Goal: Task Accomplishment & Management: Use online tool/utility

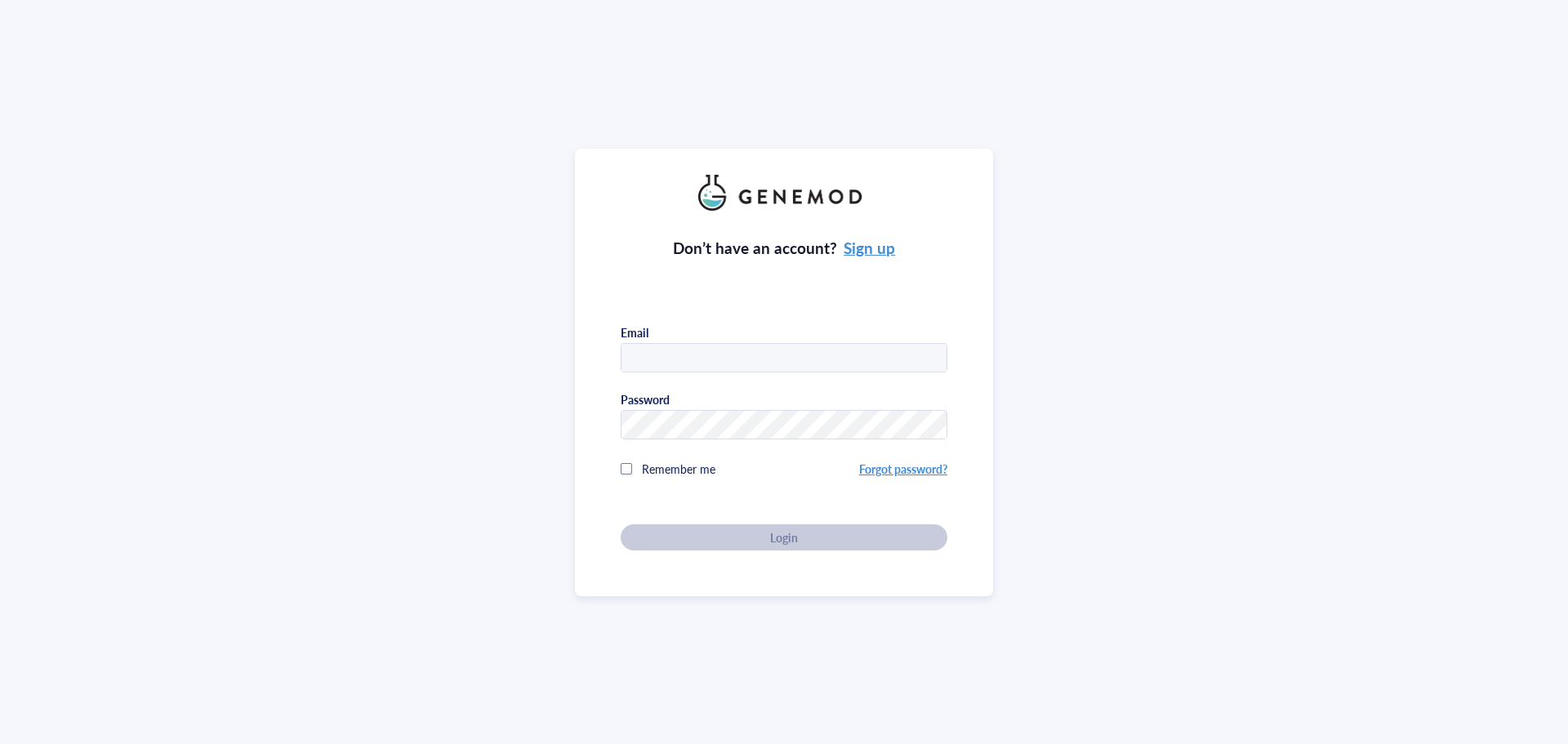
type input "[PERSON_NAME][EMAIL_ADDRESS][DOMAIN_NAME]"
click at [894, 541] on div "Don’t have an account? Sign up Email [PERSON_NAME][EMAIL_ADDRESS][DOMAIN_NAME] …" at bounding box center [784, 380] width 327 height 339
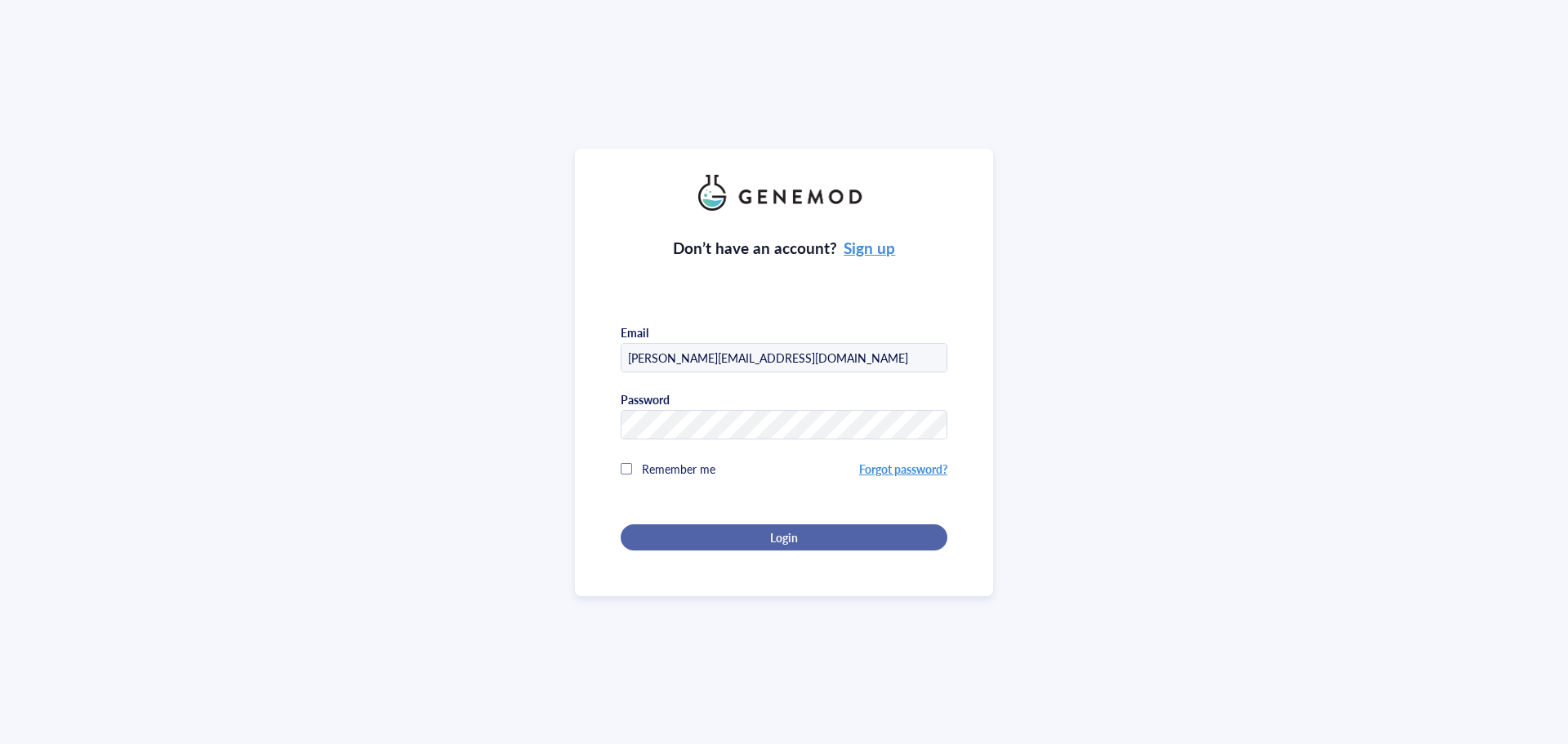
click at [803, 540] on div "Login" at bounding box center [783, 536] width 274 height 14
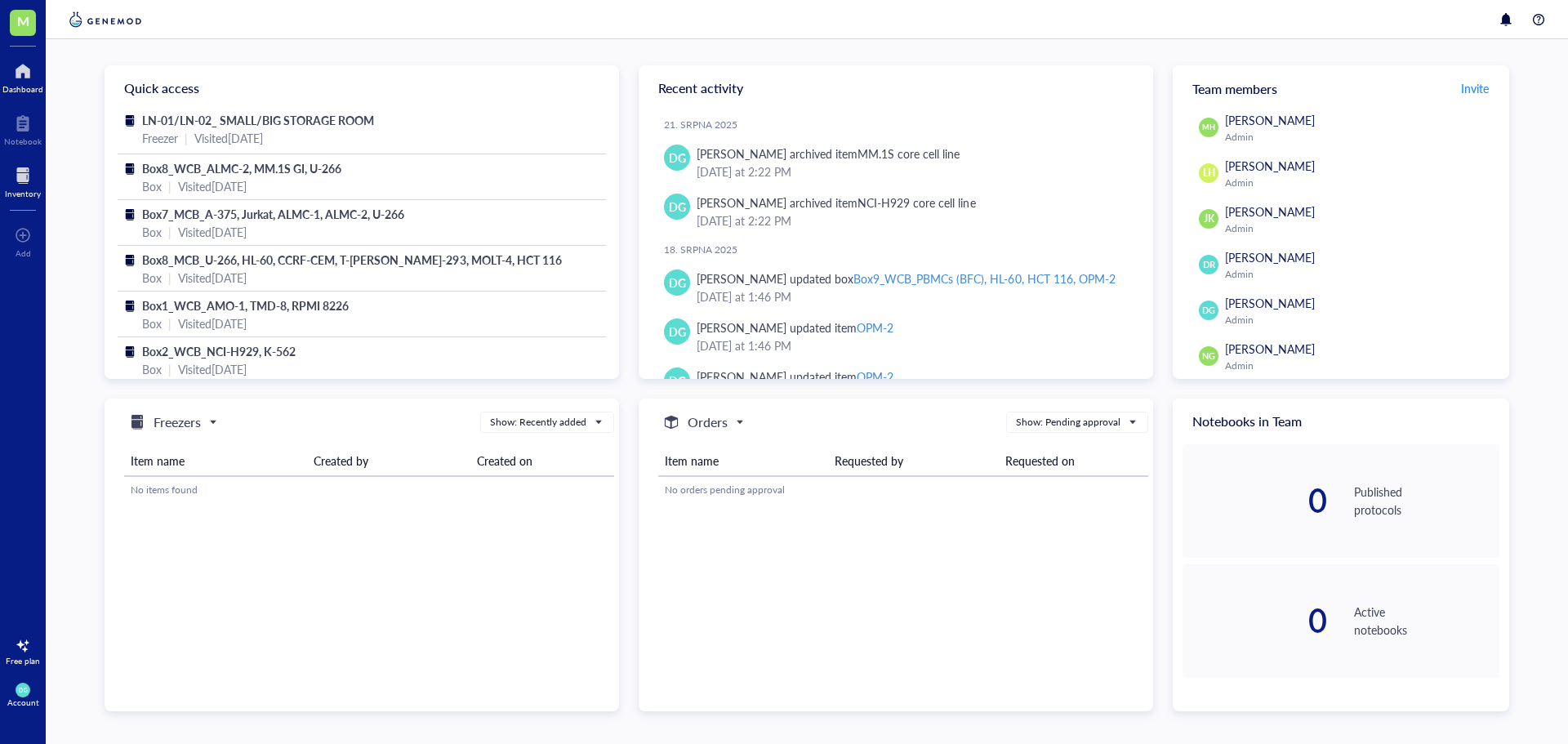
click at [25, 182] on div at bounding box center [23, 175] width 36 height 26
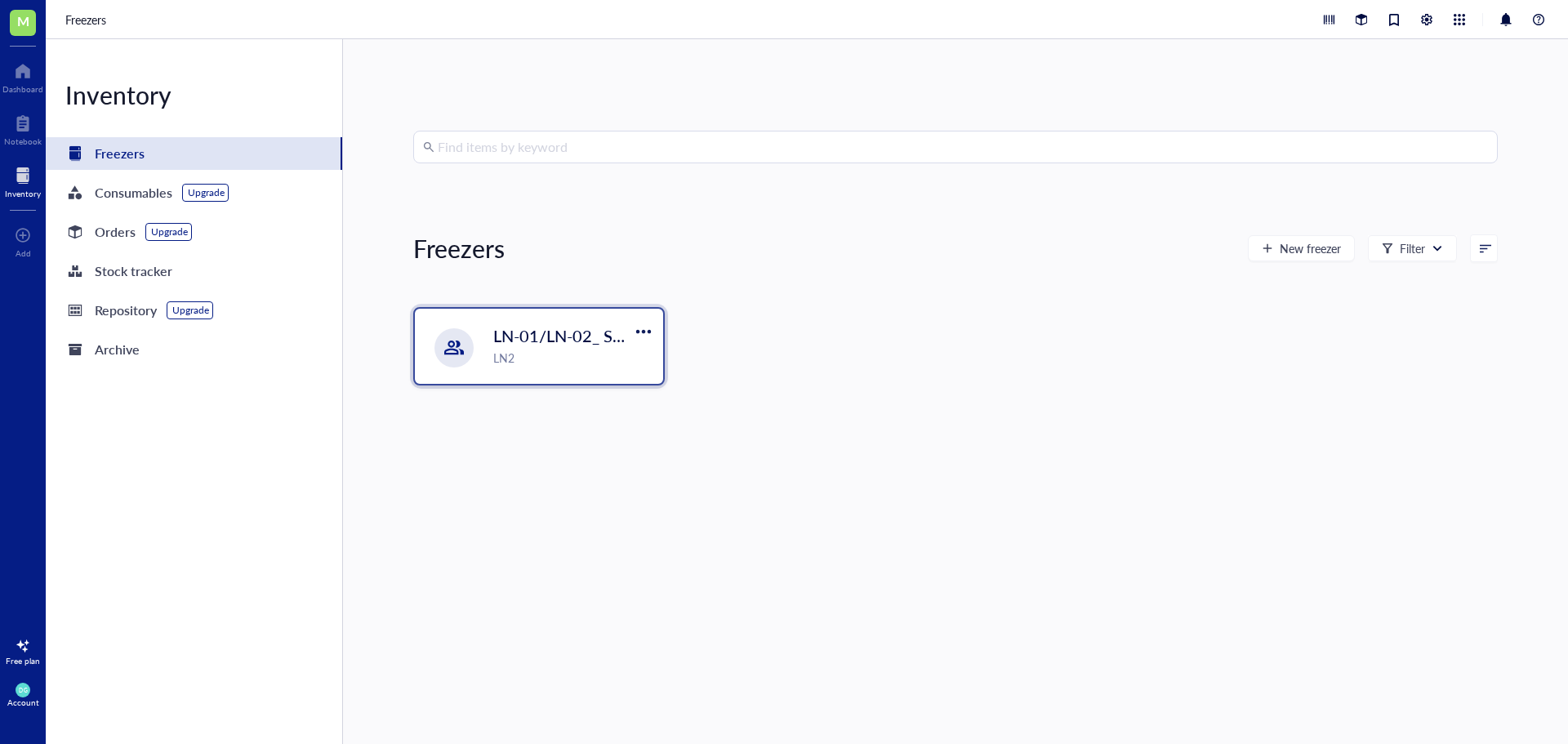
click at [518, 361] on div "LN2" at bounding box center [573, 358] width 160 height 18
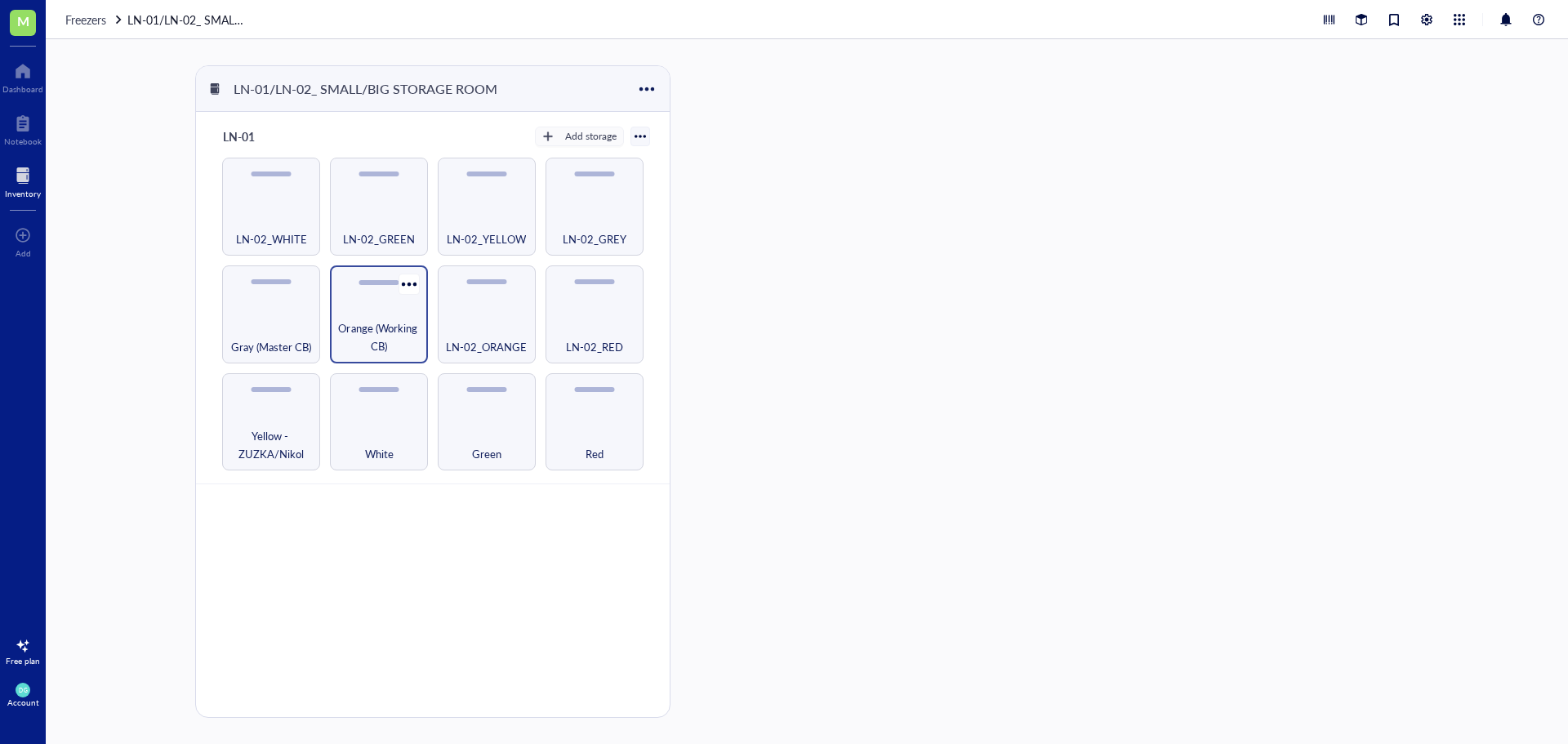
click at [365, 340] on span "Orange (Working CB)" at bounding box center [379, 338] width 81 height 36
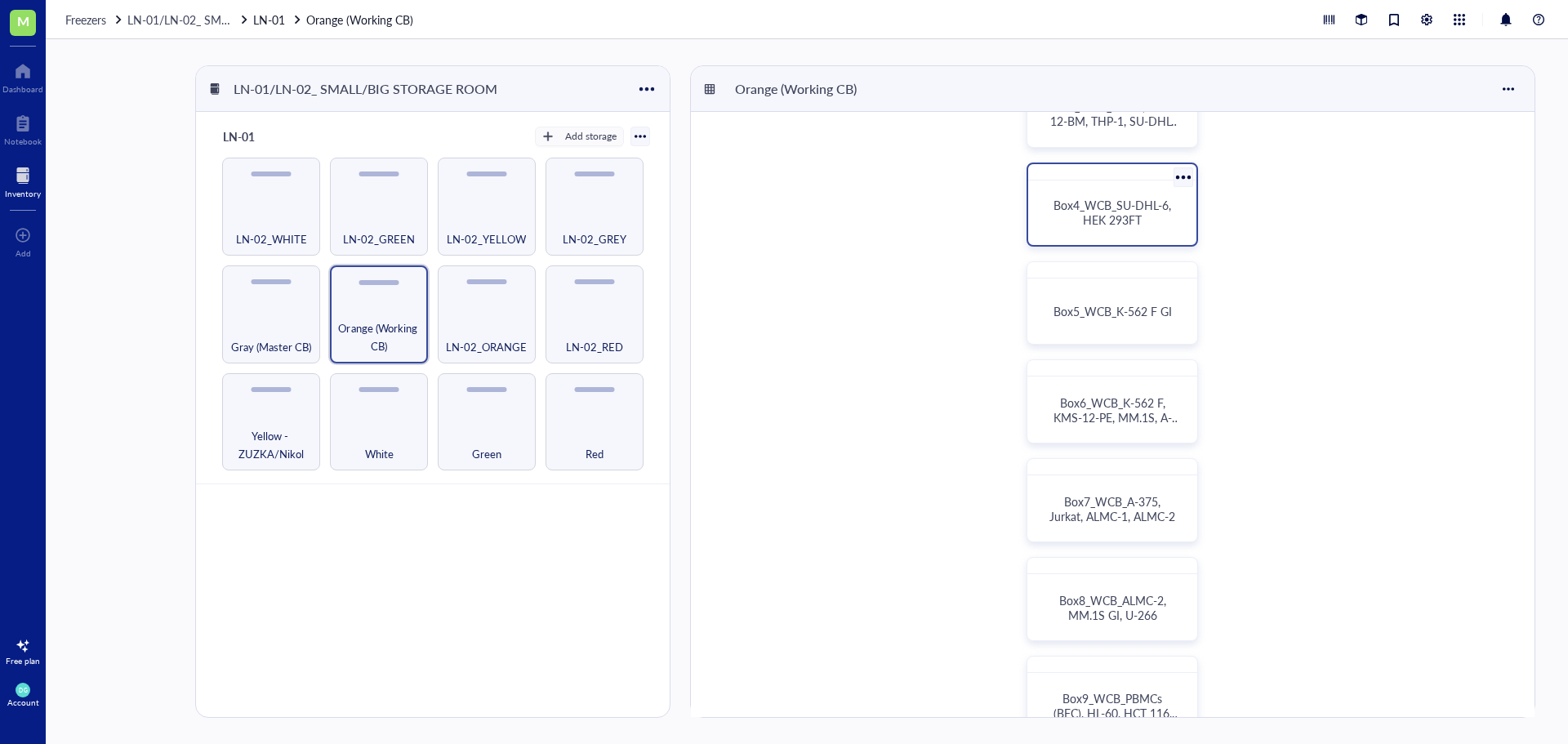
scroll to position [408, 0]
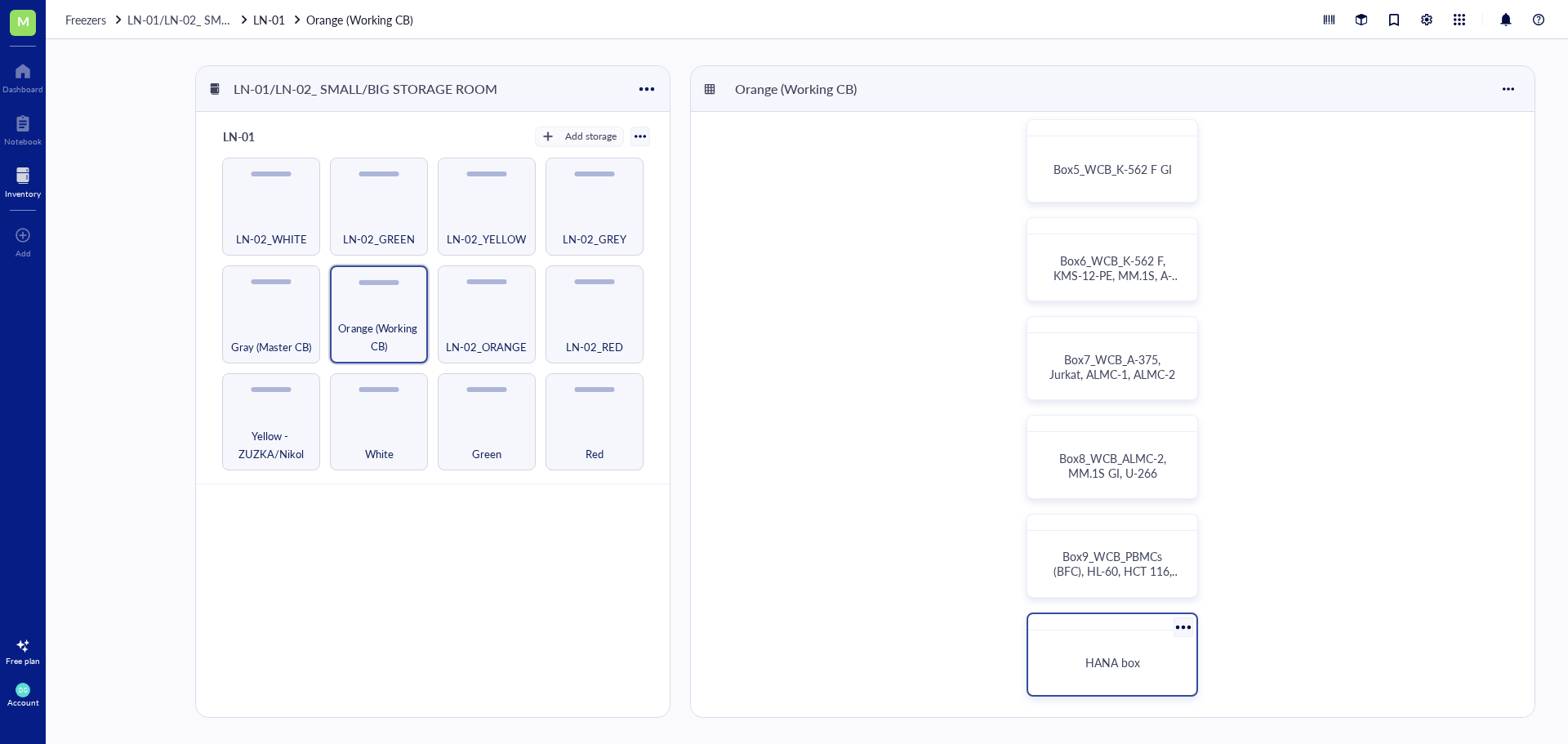
click at [1093, 651] on div "HANA box" at bounding box center [1112, 663] width 155 height 52
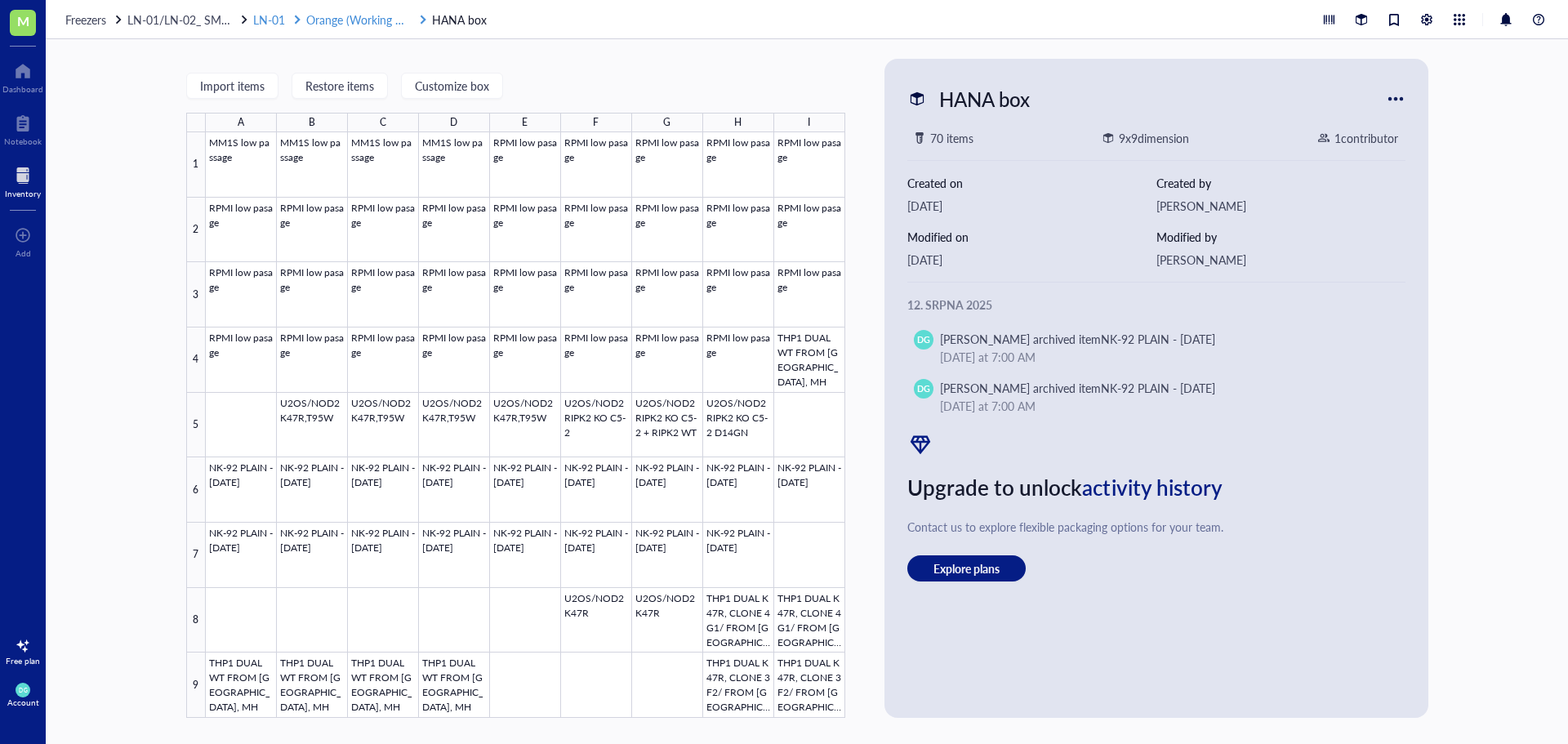
click at [339, 19] on span "Orange (Working CB)" at bounding box center [359, 19] width 107 height 16
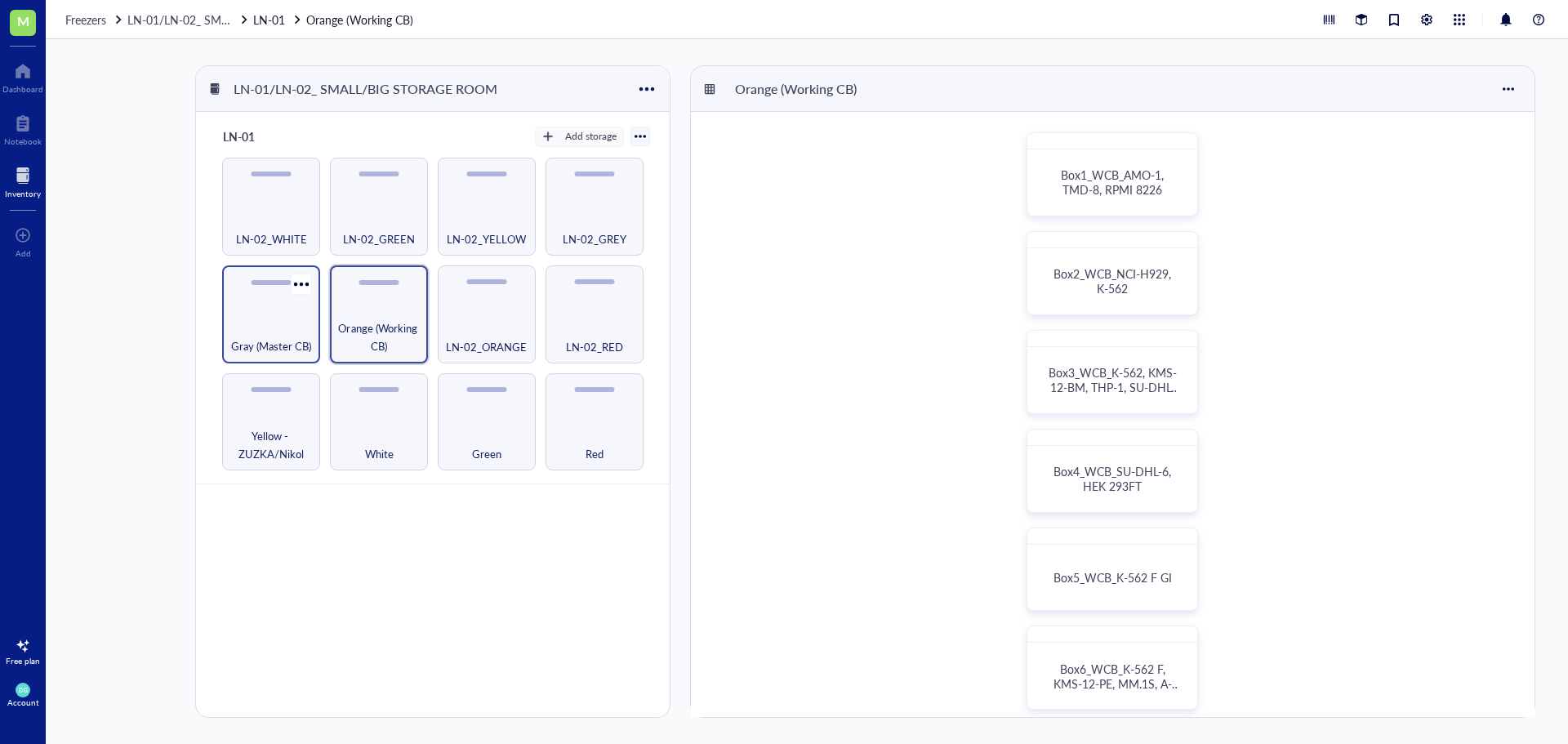
click at [248, 317] on div "Gray (Master CB)" at bounding box center [271, 315] width 98 height 98
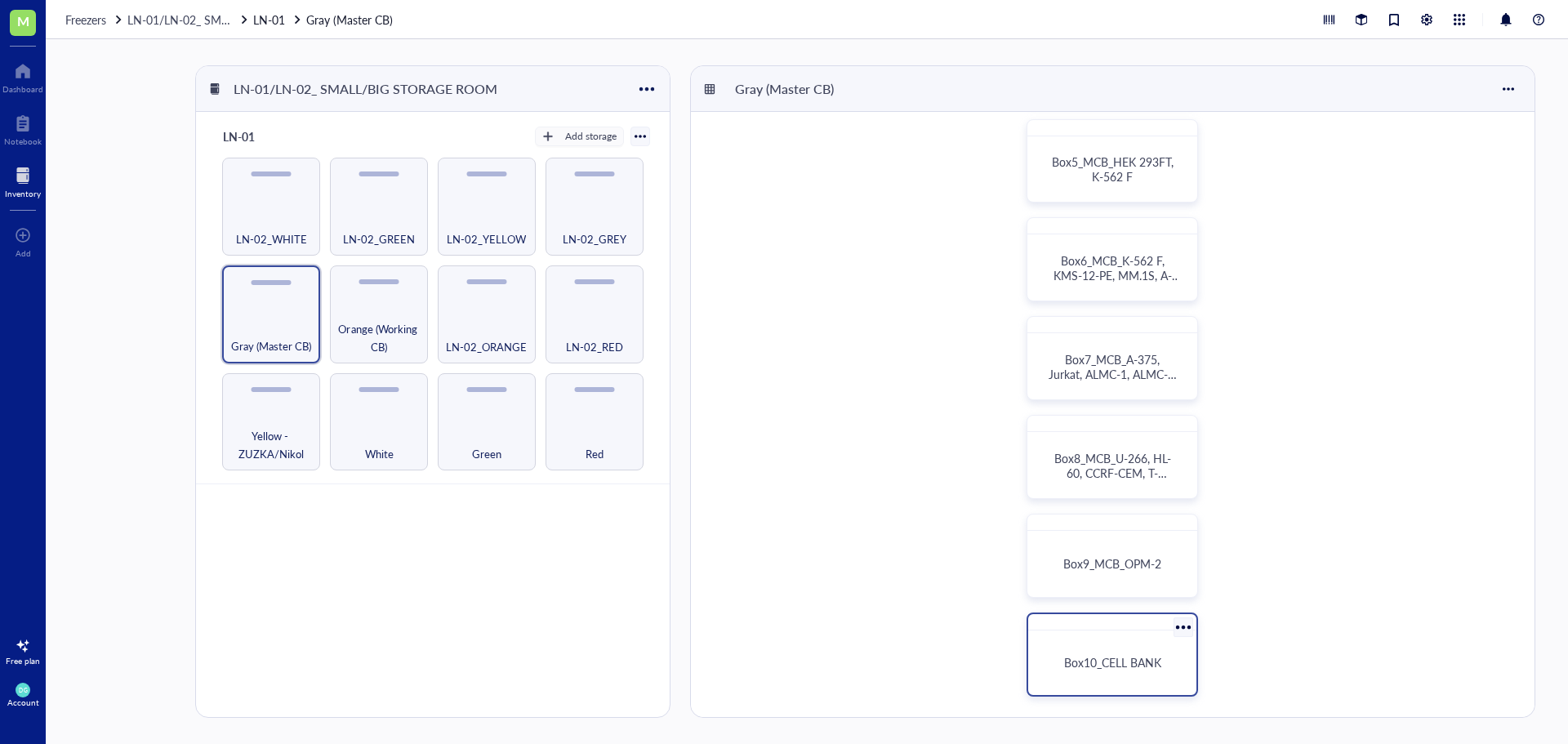
click at [1115, 653] on div "Box10_CELL BANK" at bounding box center [1112, 663] width 155 height 52
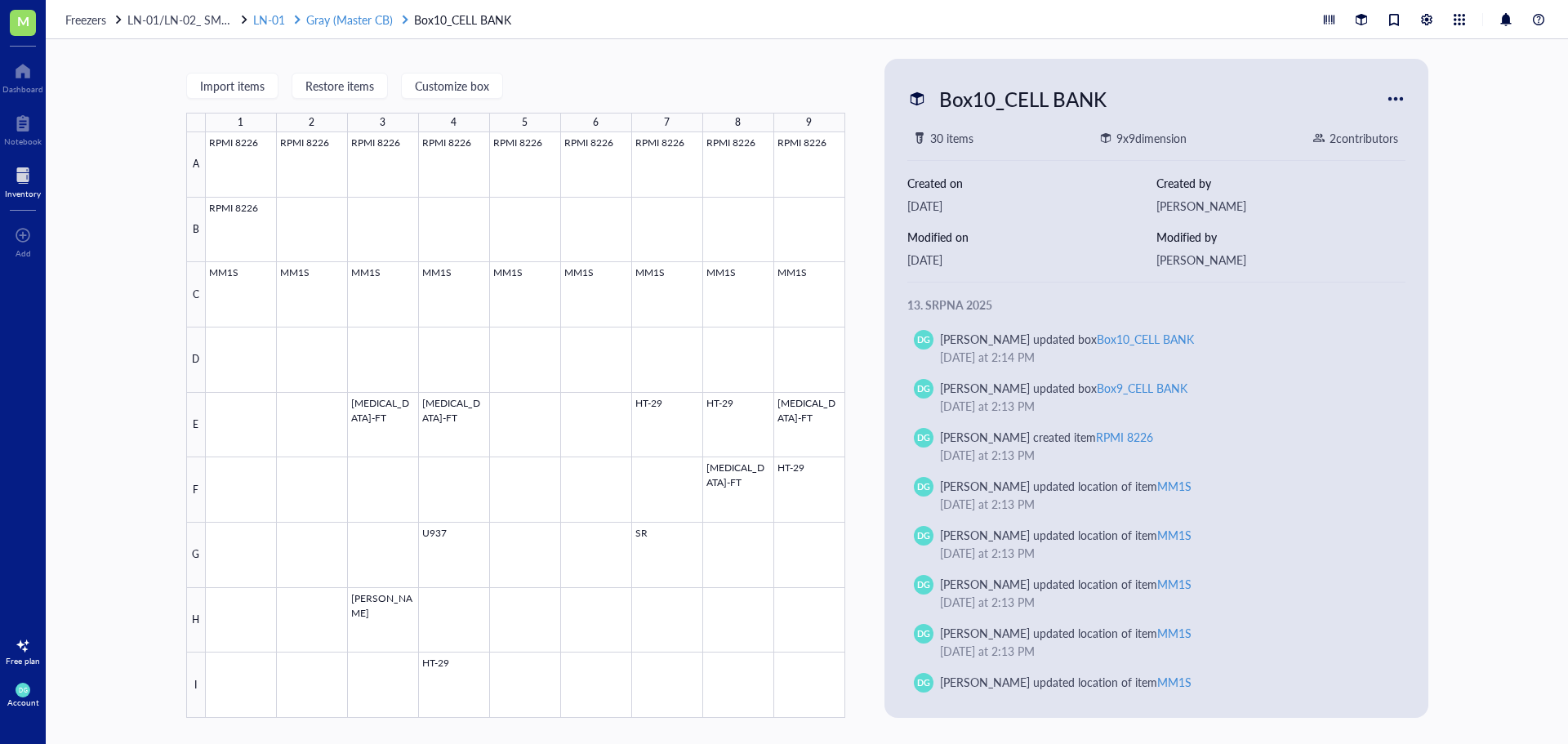
click at [315, 19] on span "Gray (Master CB)" at bounding box center [349, 19] width 87 height 16
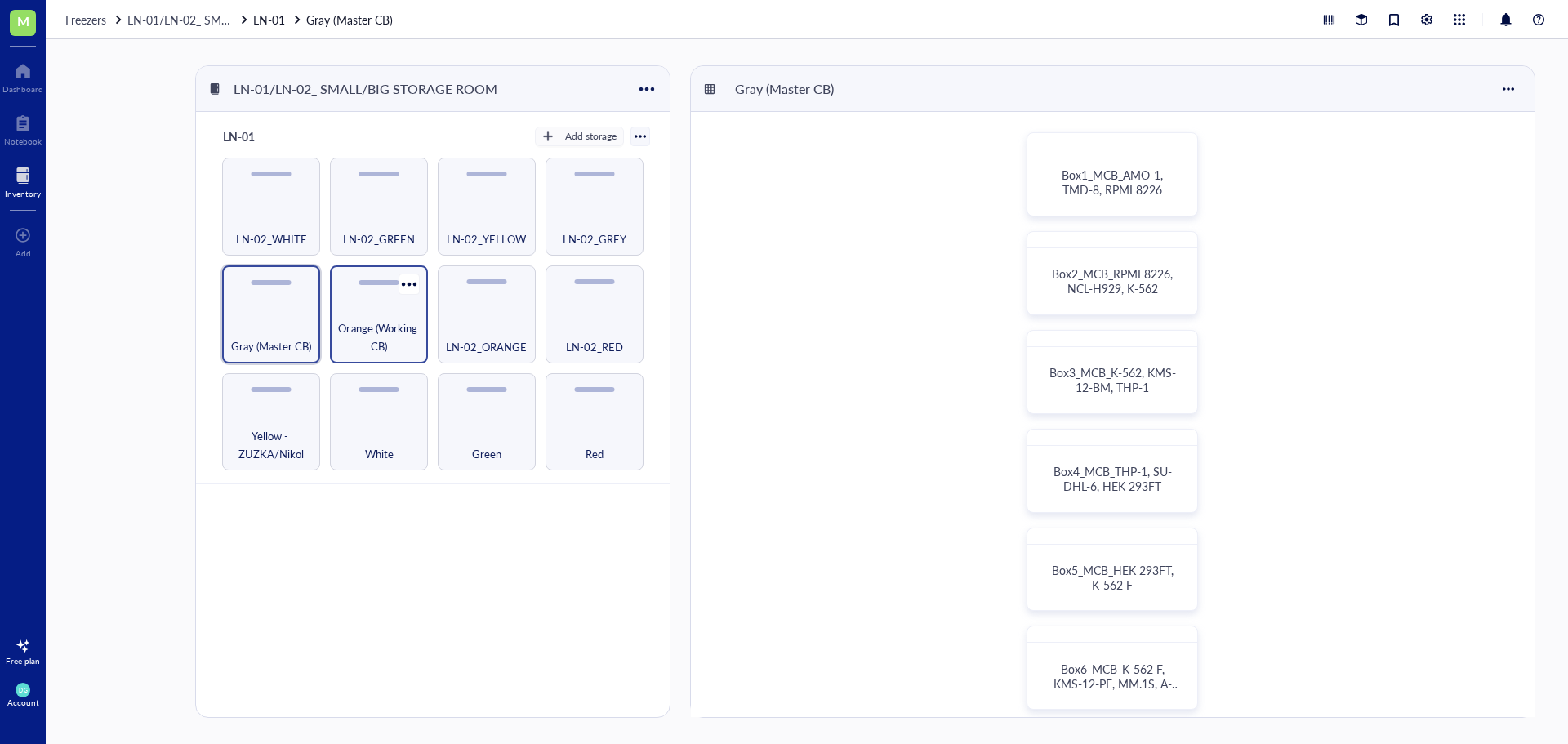
click at [382, 319] on span "Orange (Working CB)" at bounding box center [379, 338] width 81 height 36
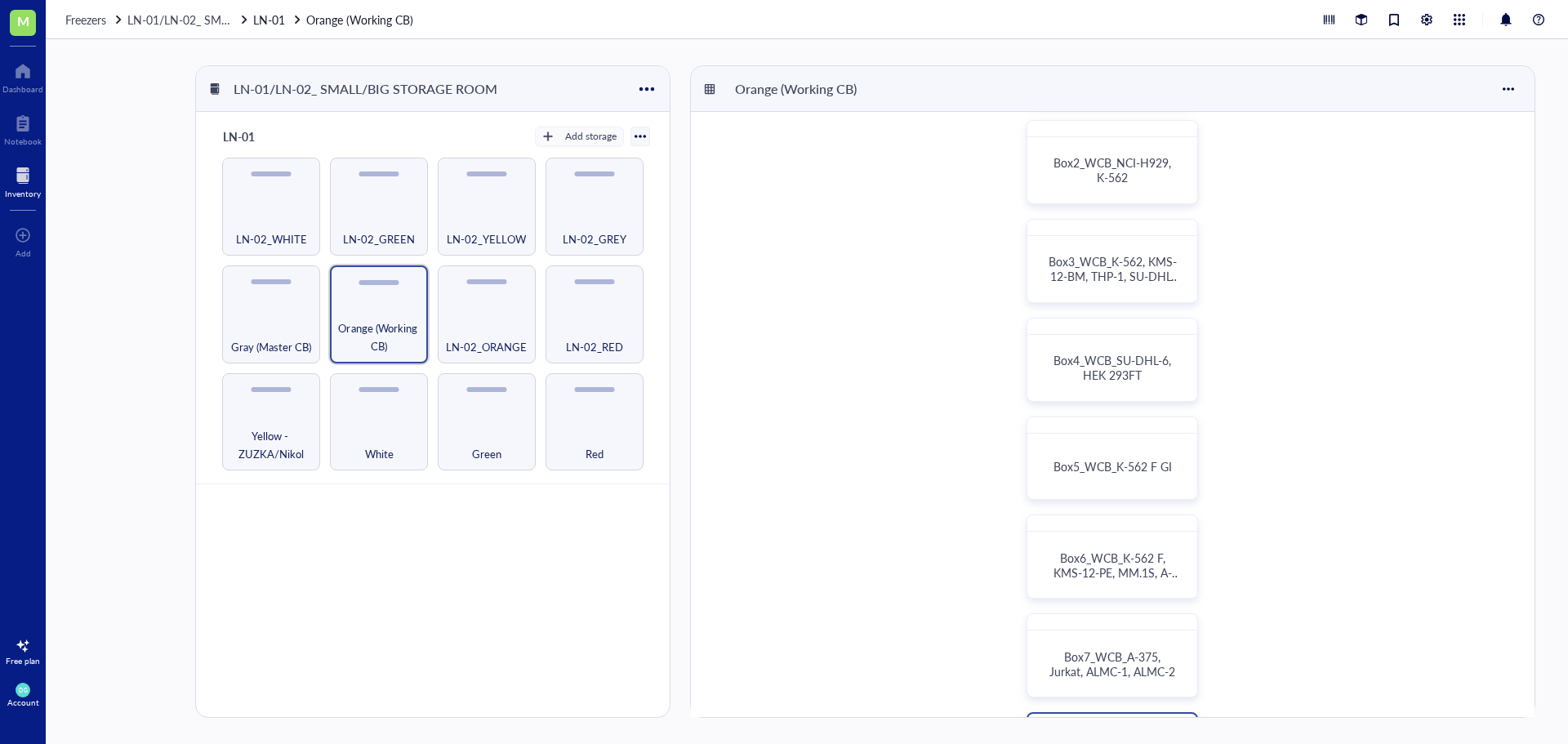
scroll to position [408, 0]
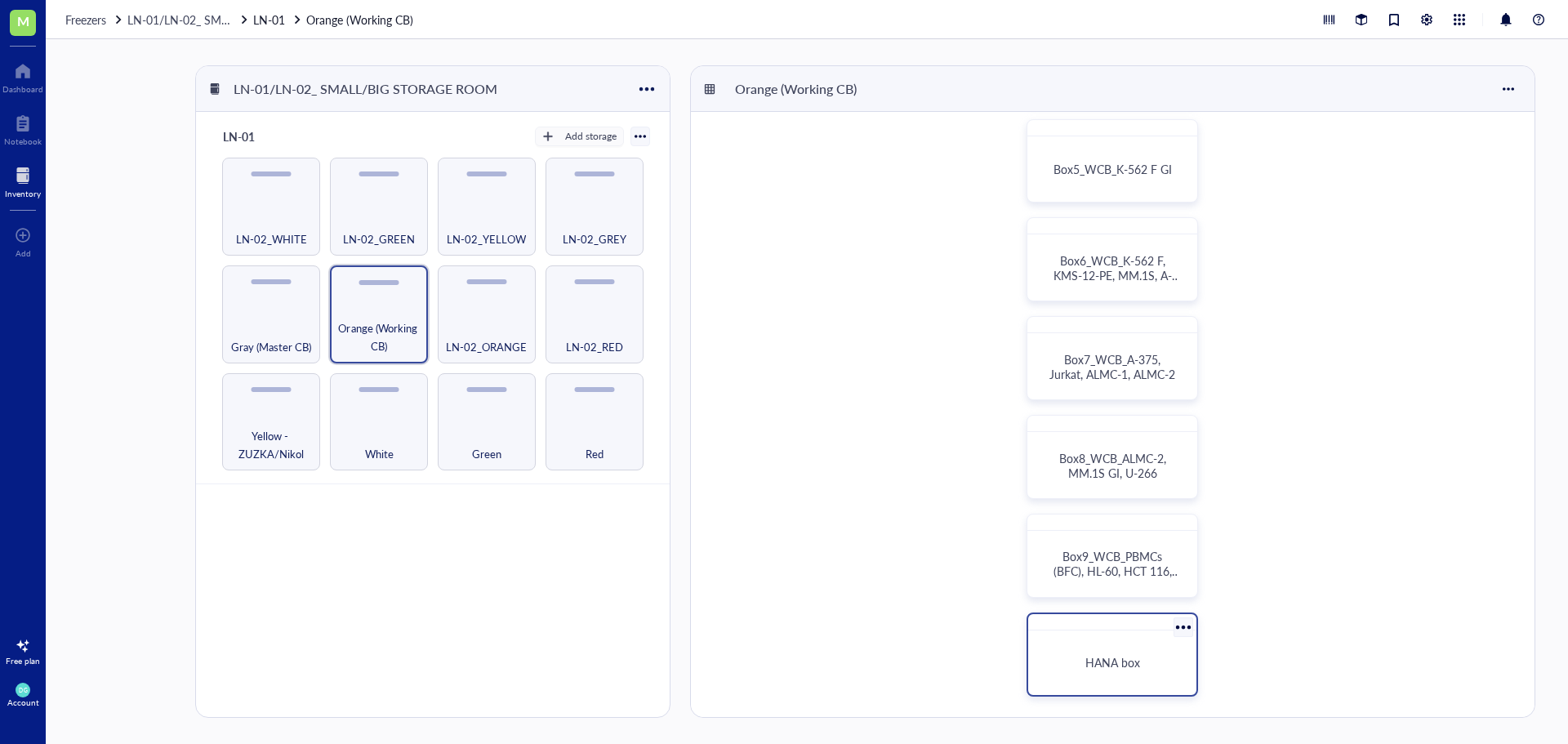
click at [1100, 649] on div "HANA box" at bounding box center [1112, 663] width 155 height 52
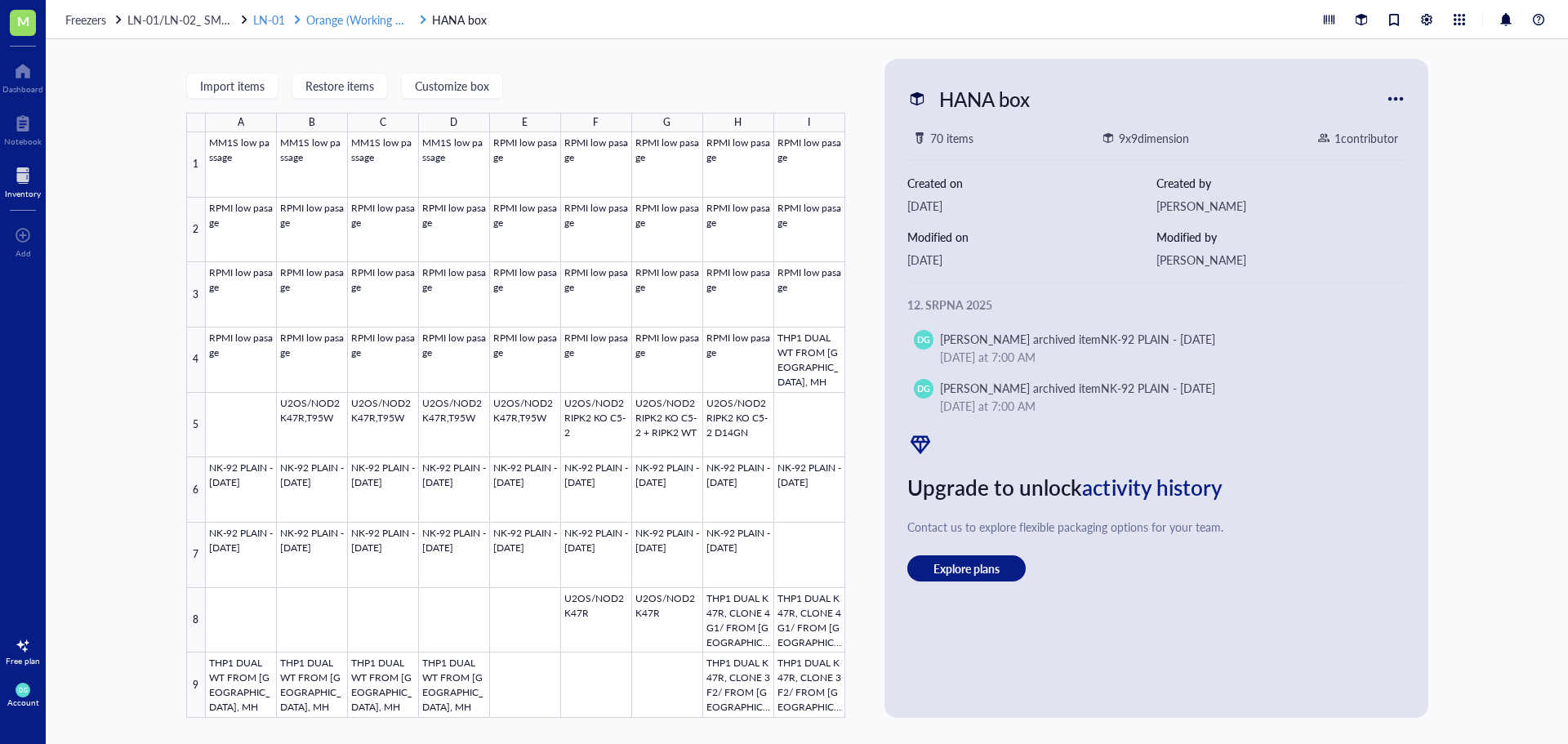
click at [327, 21] on span "Orange (Working CB)" at bounding box center [359, 19] width 107 height 16
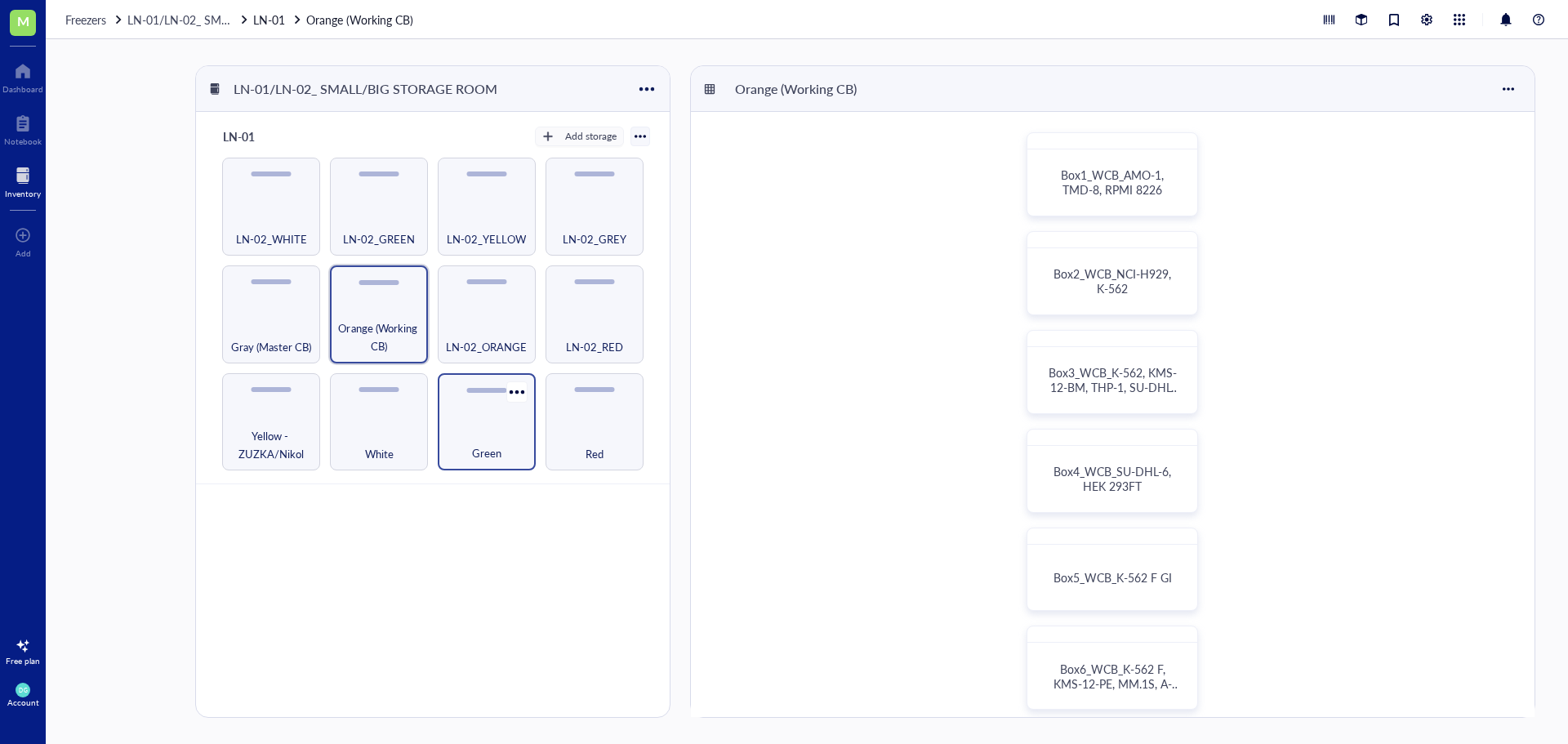
click at [475, 454] on span "Green" at bounding box center [487, 453] width 30 height 18
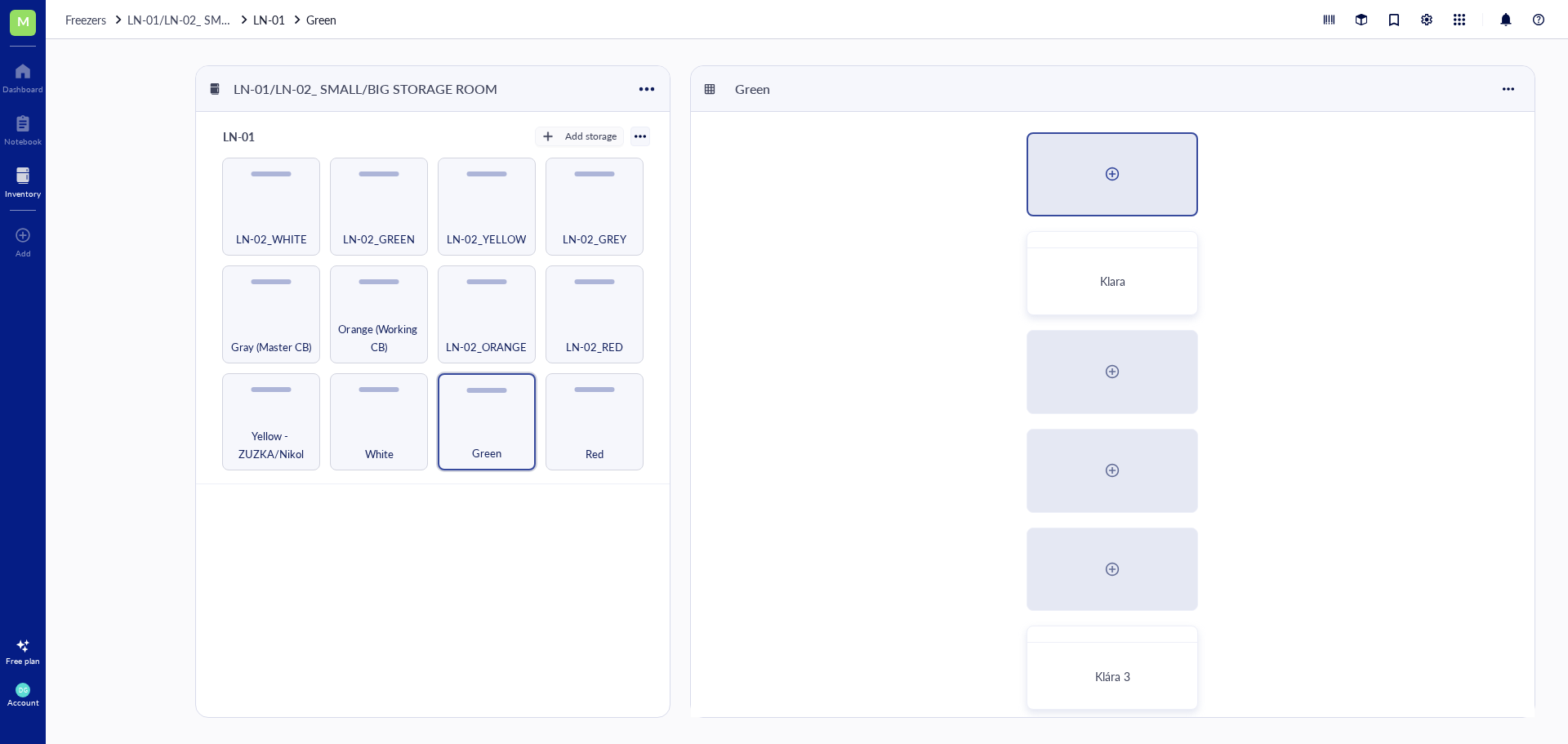
click at [1145, 175] on div at bounding box center [1112, 174] width 168 height 81
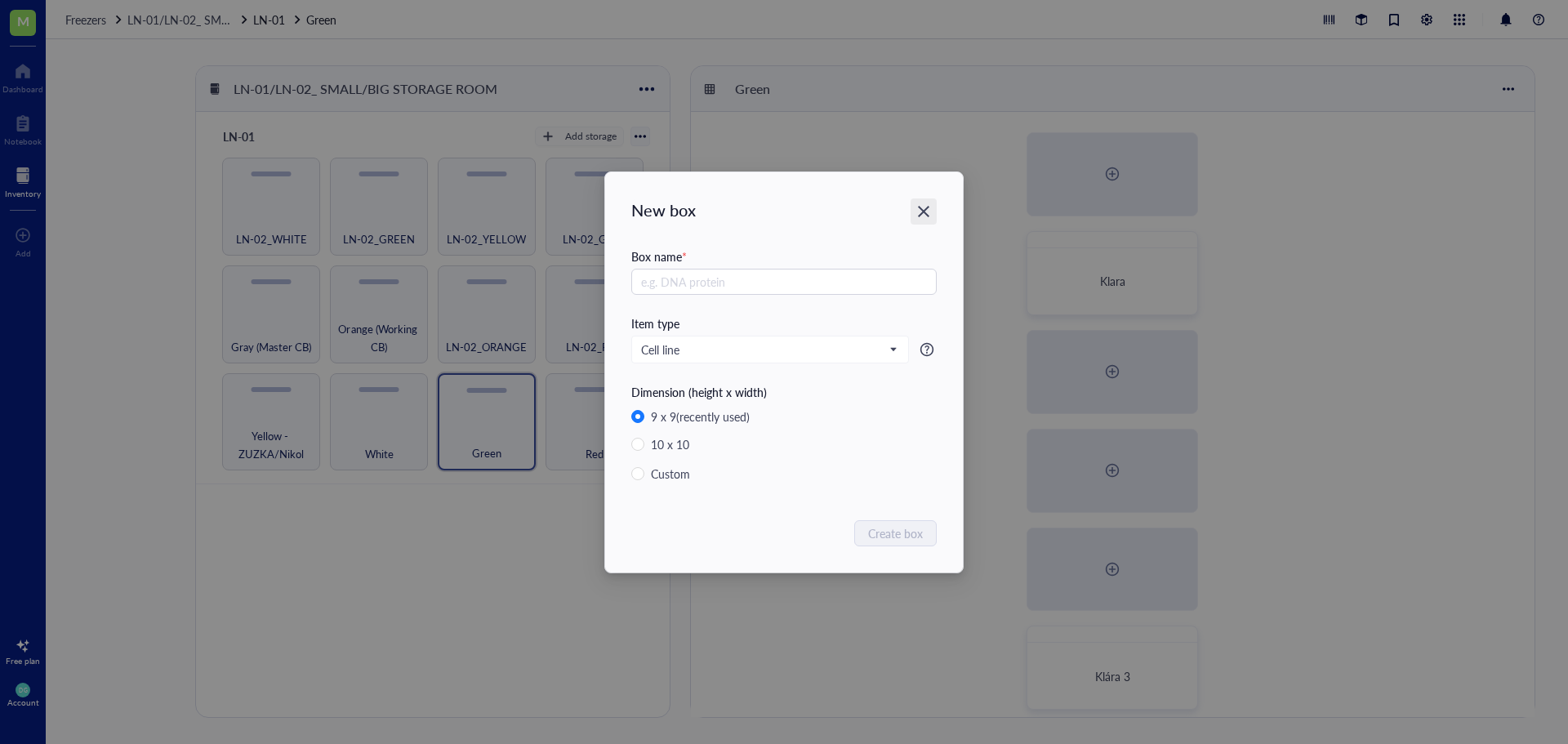
click at [921, 205] on icon "Close" at bounding box center [924, 211] width 15 height 15
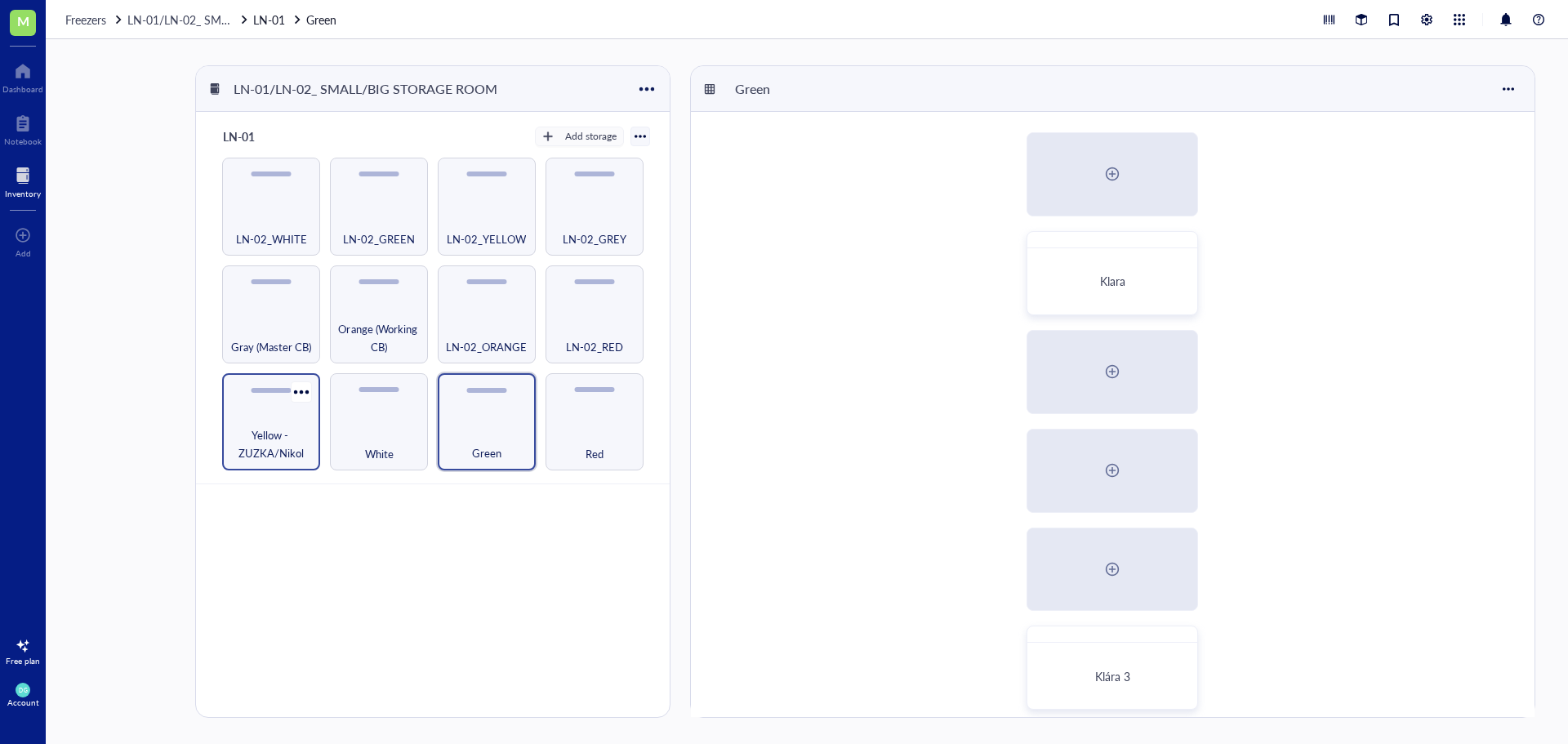
click at [250, 415] on div "Yellow - ZUZKA/Nikol" at bounding box center [271, 422] width 98 height 98
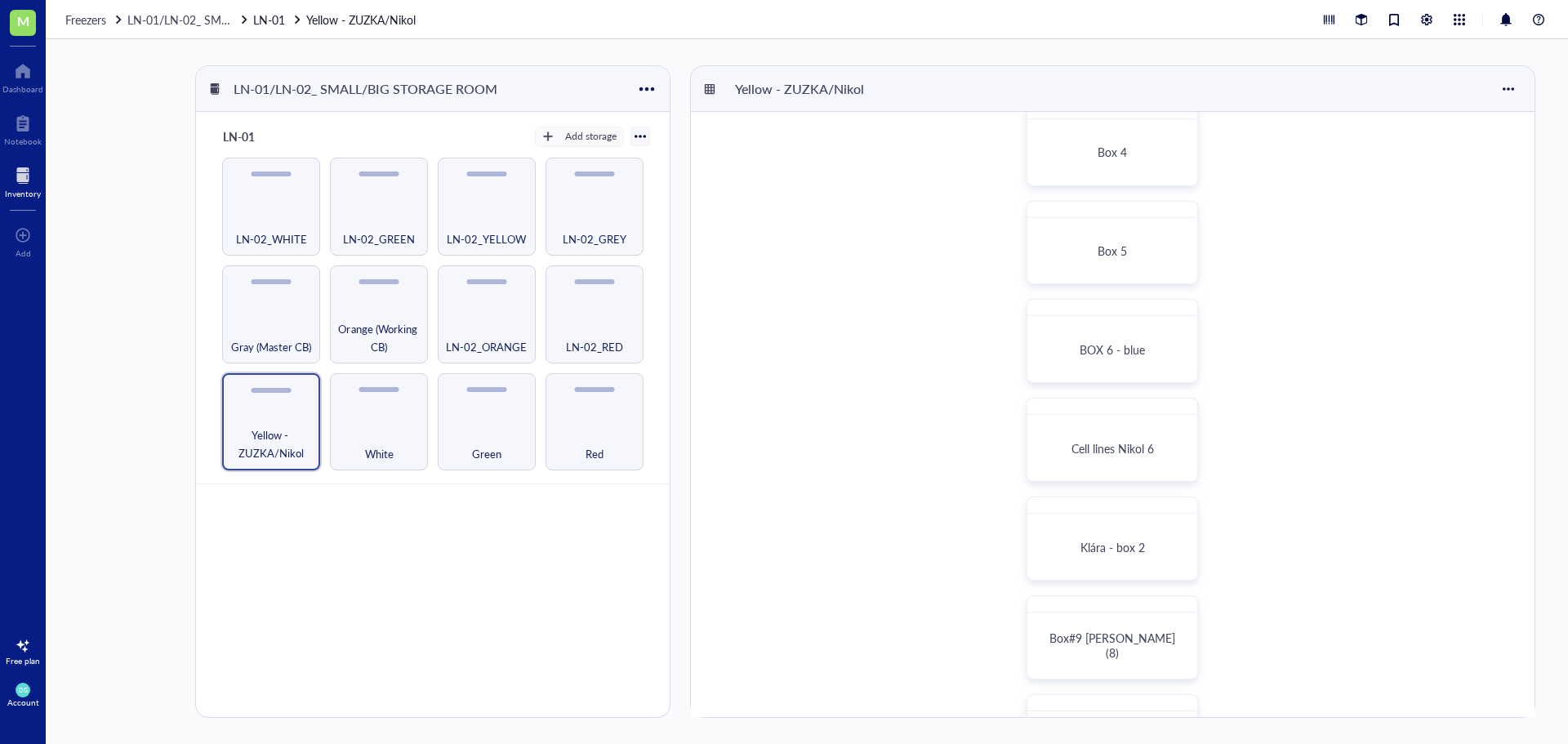
scroll to position [408, 0]
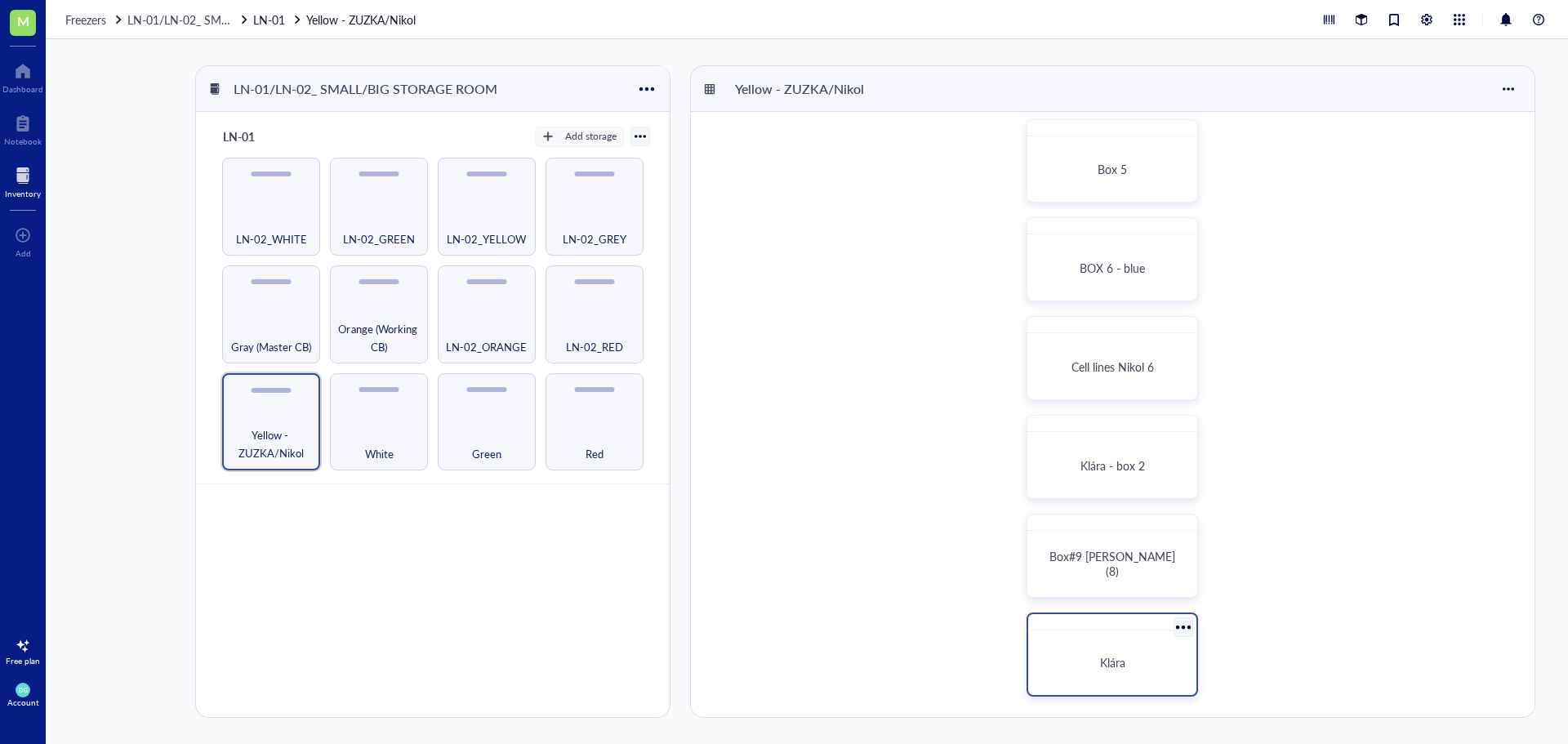
click at [1148, 649] on div "Klára" at bounding box center [1112, 663] width 155 height 52
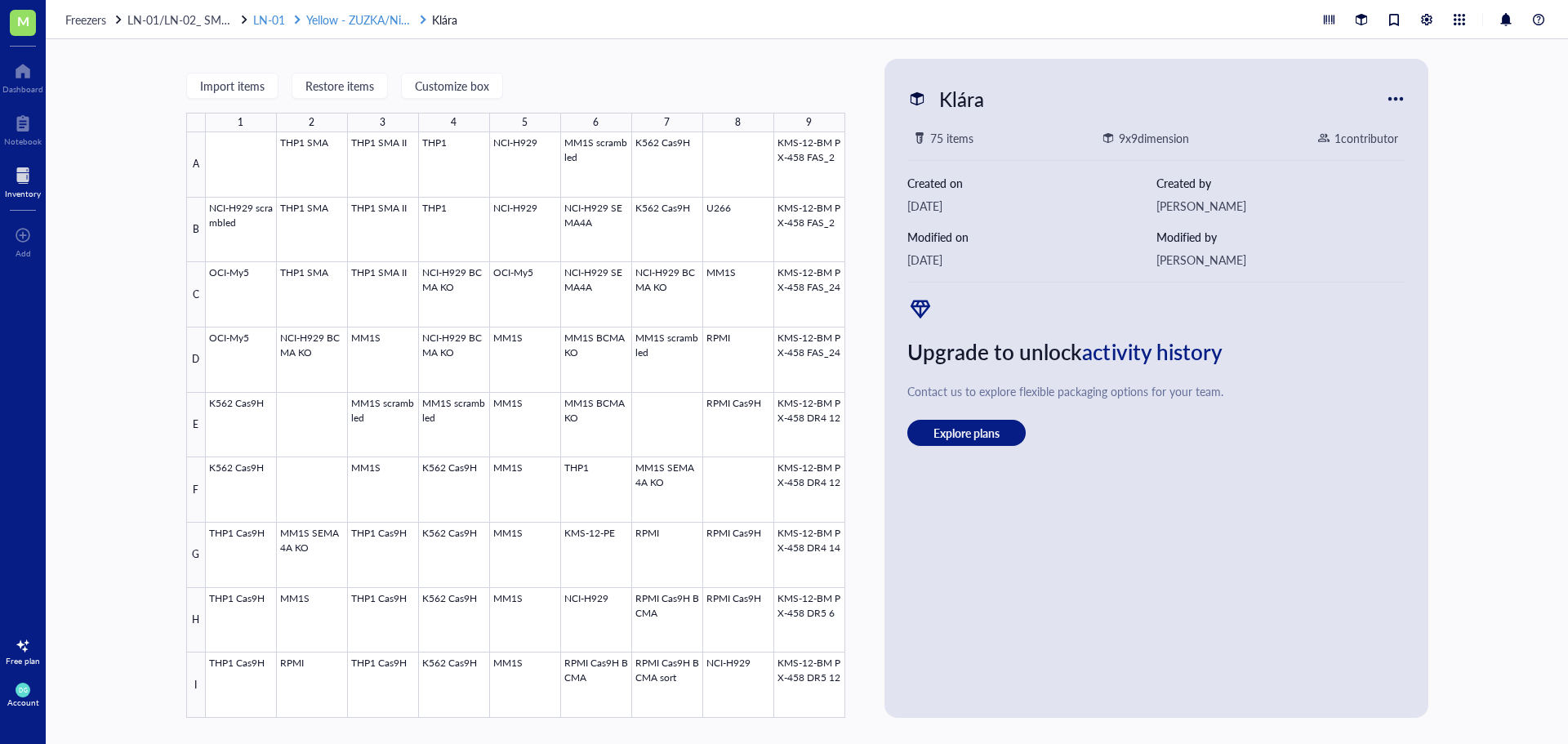
click at [328, 15] on span "Yellow - ZUZKA/Nikol" at bounding box center [360, 19] width 109 height 16
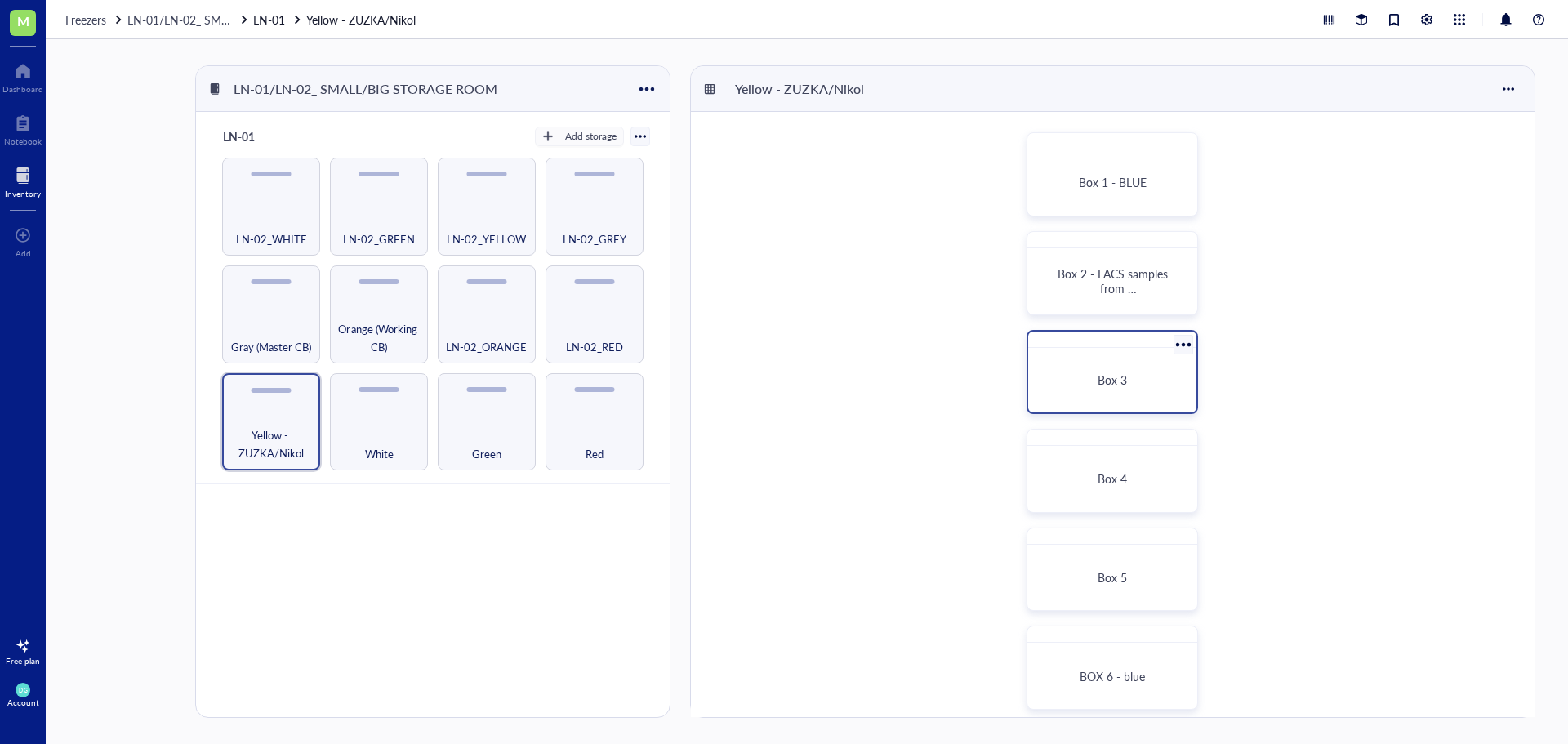
click at [1095, 390] on div "Box 3" at bounding box center [1112, 381] width 155 height 52
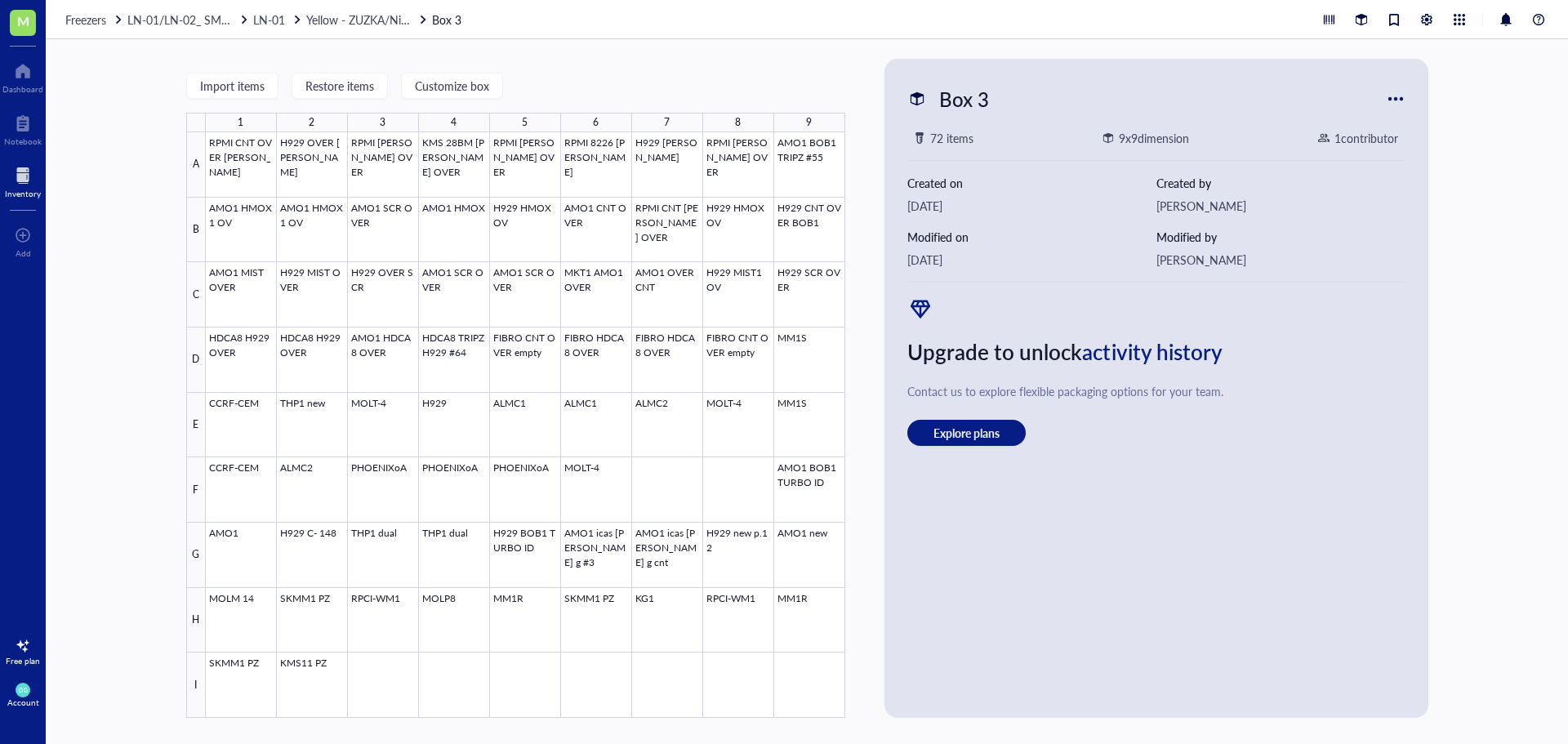
click at [360, 31] on div "Freezers LN-01/LN-02_ SMALL/BIG STORAGE ROOM LN-01 Yellow - ZUZKA/Nikol Box 3" at bounding box center [807, 19] width 1522 height 39
click at [358, 16] on span "Yellow - ZUZKA/Nikol" at bounding box center [360, 19] width 109 height 16
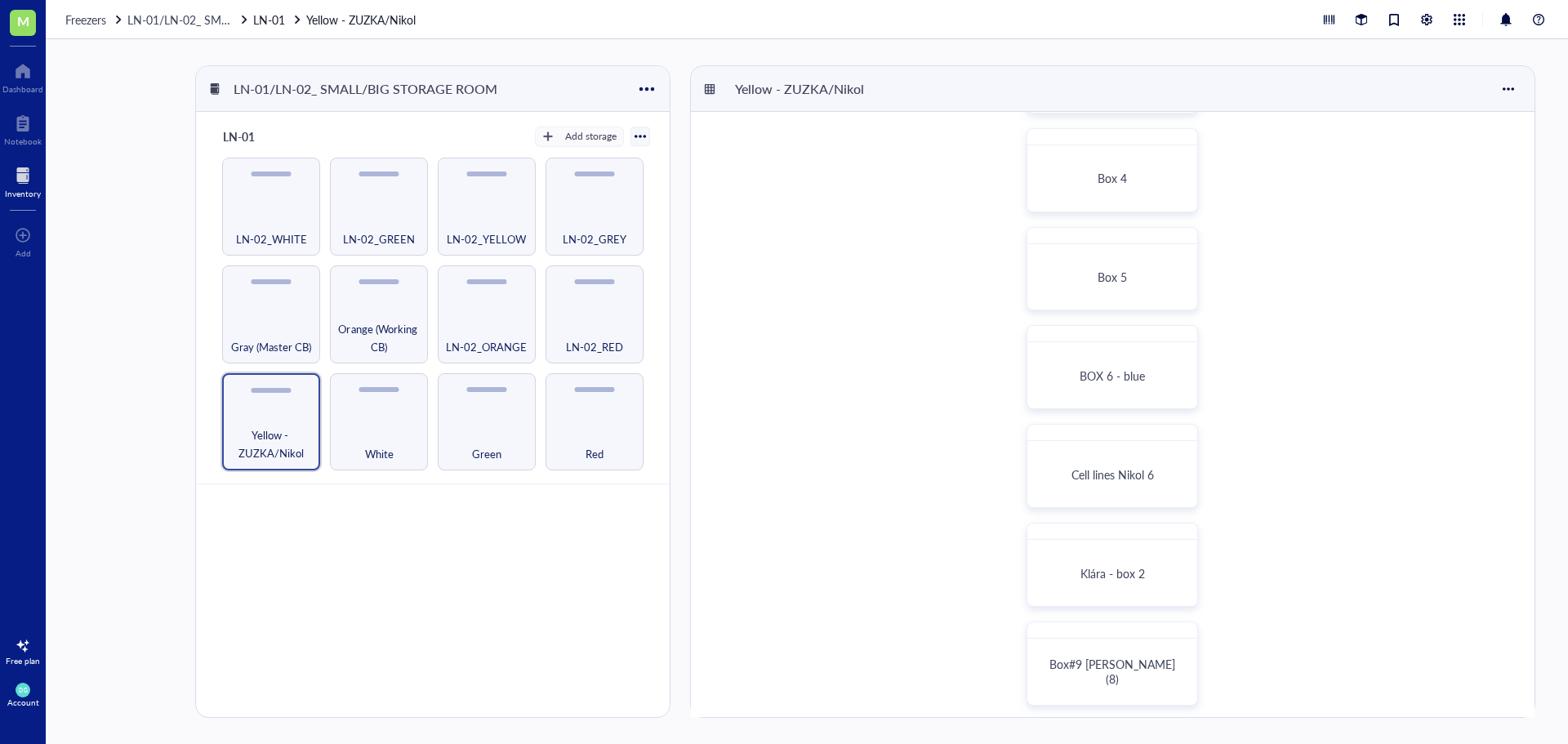
scroll to position [408, 0]
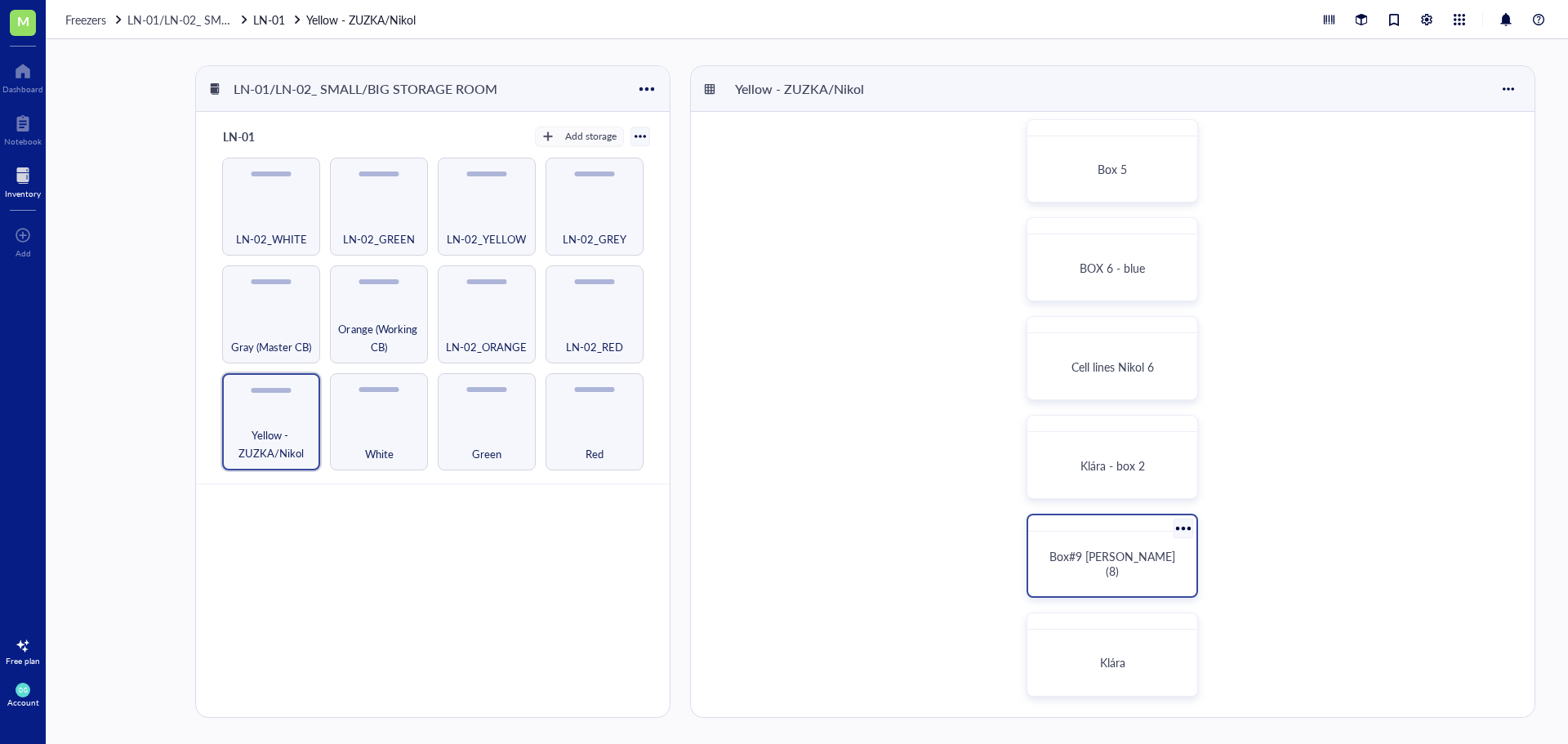
click at [1131, 558] on span "Box#9 [PERSON_NAME] (8)" at bounding box center [1114, 563] width 129 height 31
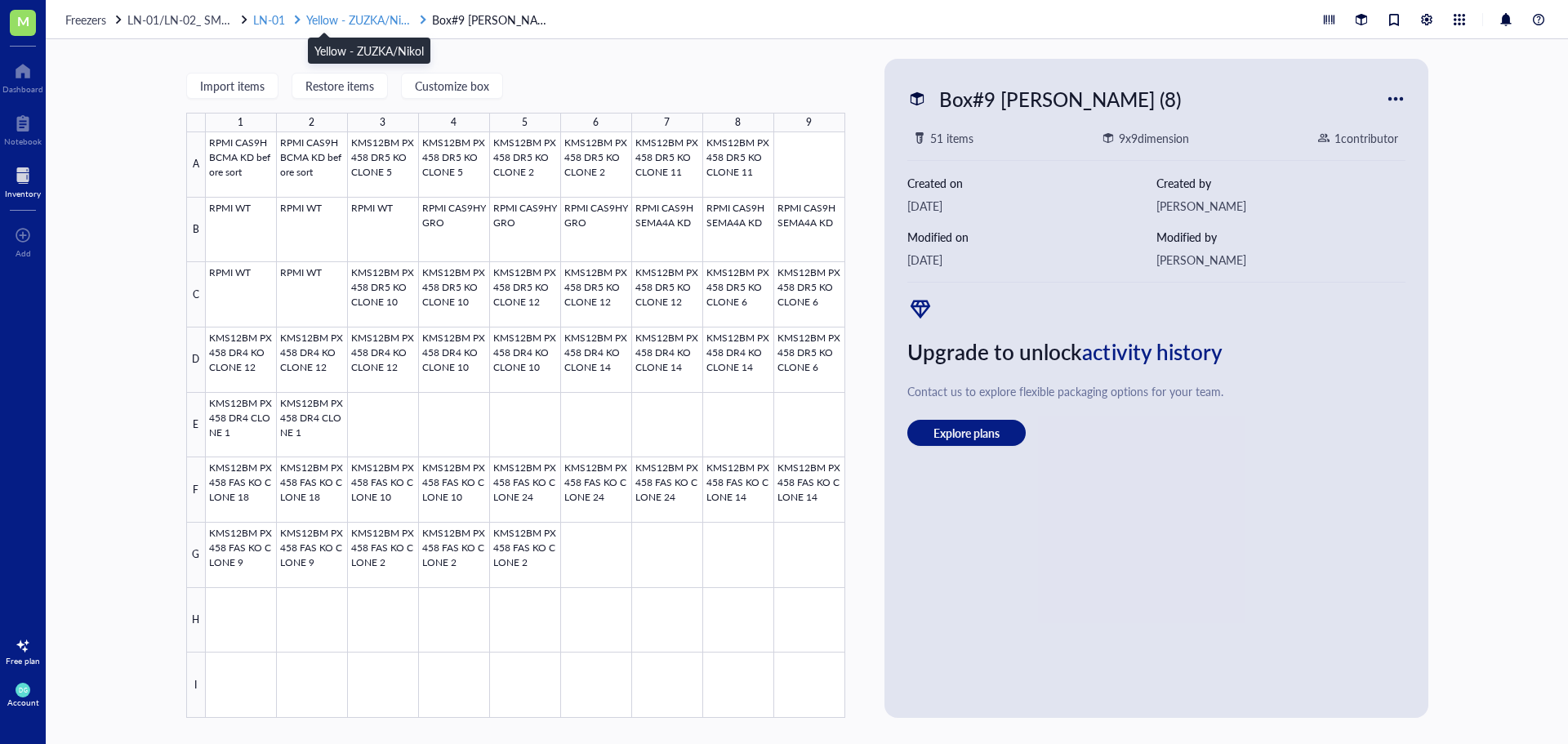
click at [330, 16] on span "Yellow - ZUZKA/Nikol" at bounding box center [360, 19] width 109 height 16
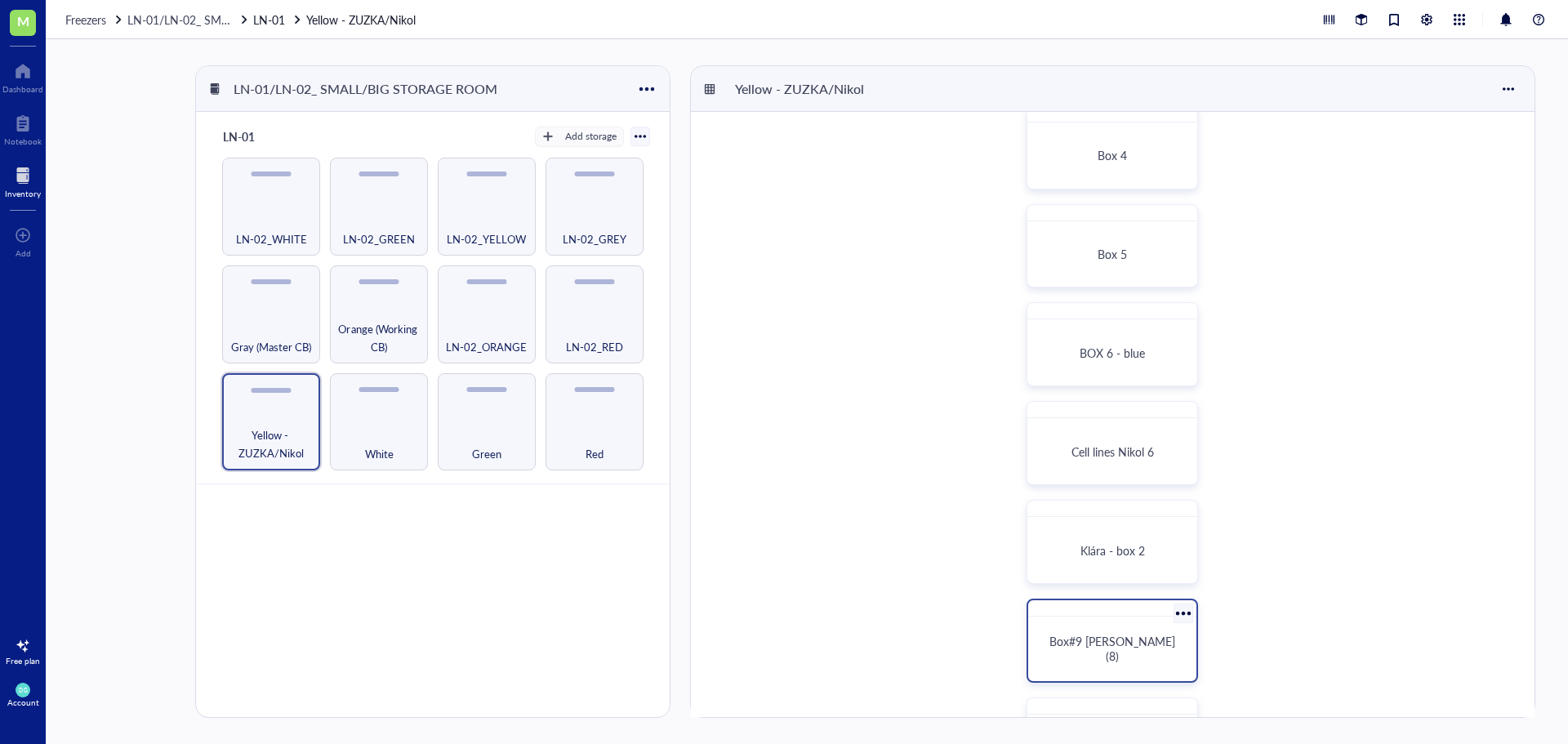
scroll to position [408, 0]
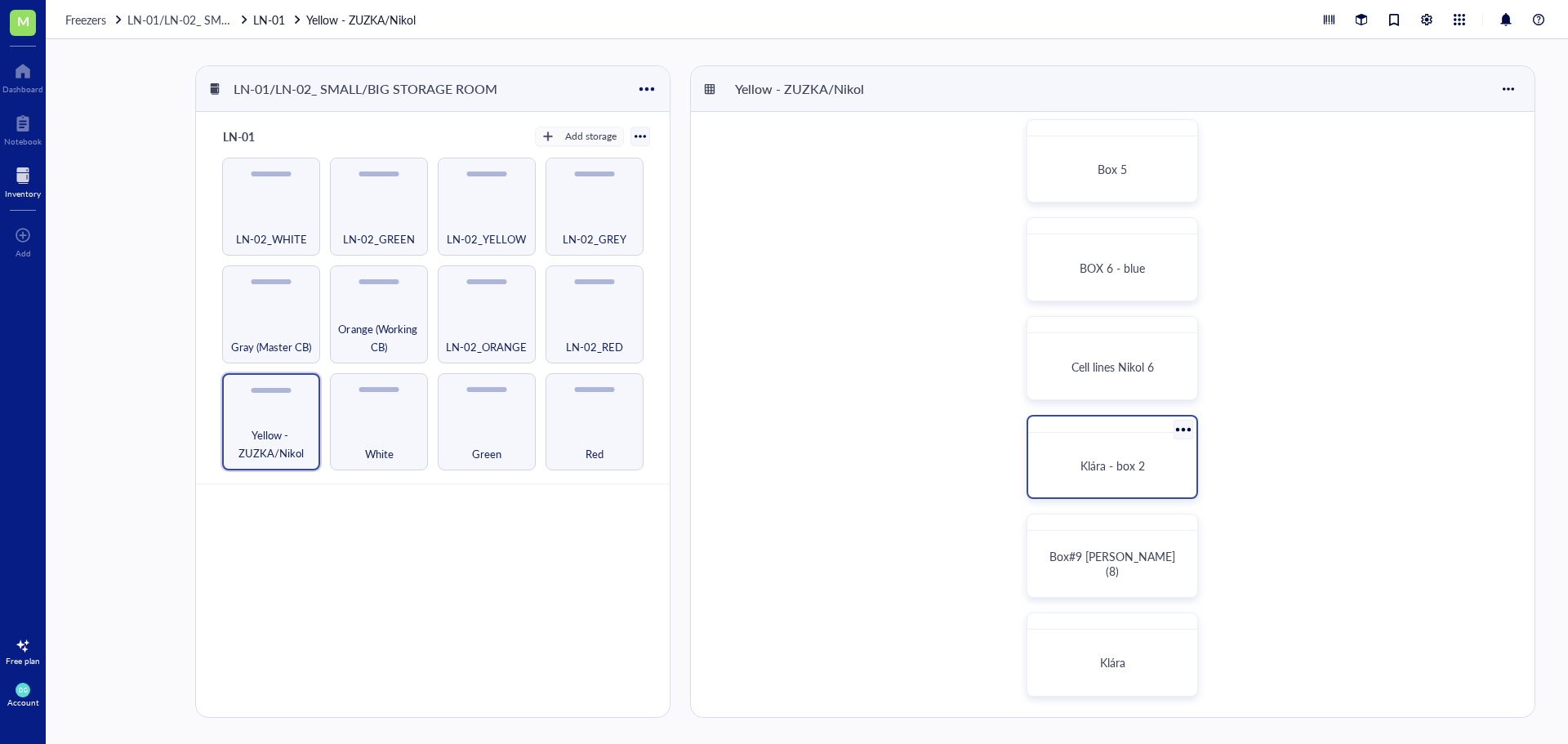
click at [1110, 445] on div "Klára - box 2" at bounding box center [1112, 466] width 155 height 52
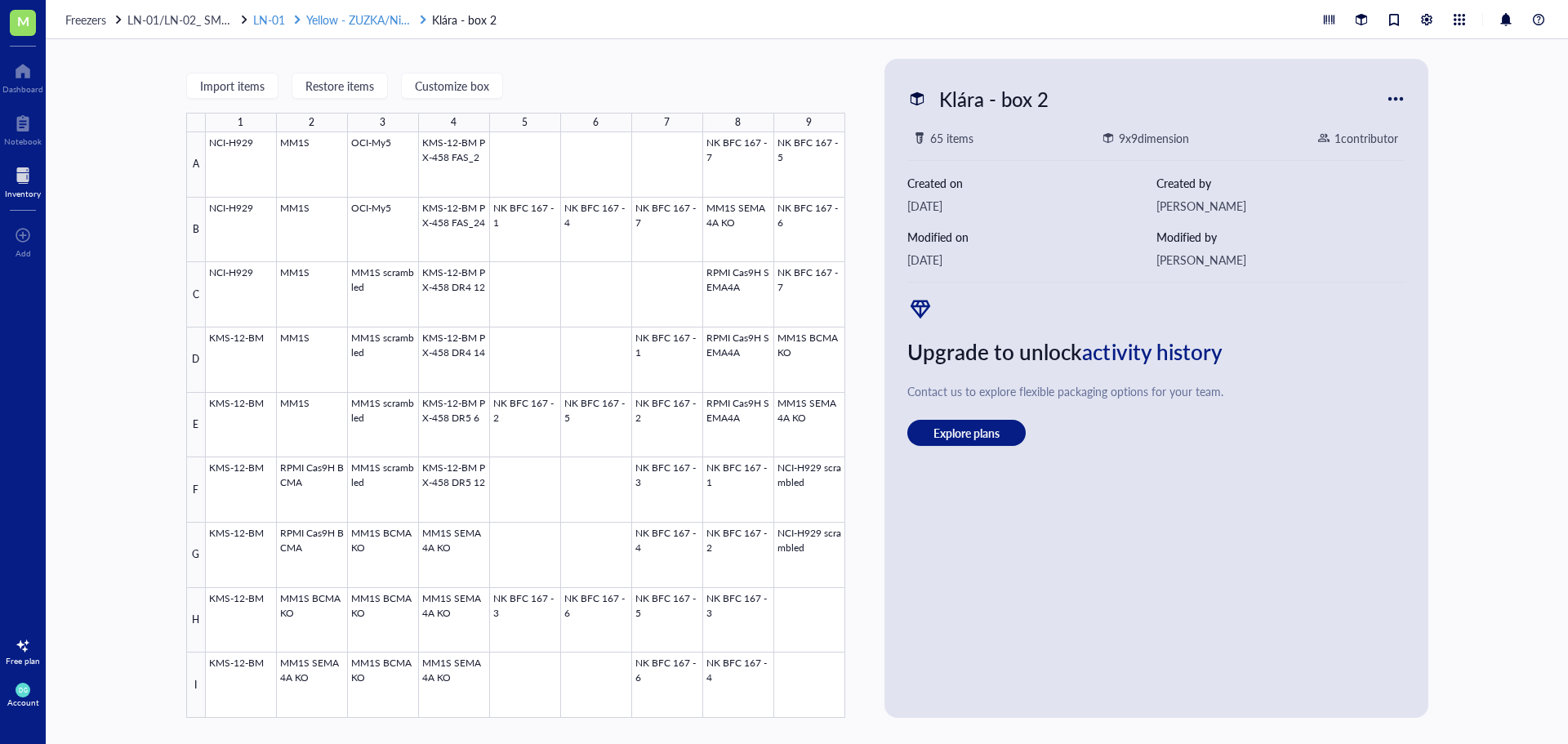
click at [352, 21] on span "Yellow - ZUZKA/Nikol" at bounding box center [360, 19] width 109 height 16
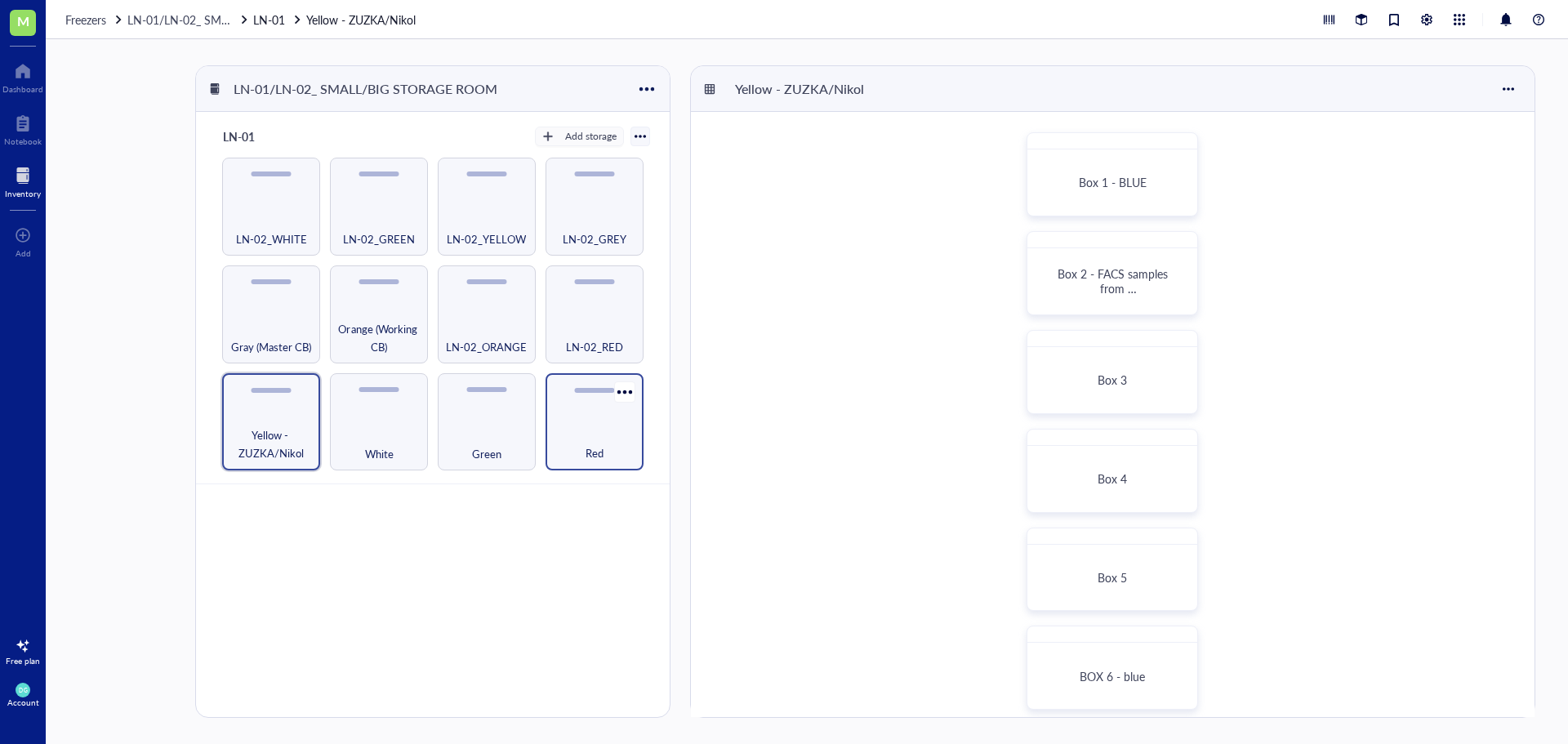
click at [600, 420] on div "Red" at bounding box center [595, 422] width 98 height 98
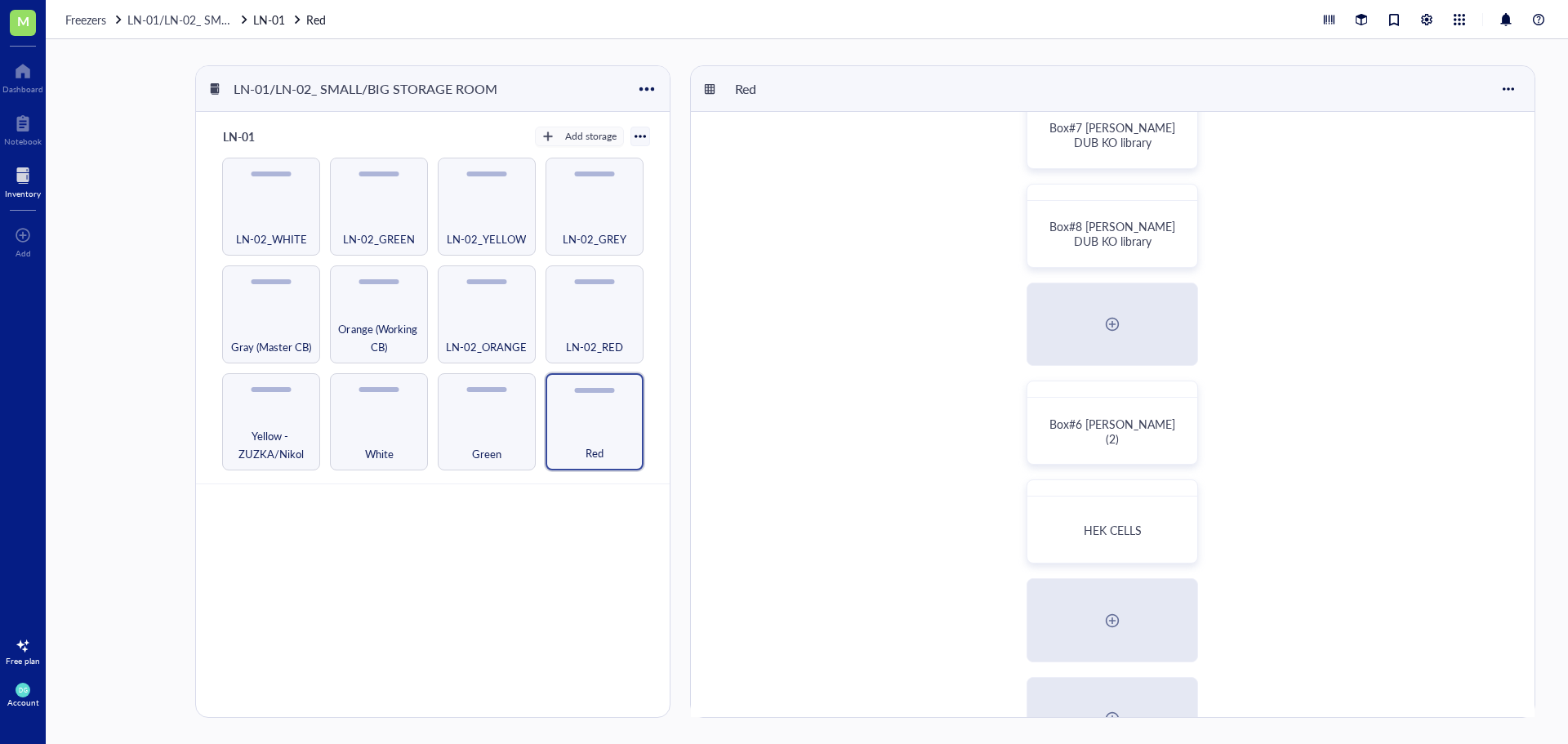
scroll to position [408, 0]
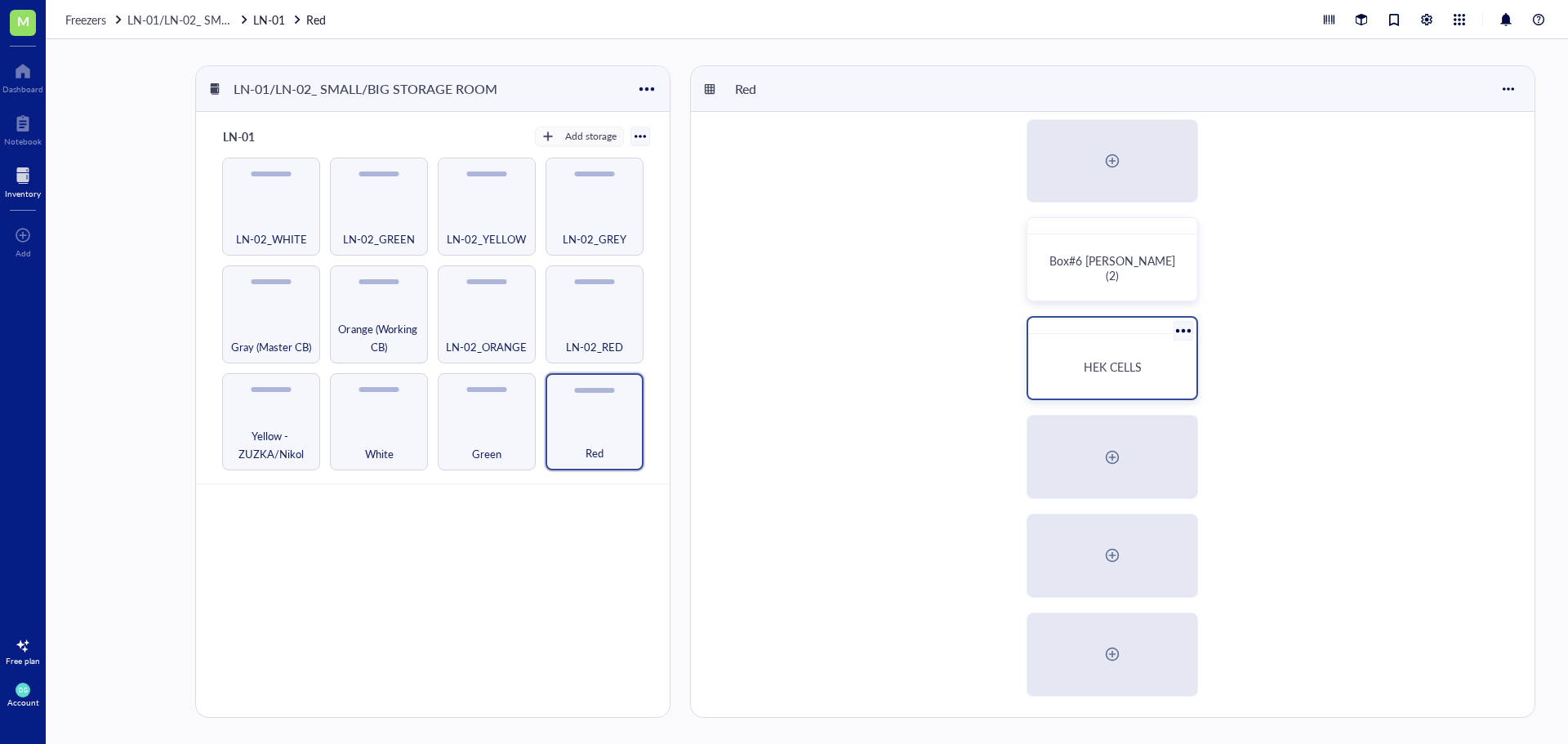
click at [1122, 375] on div "HEK CELLS" at bounding box center [1112, 366] width 155 height 52
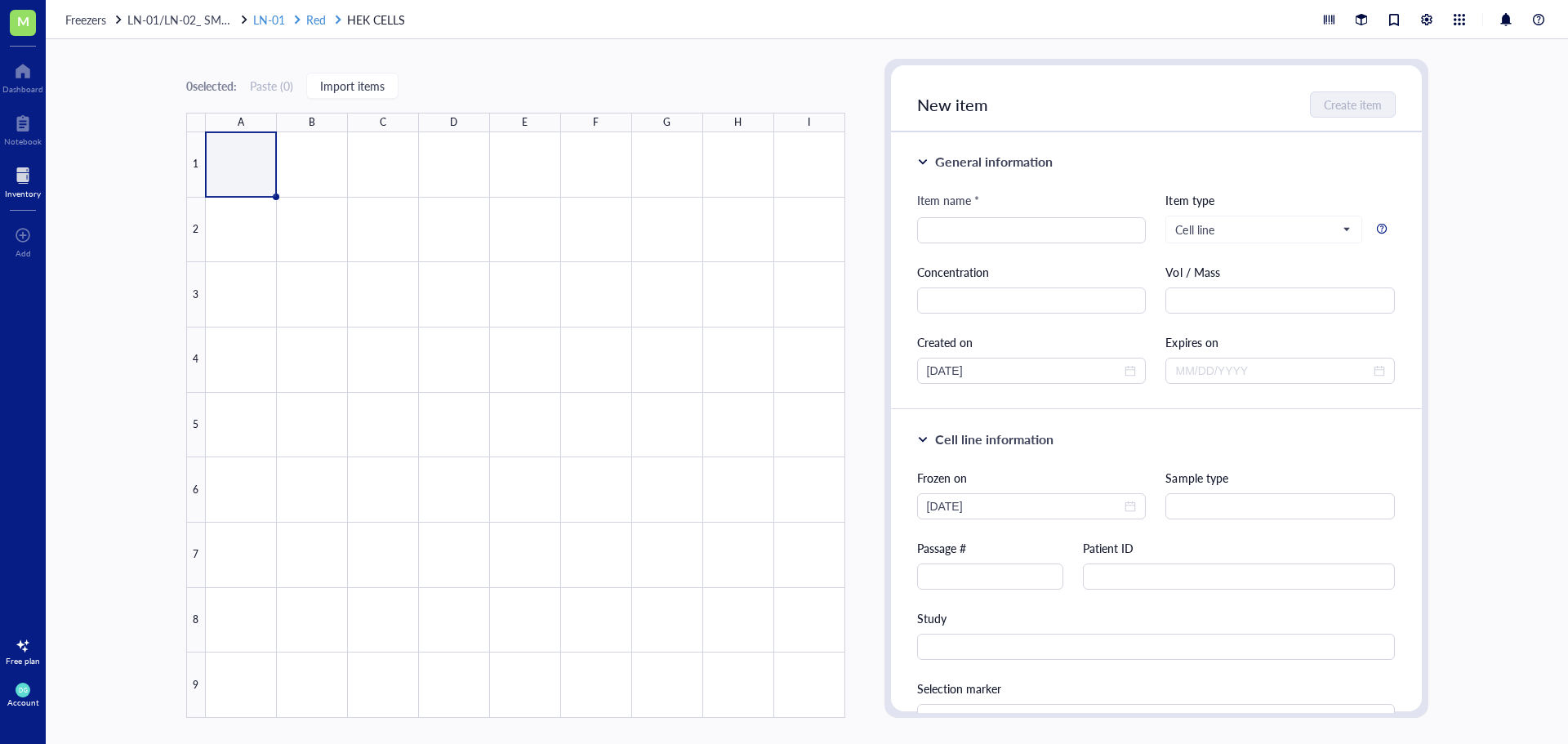
click at [309, 23] on span "Red" at bounding box center [316, 19] width 19 height 16
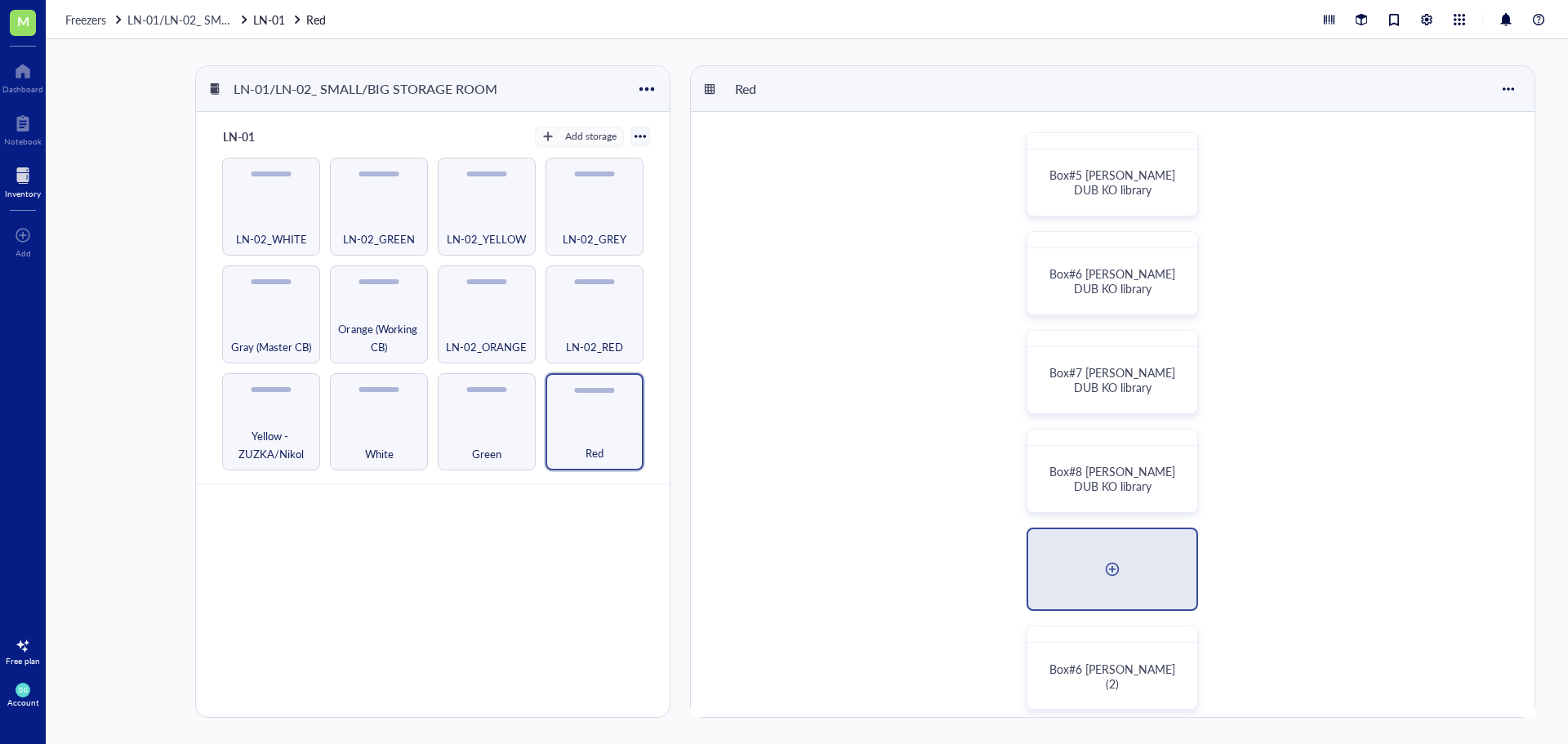
click at [1108, 570] on div at bounding box center [1112, 569] width 26 height 26
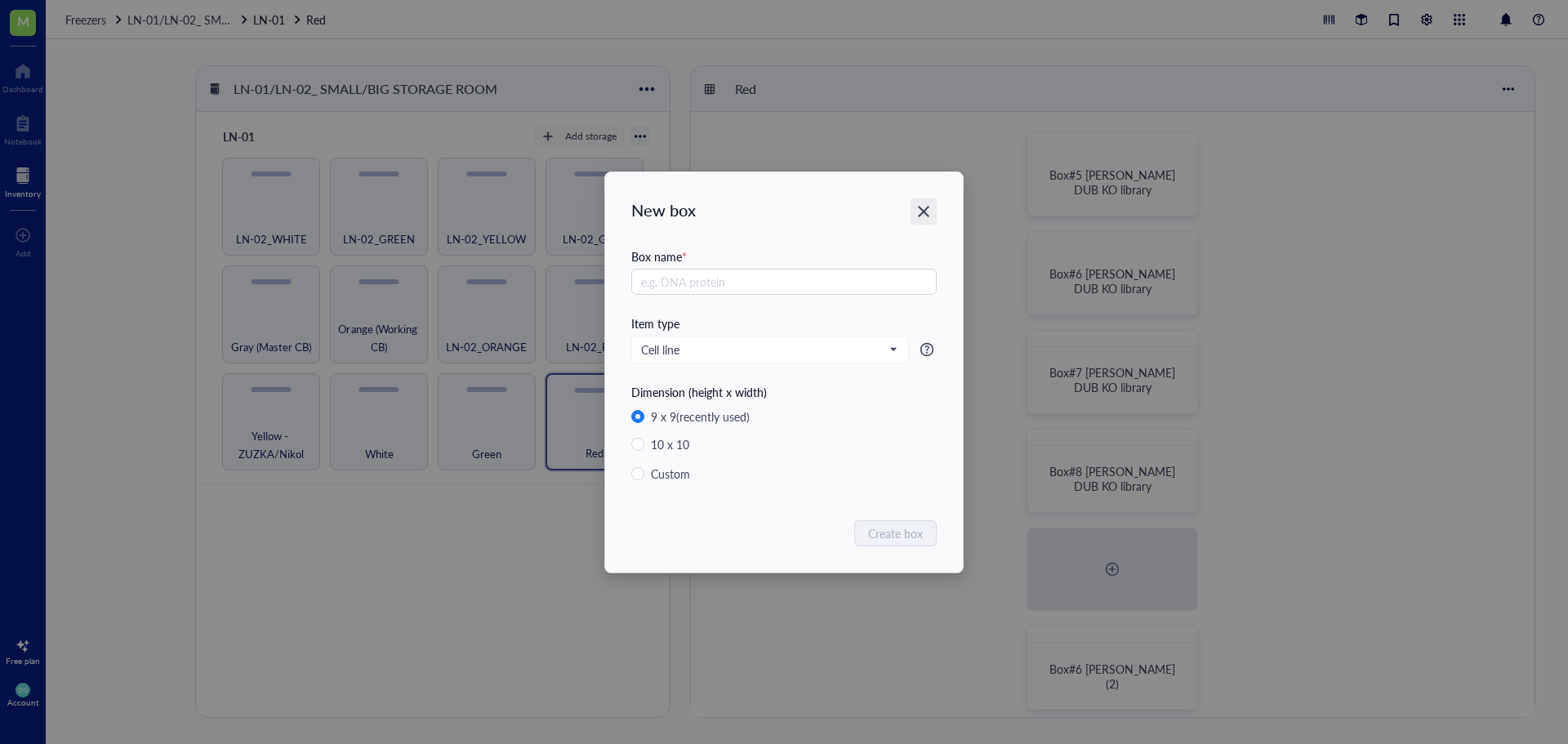
click at [926, 205] on icon "Close" at bounding box center [924, 211] width 15 height 15
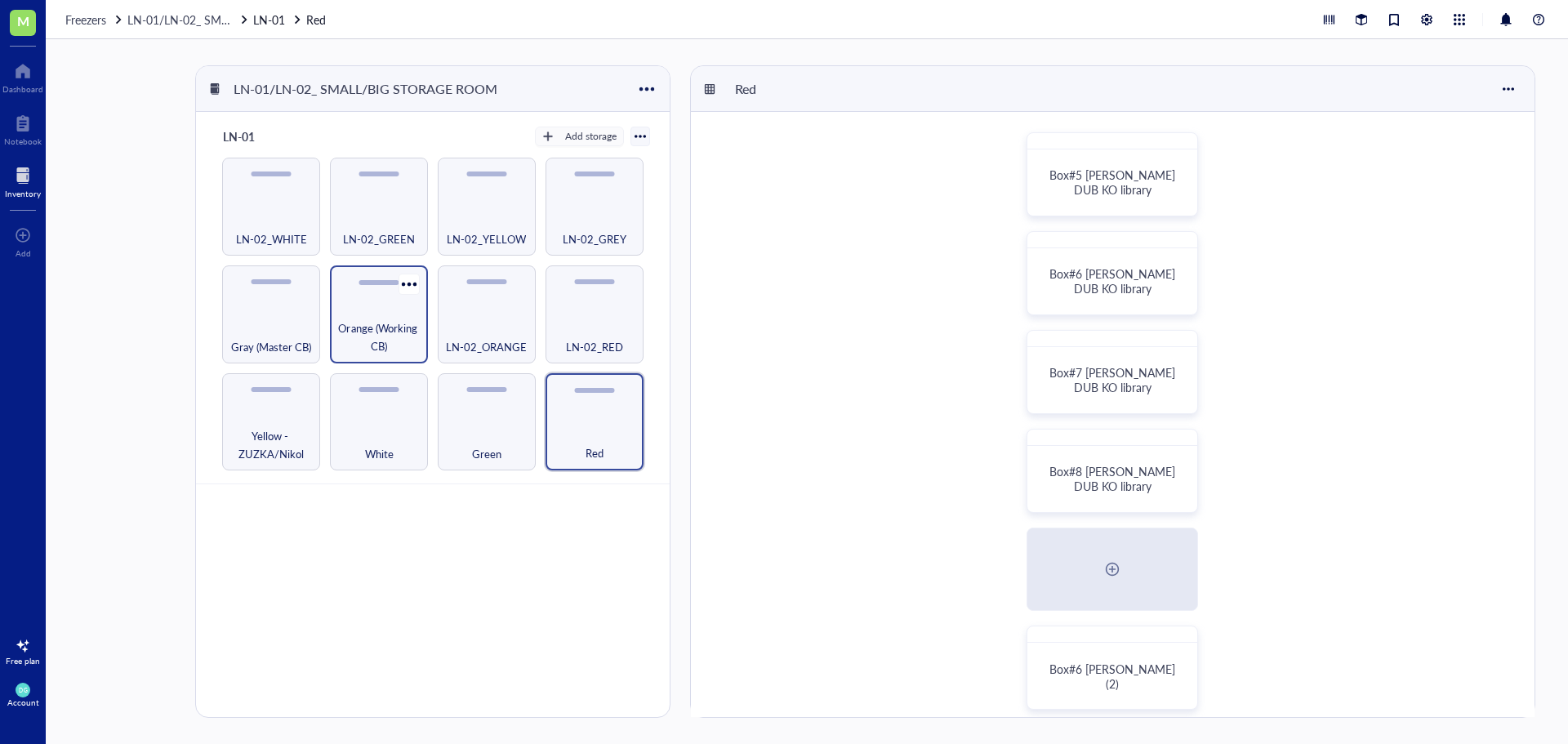
click at [364, 316] on div "Orange (Working CB)" at bounding box center [379, 315] width 98 height 98
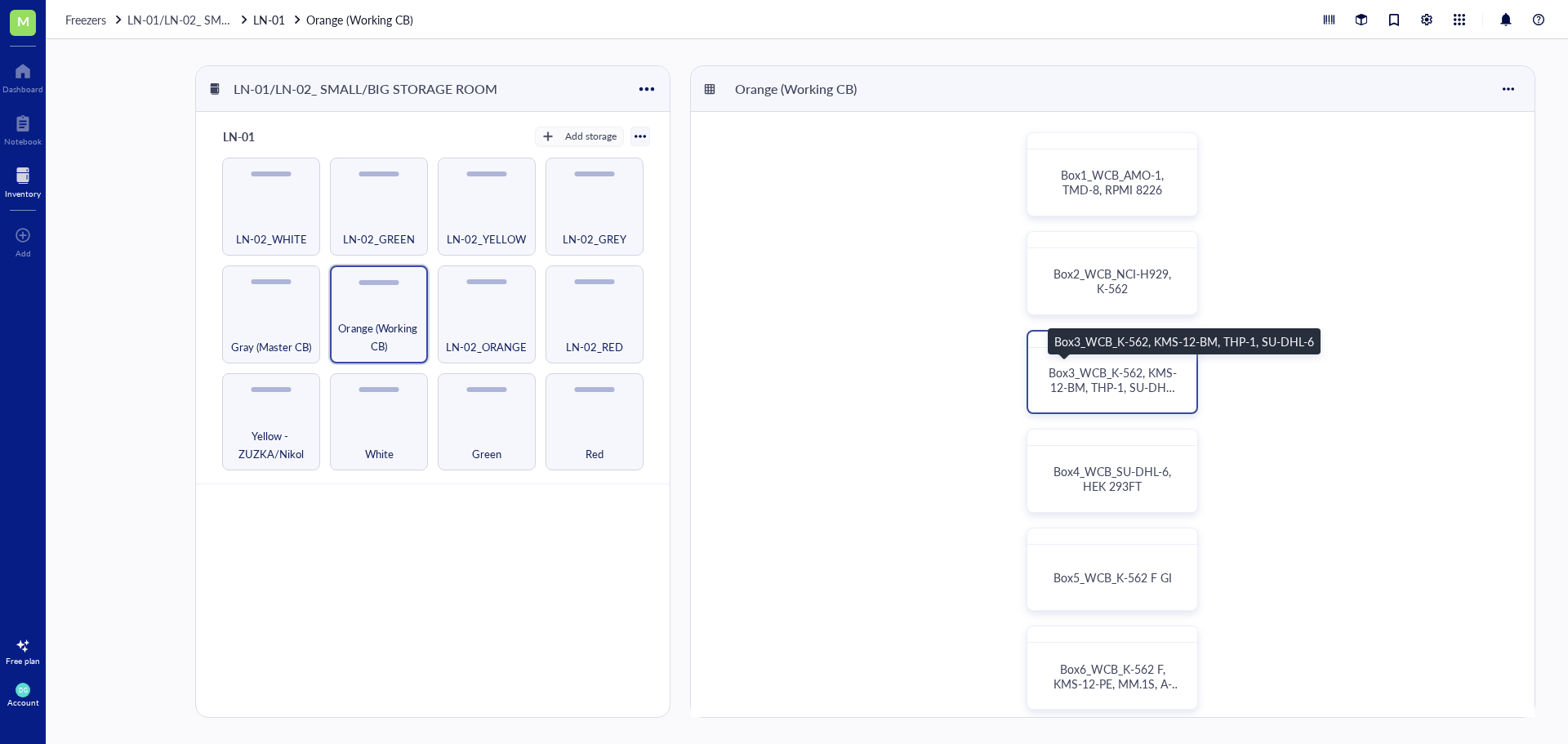
click at [1127, 375] on span "Box3_WCB_K-562, KMS-12-BM, THP-1, SU-DHL-6" at bounding box center [1113, 387] width 128 height 46
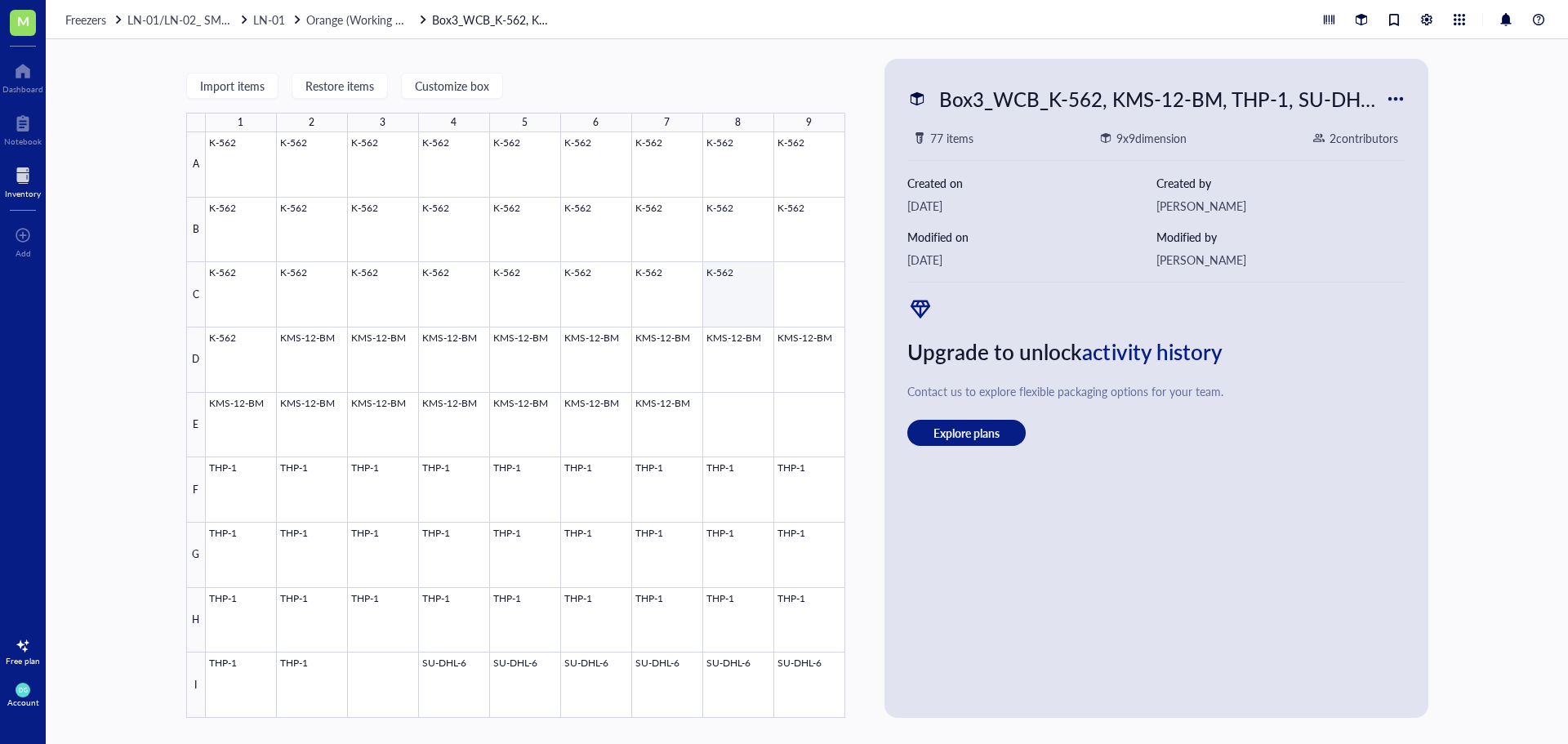
click at [735, 297] on div at bounding box center [525, 425] width 640 height 585
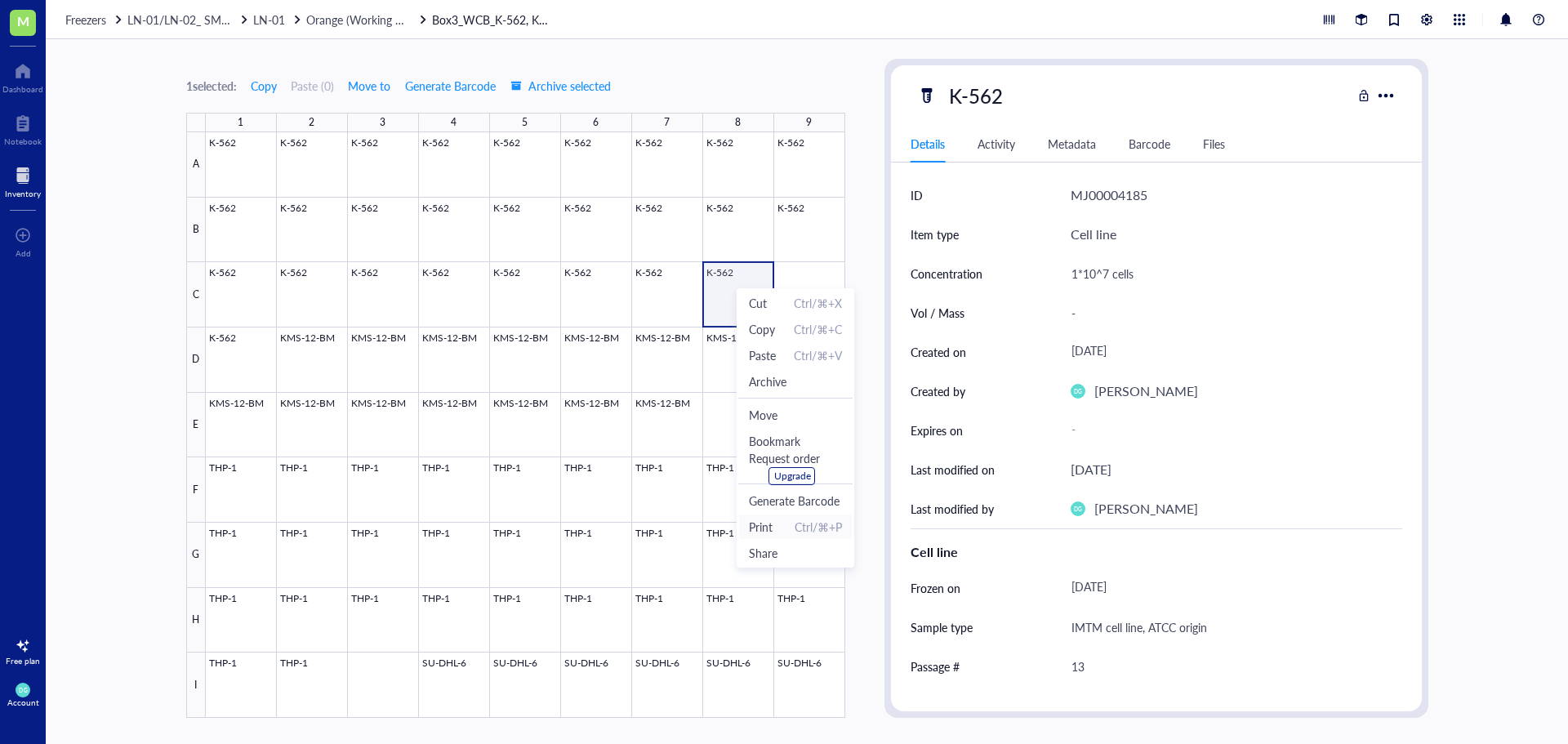
click at [788, 523] on span "Print Ctrl/⌘+P" at bounding box center [795, 527] width 93 height 18
click at [273, 19] on span "LN-01" at bounding box center [269, 19] width 32 height 16
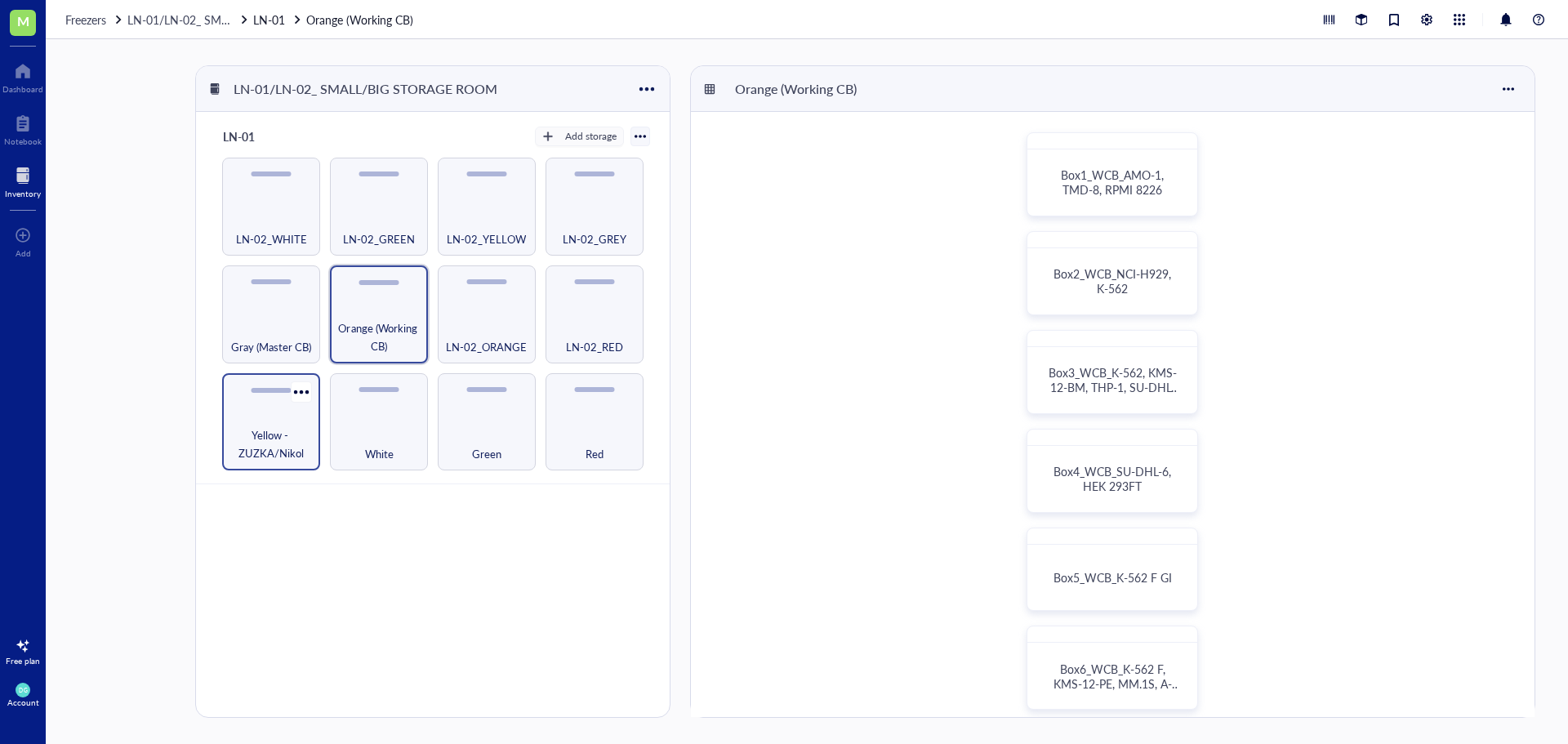
click at [300, 419] on div "Yellow - ZUZKA/Nikol" at bounding box center [271, 422] width 98 height 98
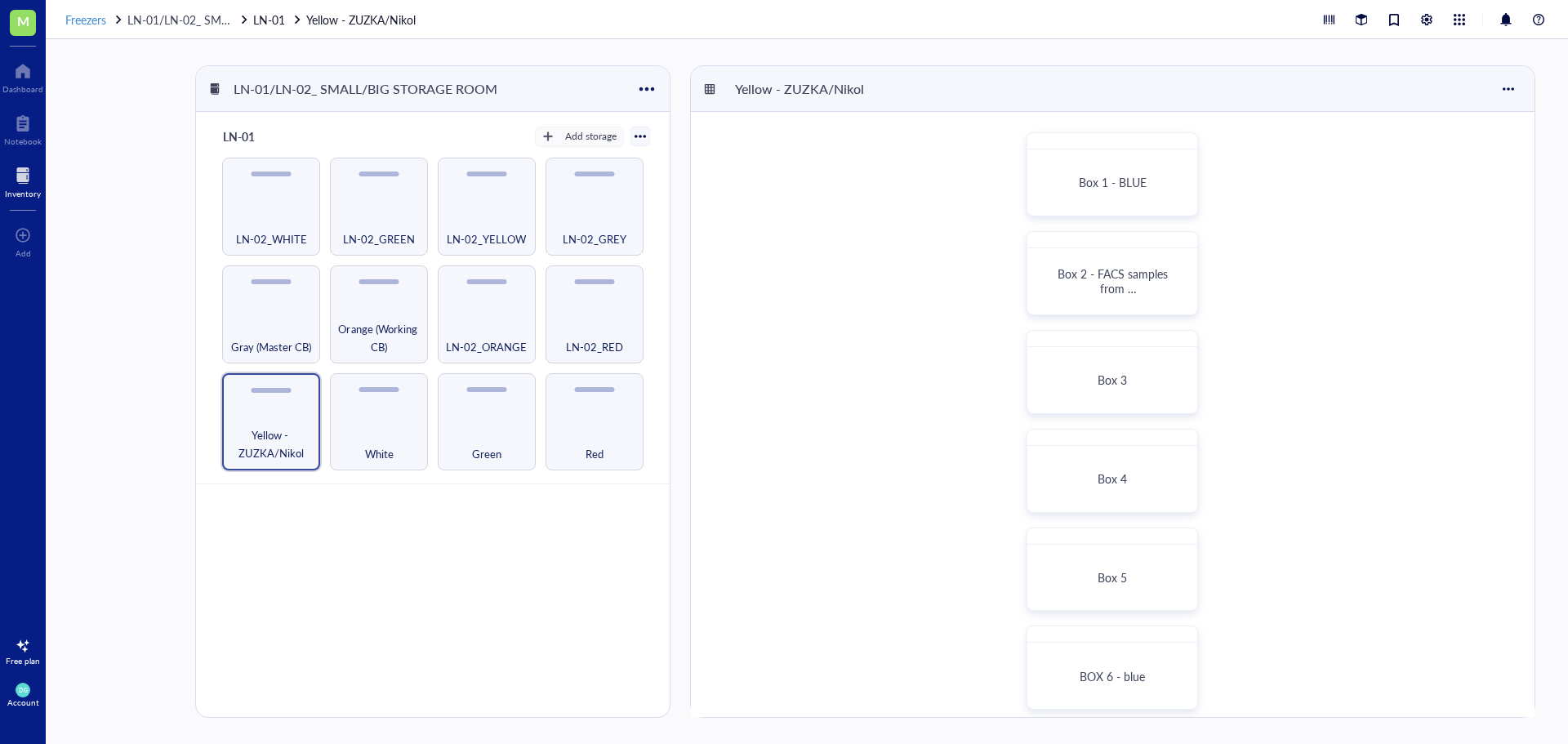
click at [94, 18] on span "Freezers" at bounding box center [85, 19] width 41 height 16
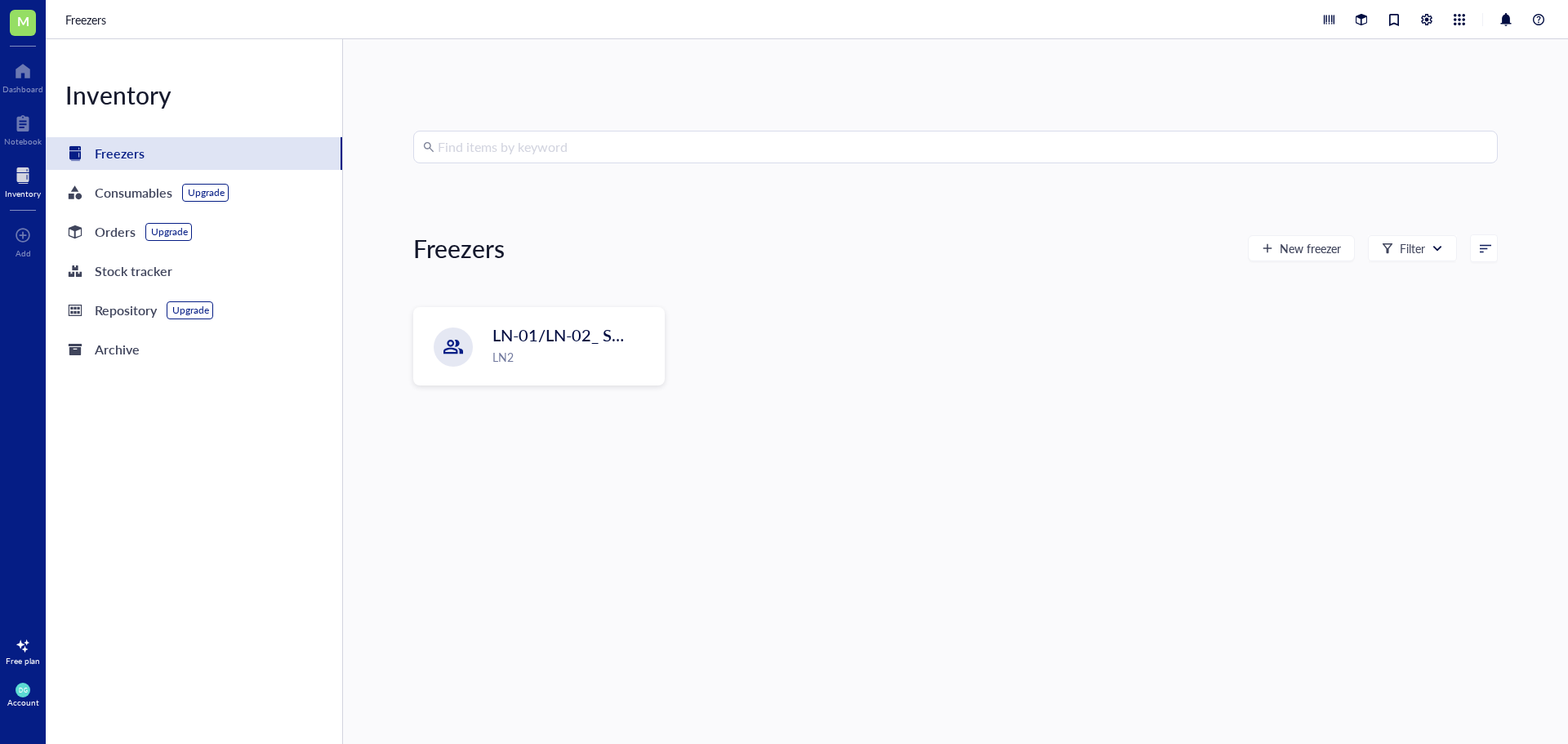
click at [532, 154] on input "search" at bounding box center [963, 147] width 1050 height 31
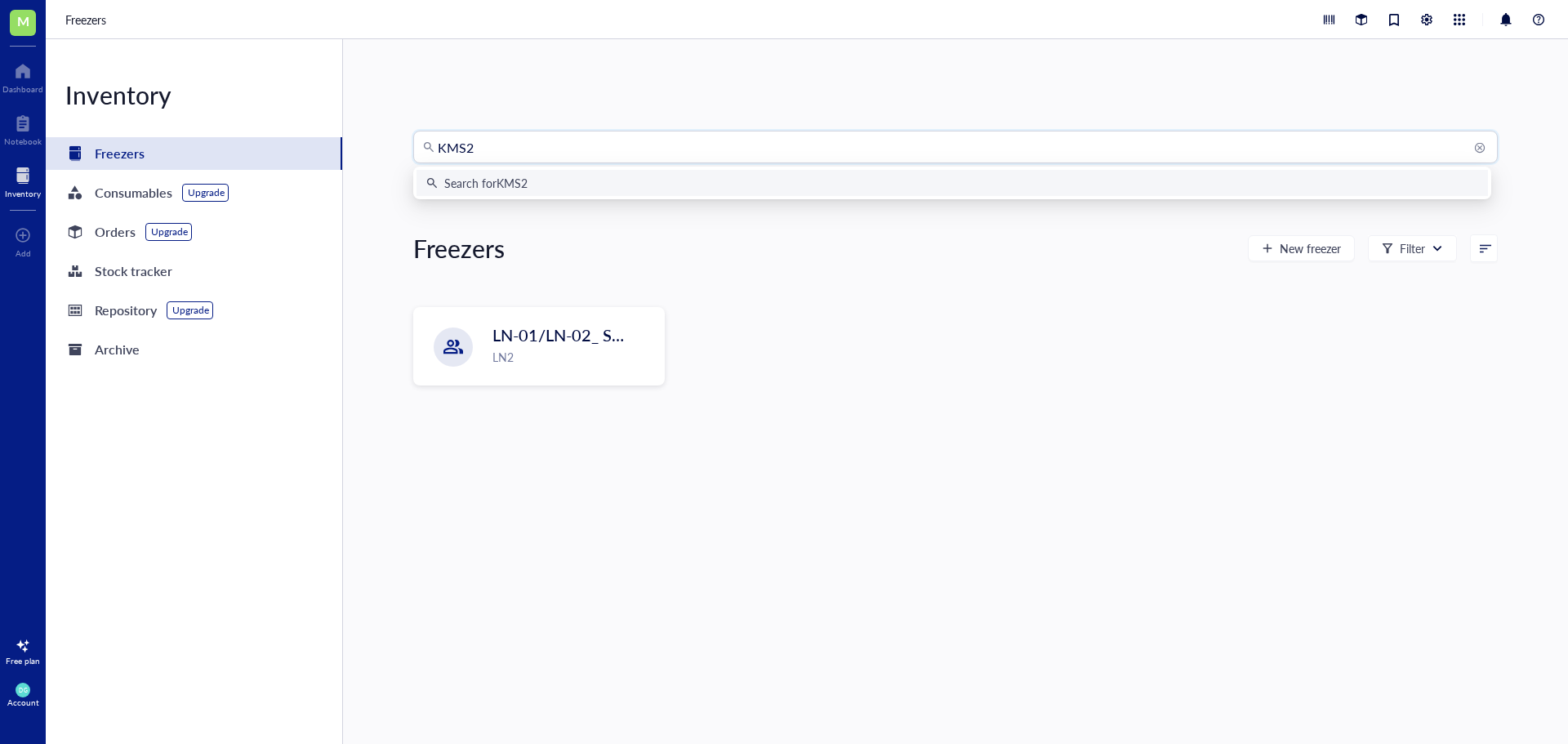
type input "KMS28"
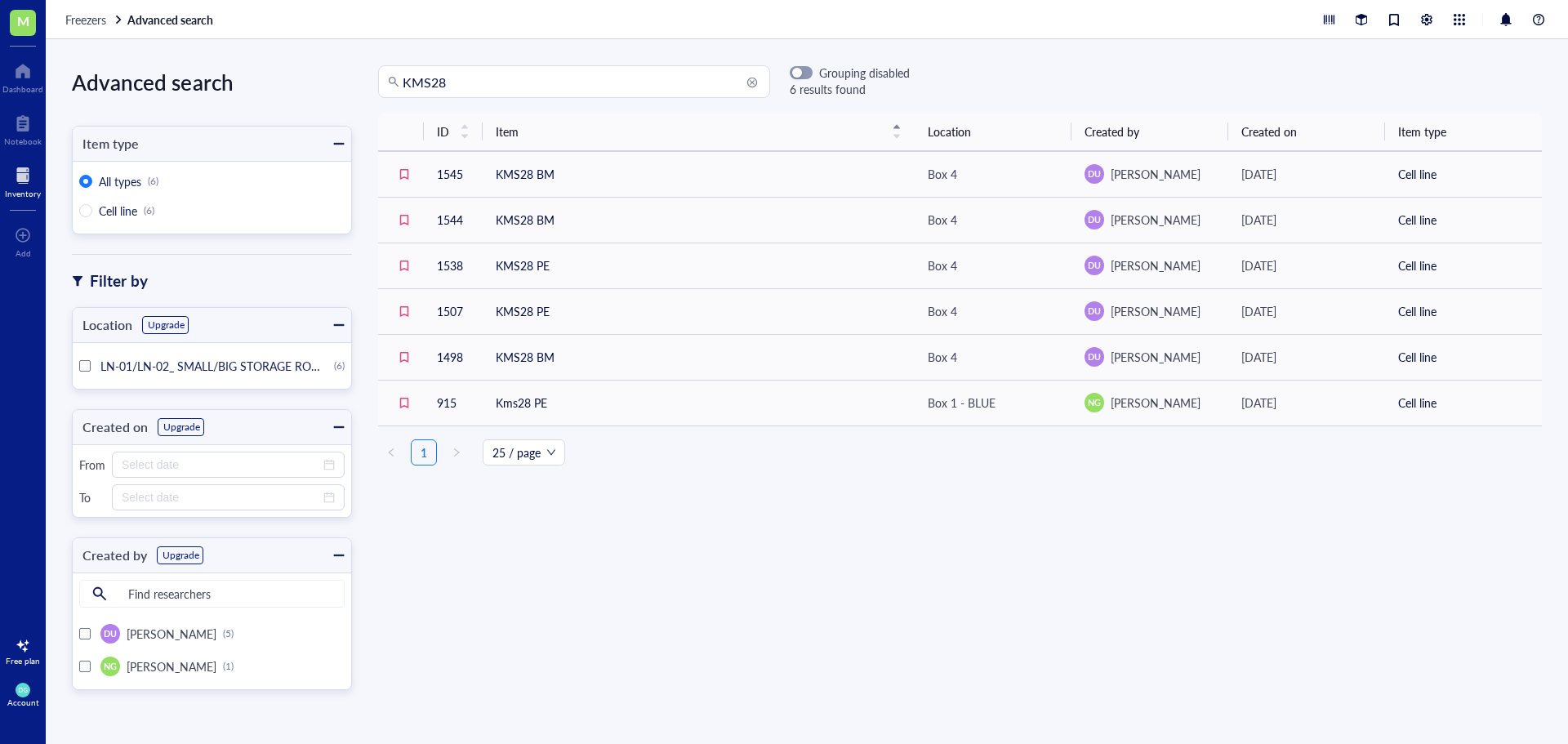
click at [1022, 75] on div "KMS28 Grouping disabled 6 results found" at bounding box center [960, 81] width 1216 height 33
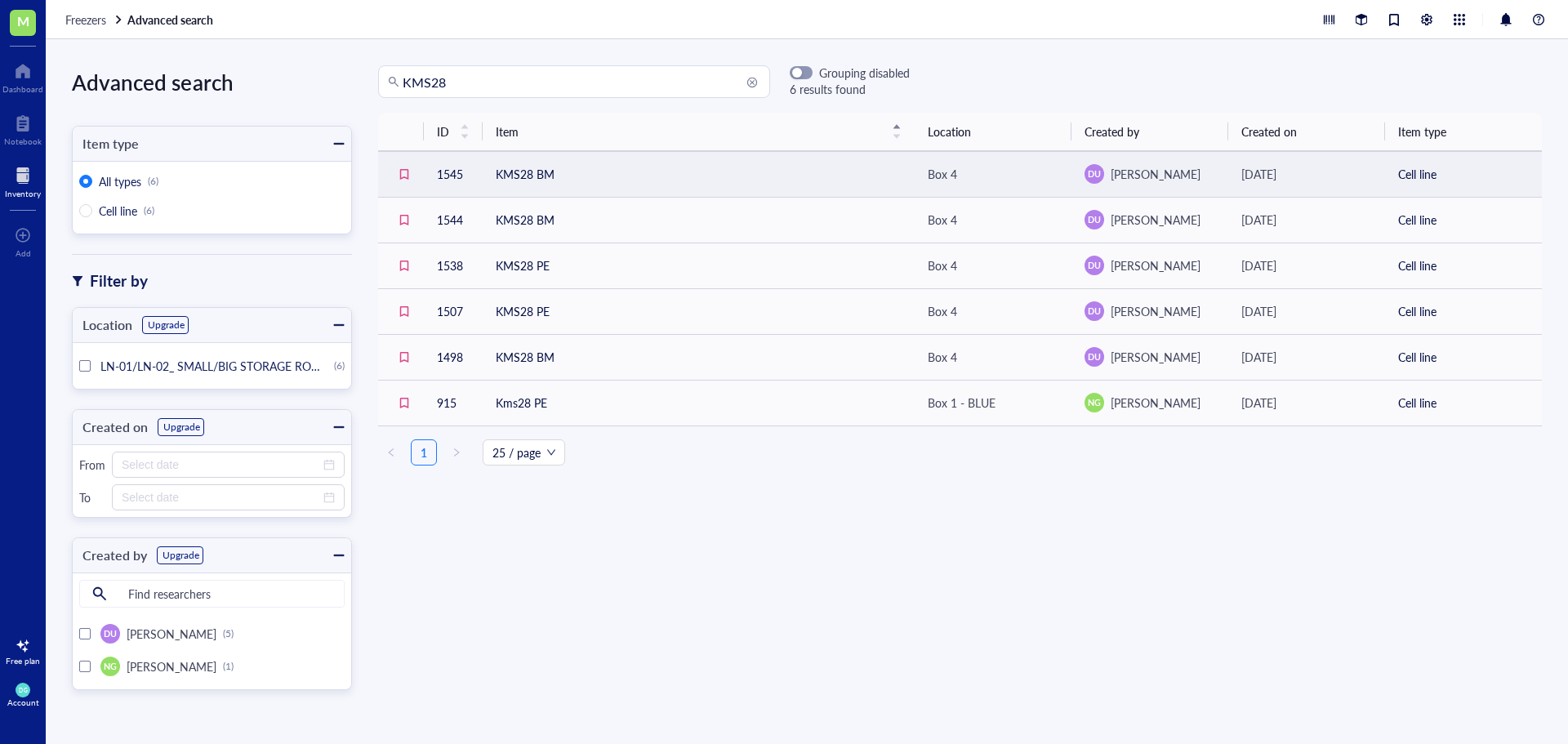
click at [568, 166] on td "KMS28 BM" at bounding box center [699, 174] width 432 height 46
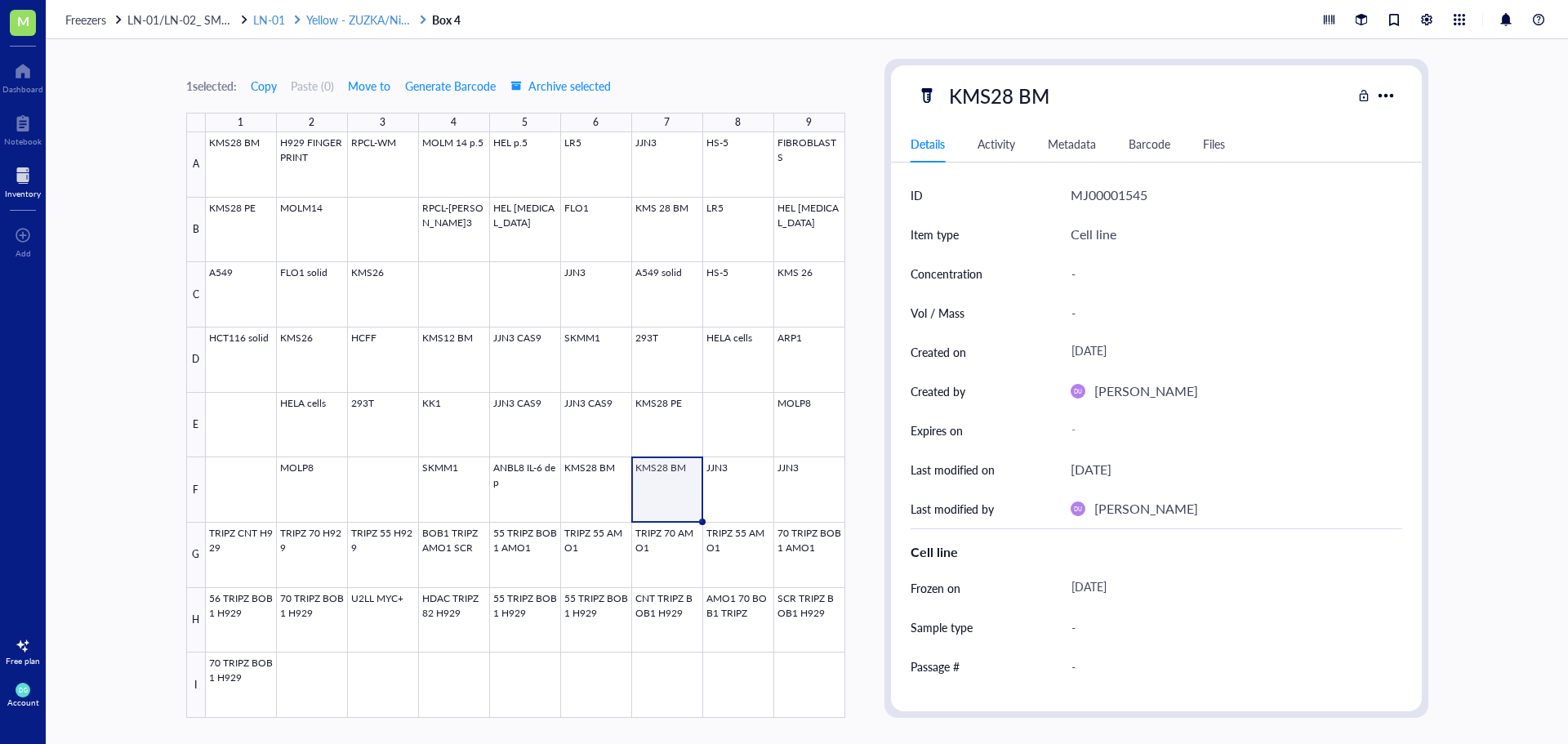
click at [367, 20] on span "Yellow - ZUZKA/Nikol" at bounding box center [360, 19] width 109 height 16
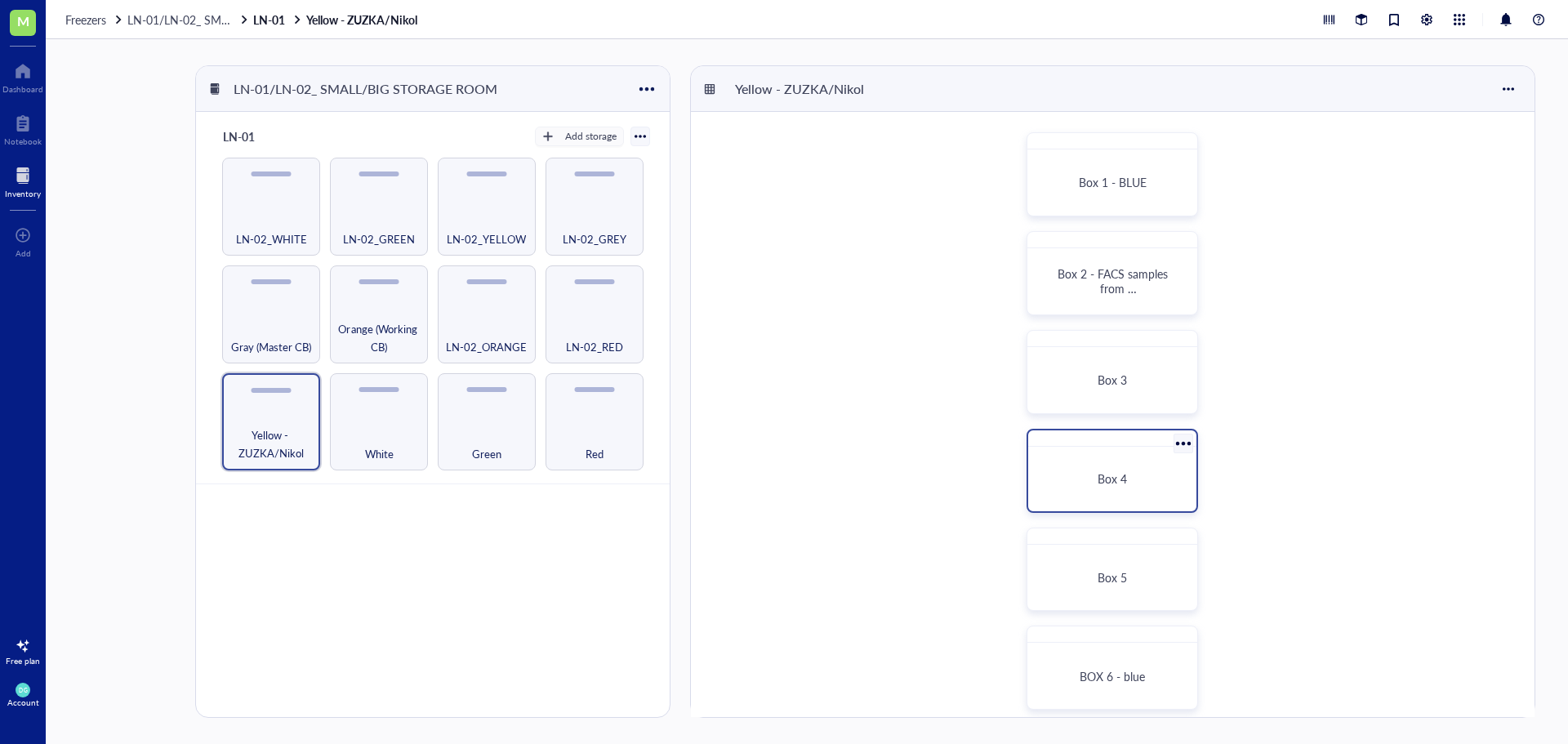
click at [1113, 483] on span "Box 4" at bounding box center [1112, 478] width 30 height 16
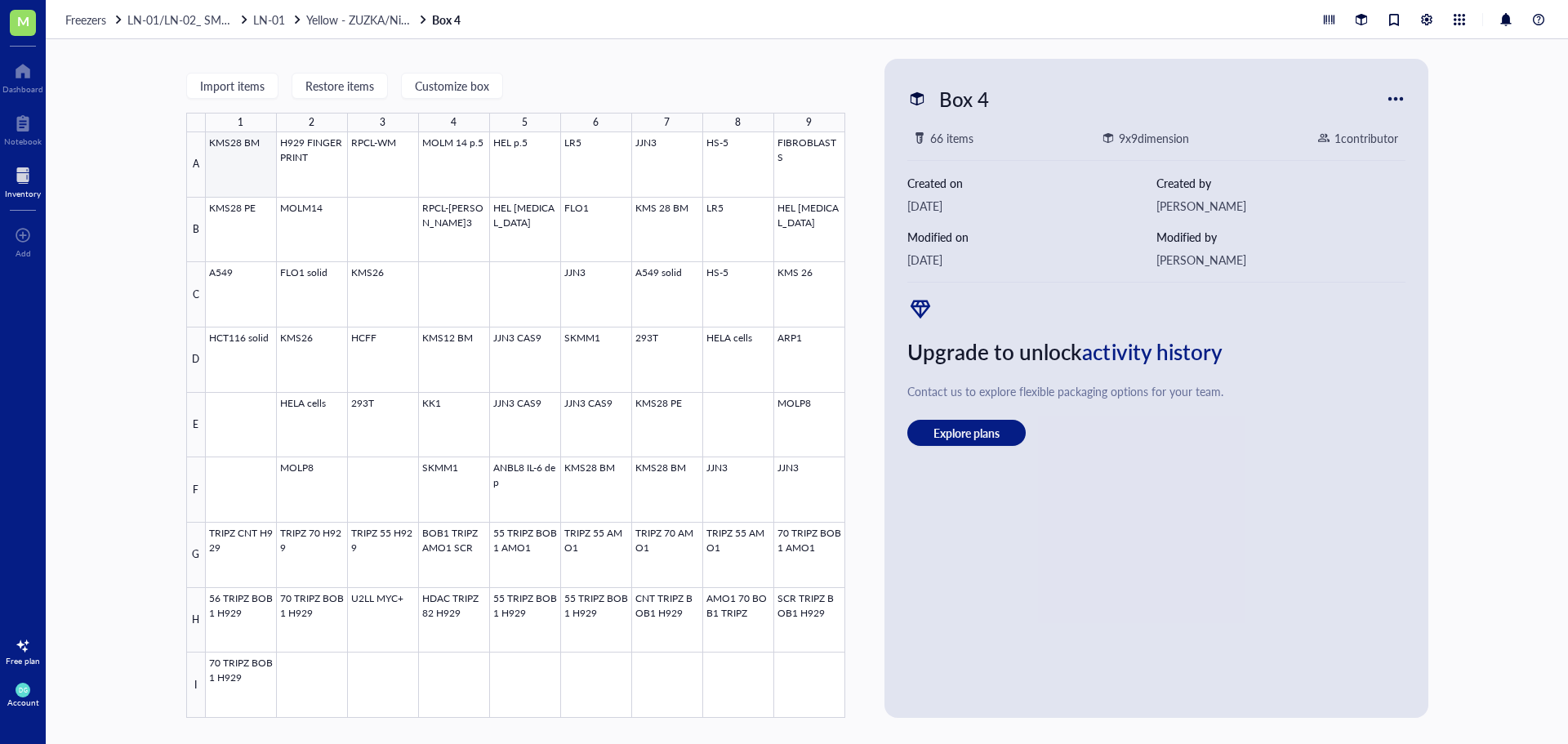
click at [232, 159] on div at bounding box center [525, 425] width 640 height 585
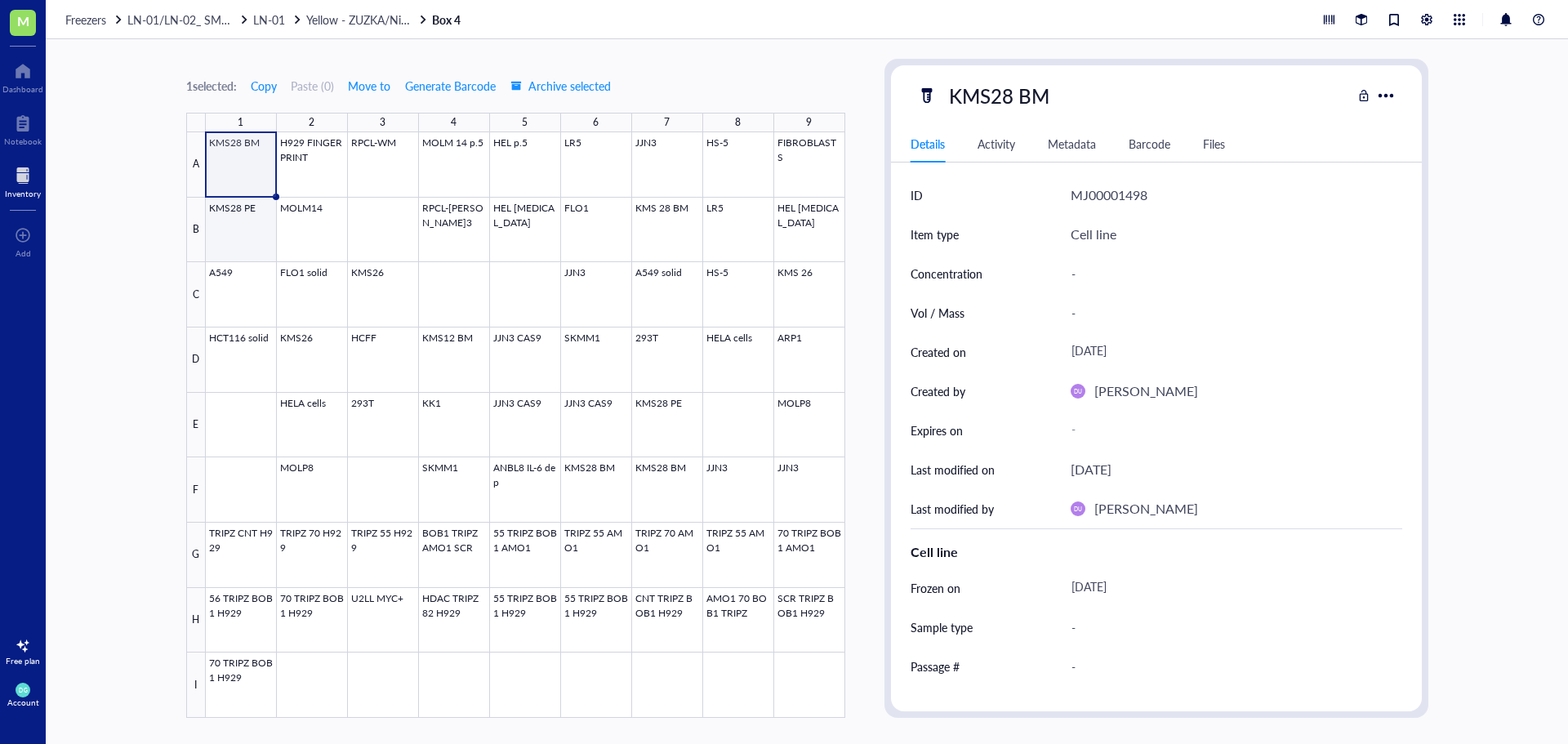
click at [251, 253] on div at bounding box center [525, 425] width 640 height 585
click at [658, 437] on div at bounding box center [525, 425] width 640 height 585
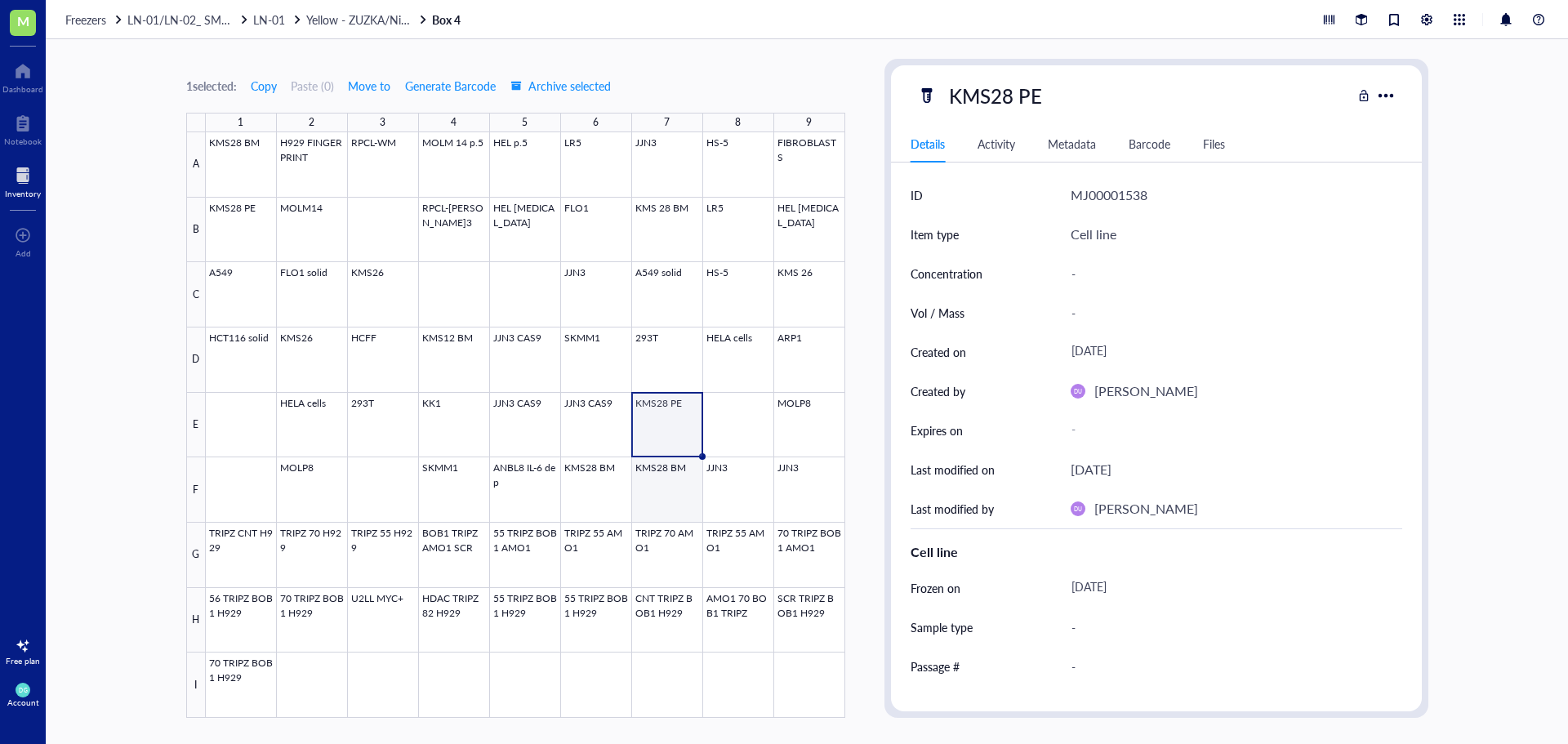
click at [674, 491] on div at bounding box center [525, 425] width 640 height 585
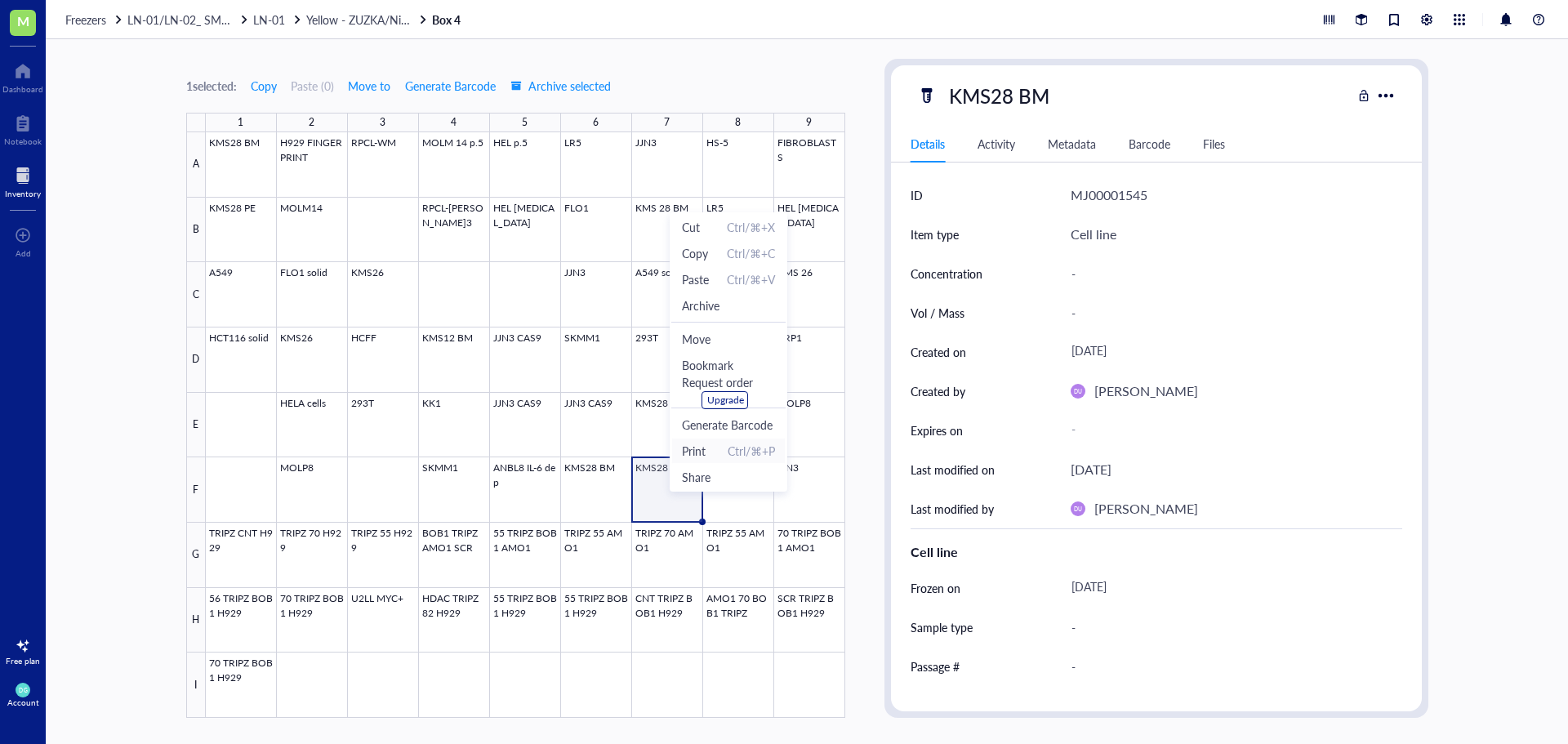
click at [708, 452] on span "Print Ctrl/⌘+P" at bounding box center [728, 450] width 93 height 18
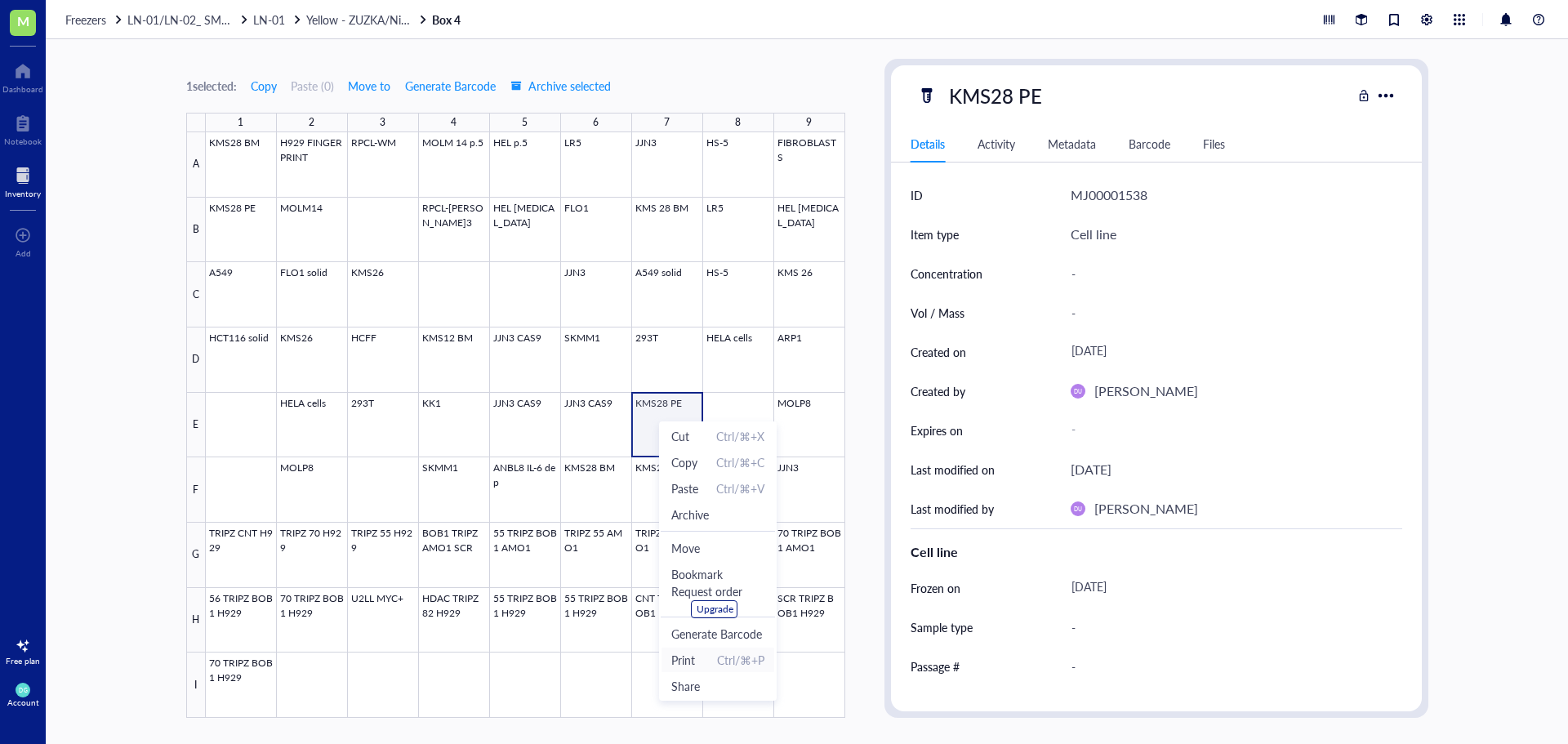
click at [717, 655] on span "Ctrl/⌘+P" at bounding box center [741, 660] width 48 height 18
click at [175, 17] on span "LN-01/LN-02_ SMALL/BIG STORAGE ROOM" at bounding box center [242, 19] width 230 height 16
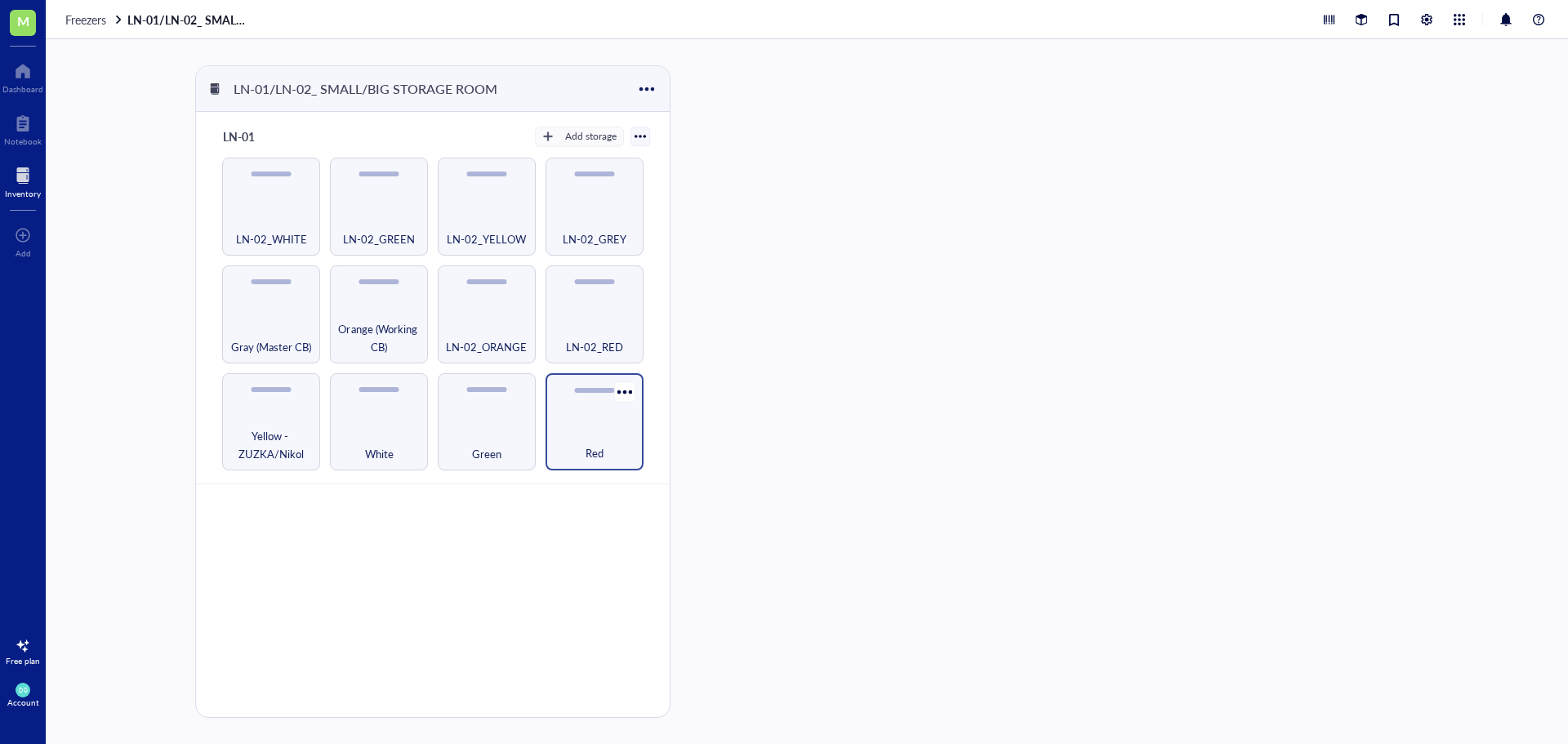
click at [603, 434] on div "Red" at bounding box center [594, 445] width 81 height 36
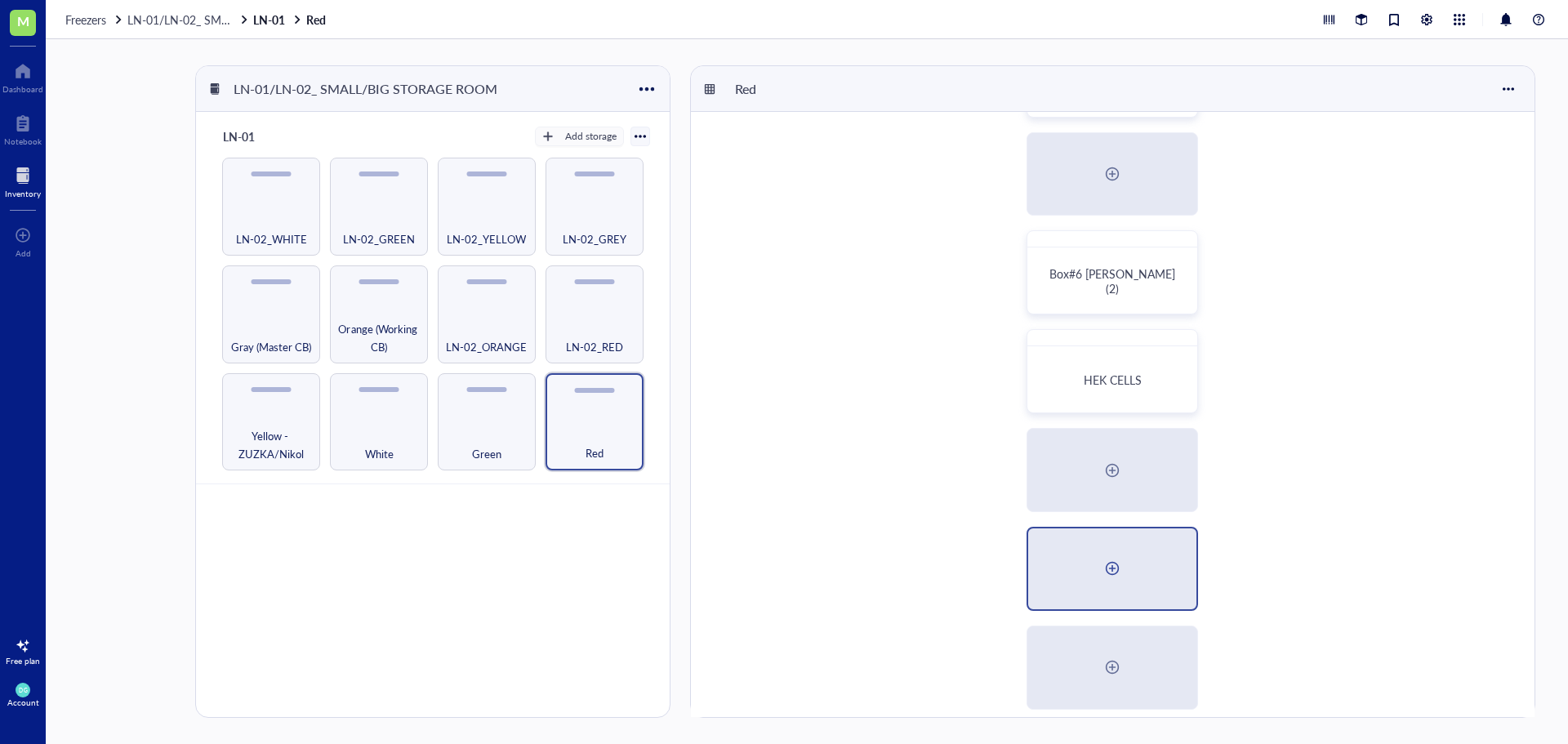
scroll to position [408, 0]
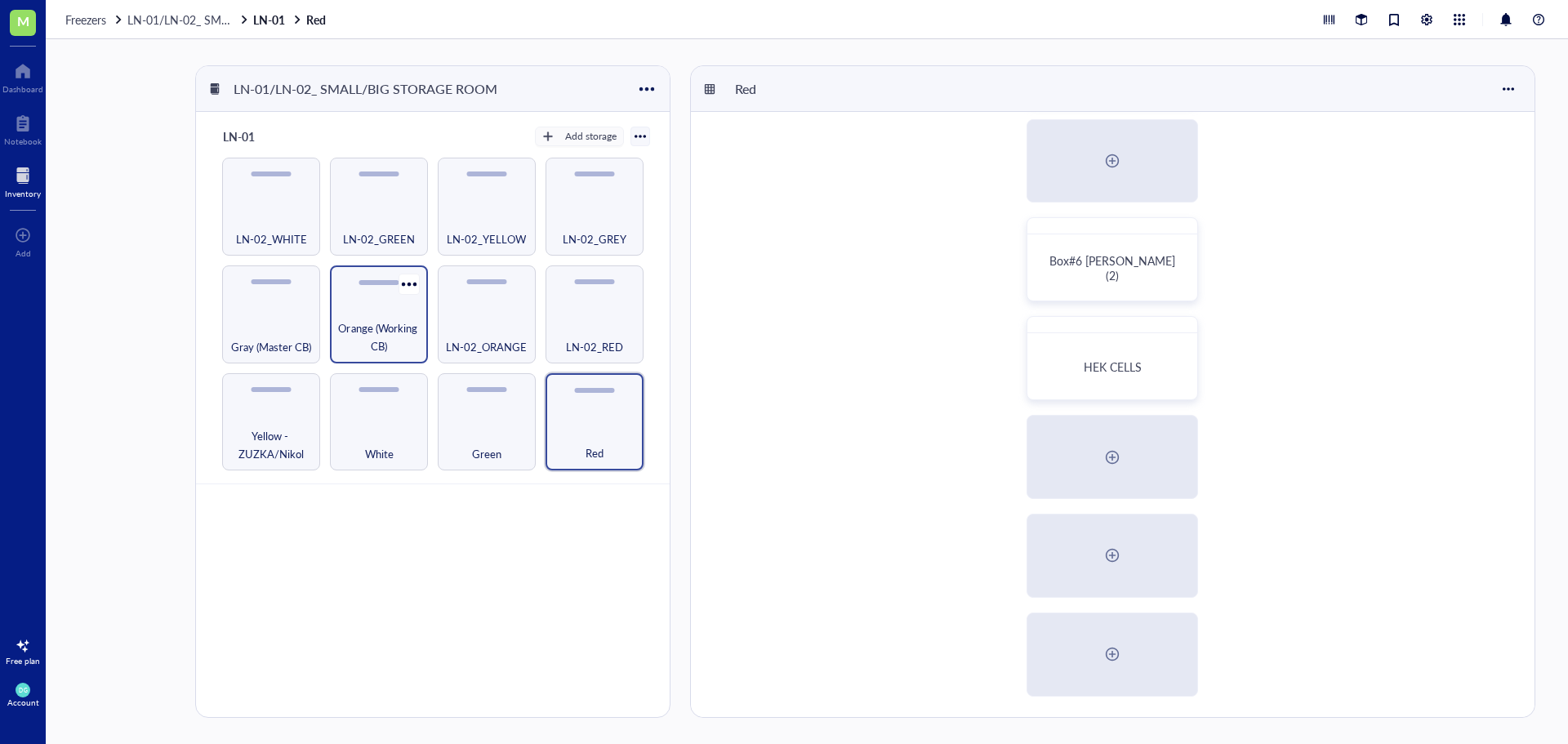
click at [376, 332] on span "Orange (Working CB)" at bounding box center [379, 338] width 81 height 36
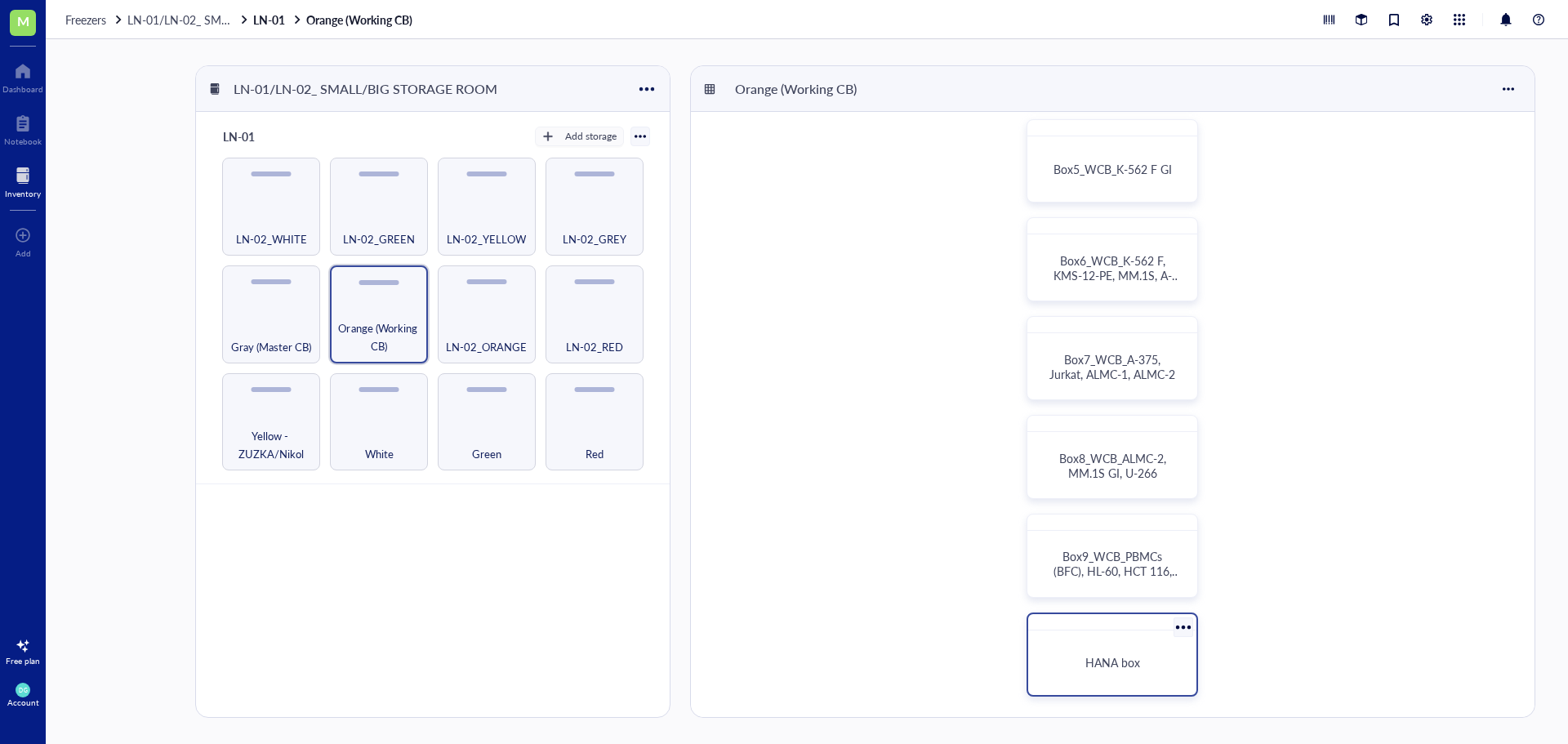
click at [1185, 629] on div at bounding box center [1183, 626] width 24 height 24
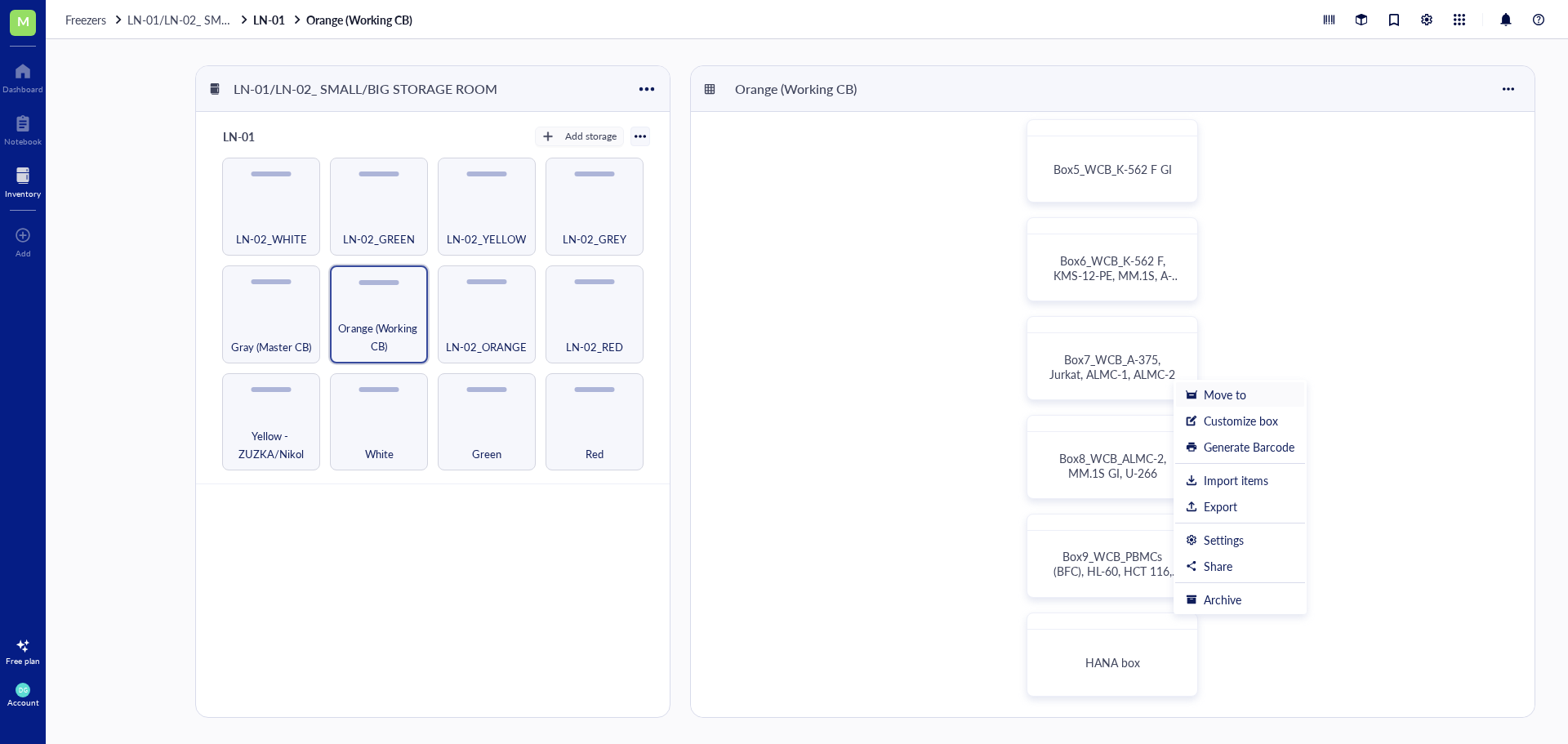
click at [1216, 393] on div "Move to" at bounding box center [1225, 394] width 42 height 14
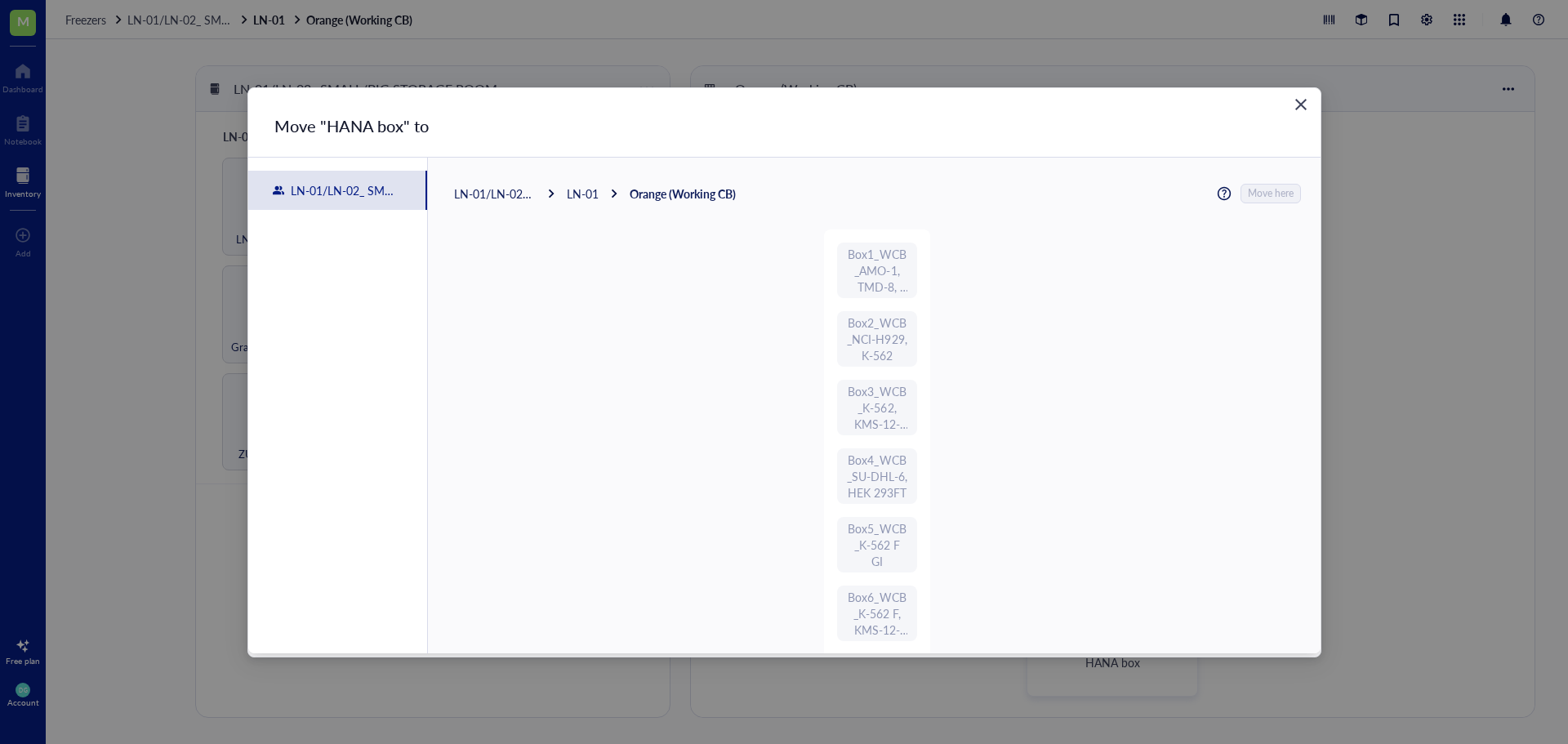
click at [580, 191] on div "LN-01" at bounding box center [582, 193] width 32 height 14
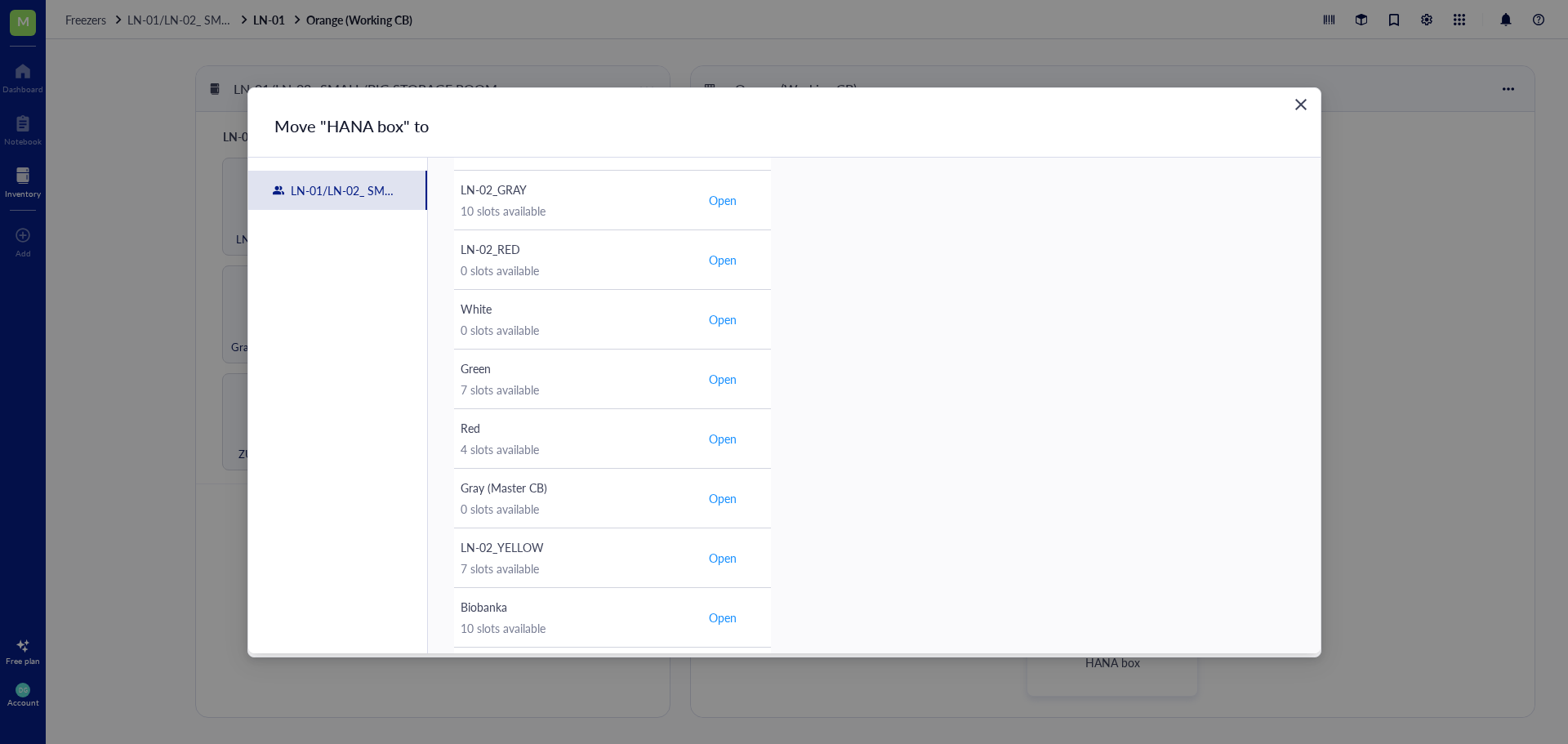
scroll to position [408, 0]
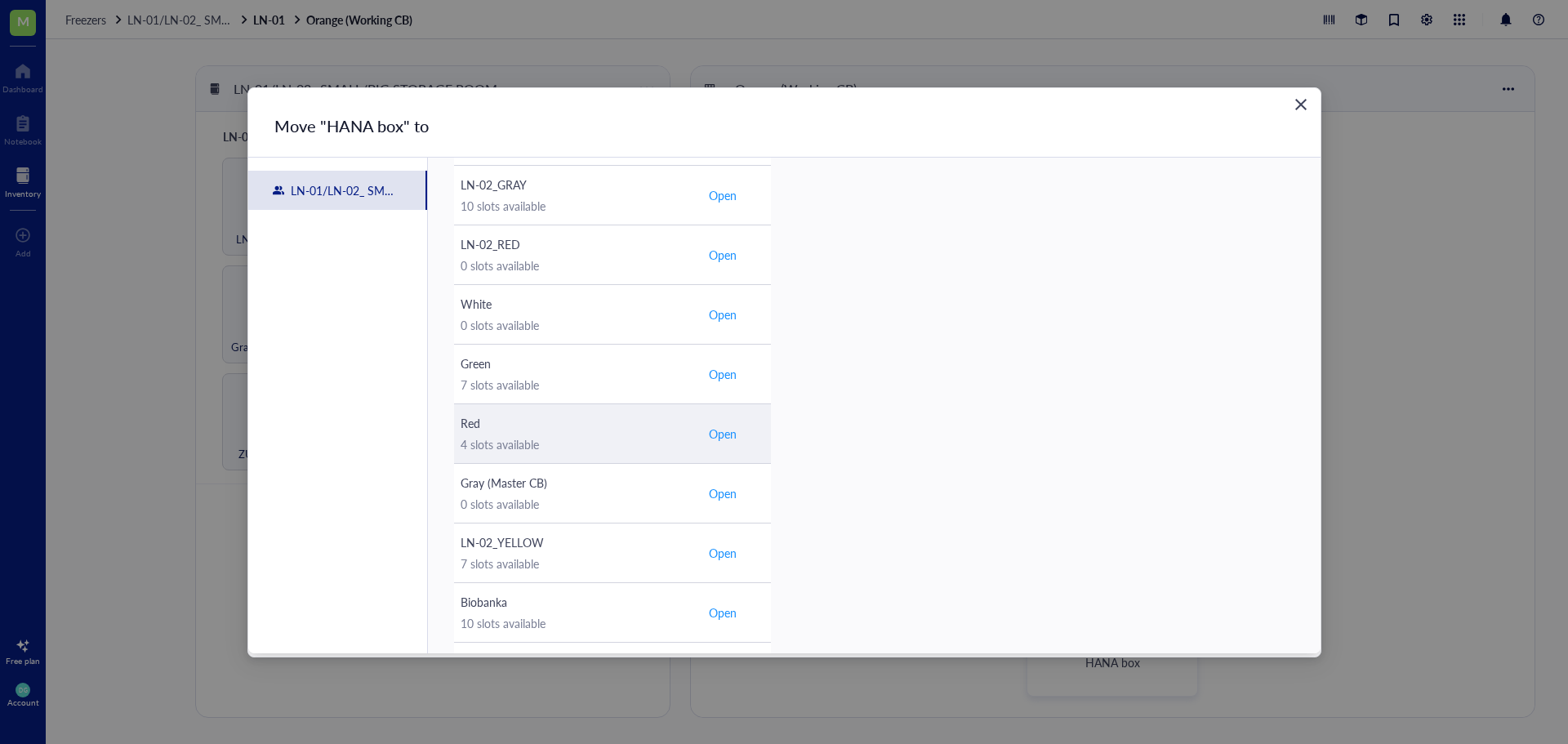
click at [724, 431] on span "Open" at bounding box center [722, 433] width 28 height 14
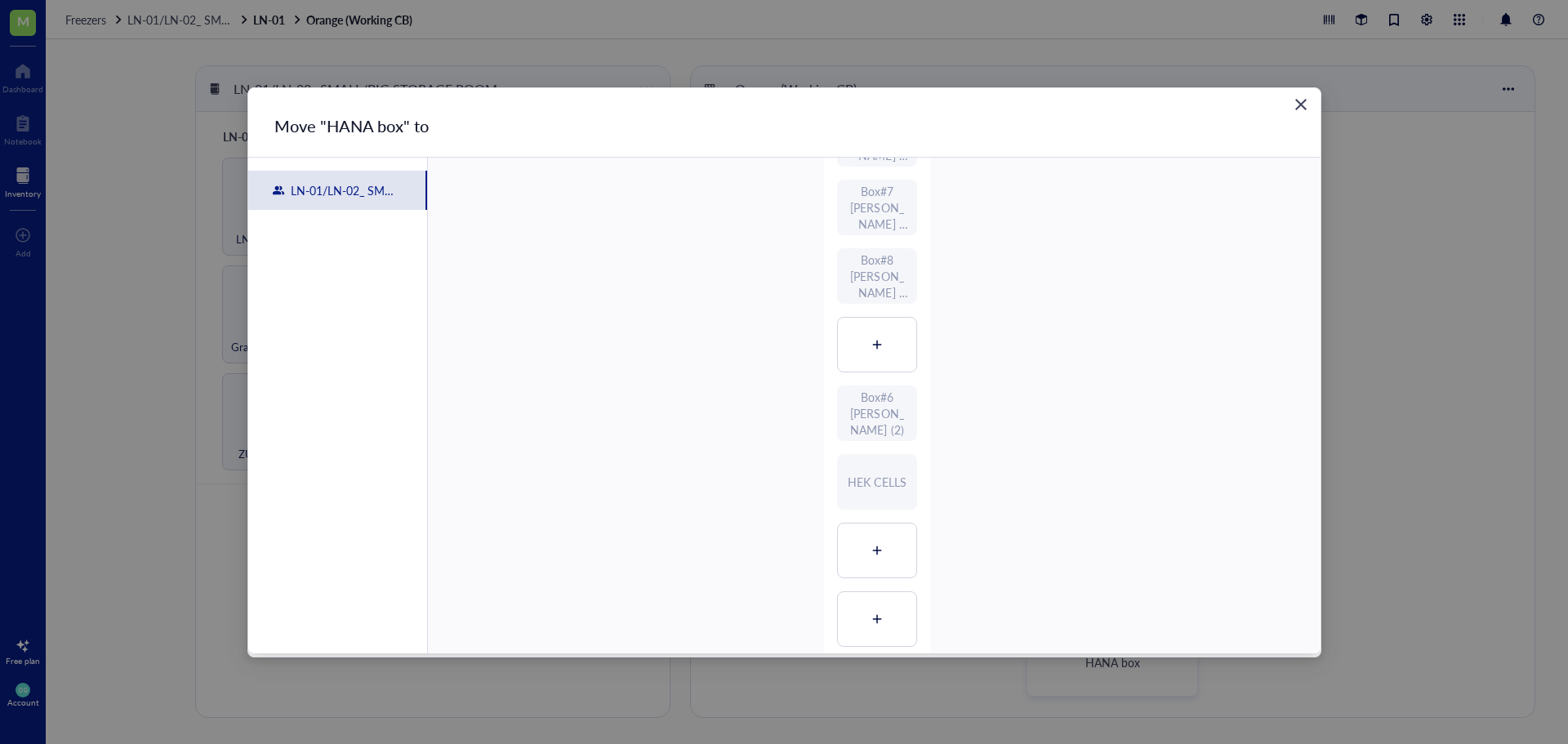
scroll to position [245, 0]
click at [876, 502] on icon at bounding box center [877, 506] width 11 height 11
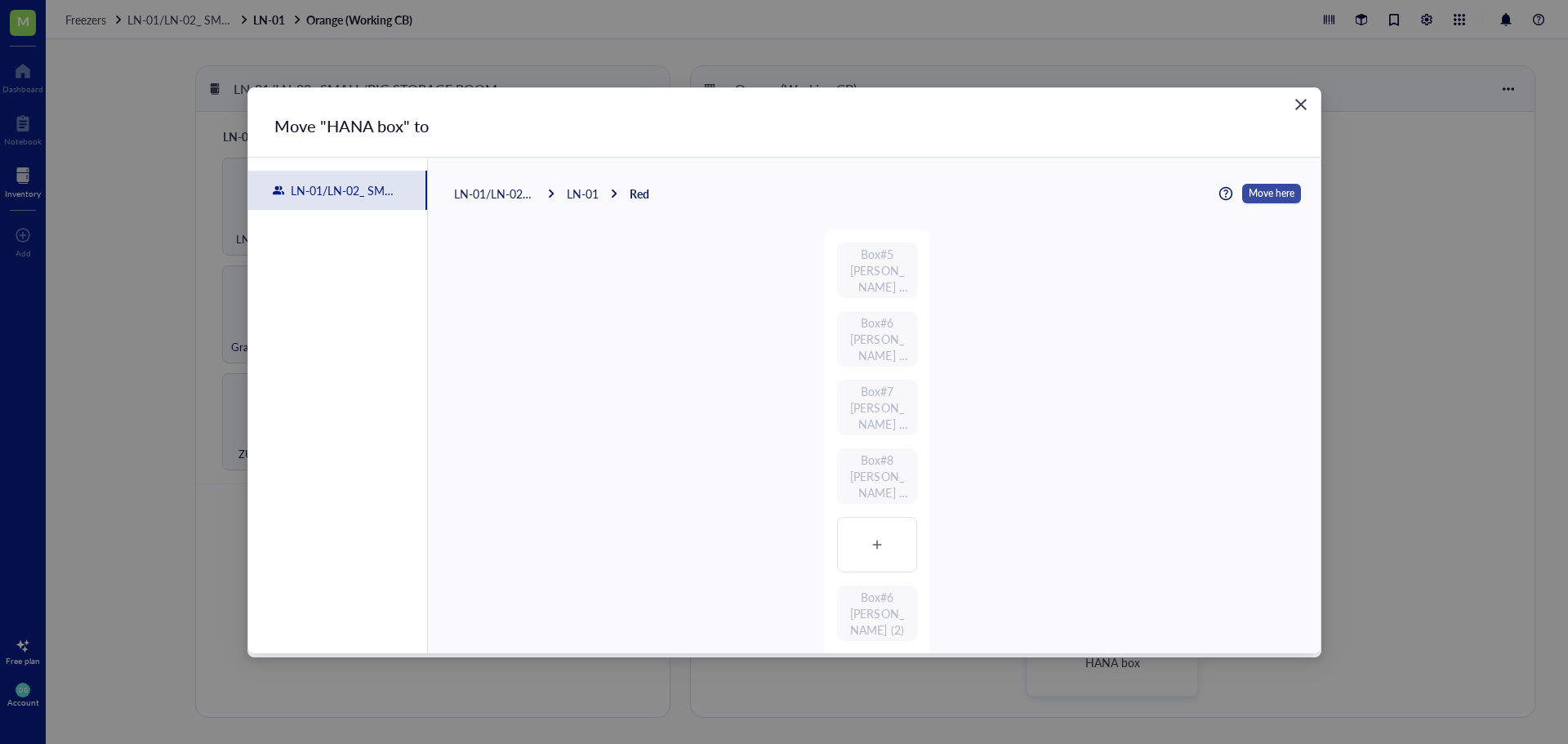
click at [1262, 198] on span "Move here" at bounding box center [1272, 193] width 46 height 21
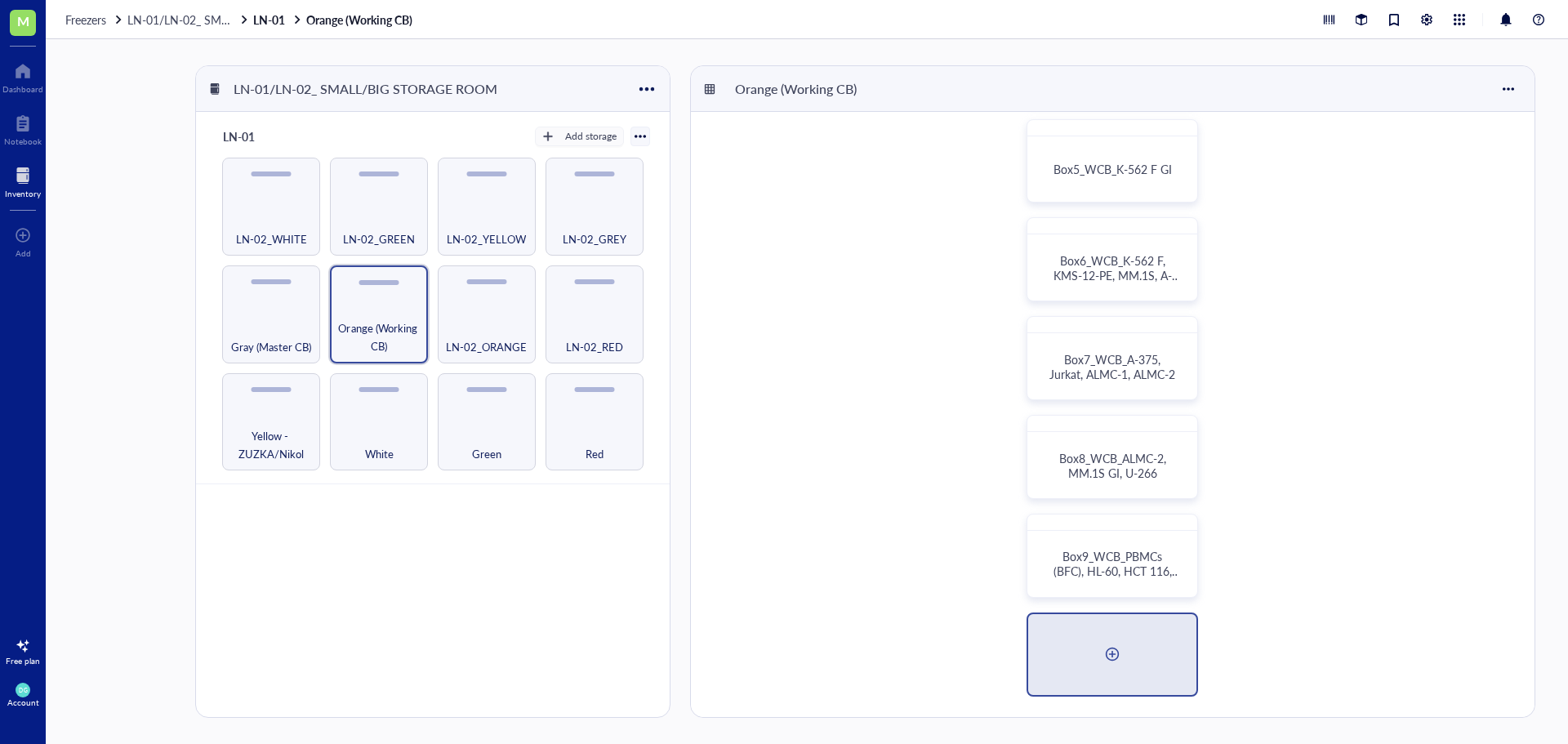
click at [1111, 657] on div at bounding box center [1112, 653] width 26 height 26
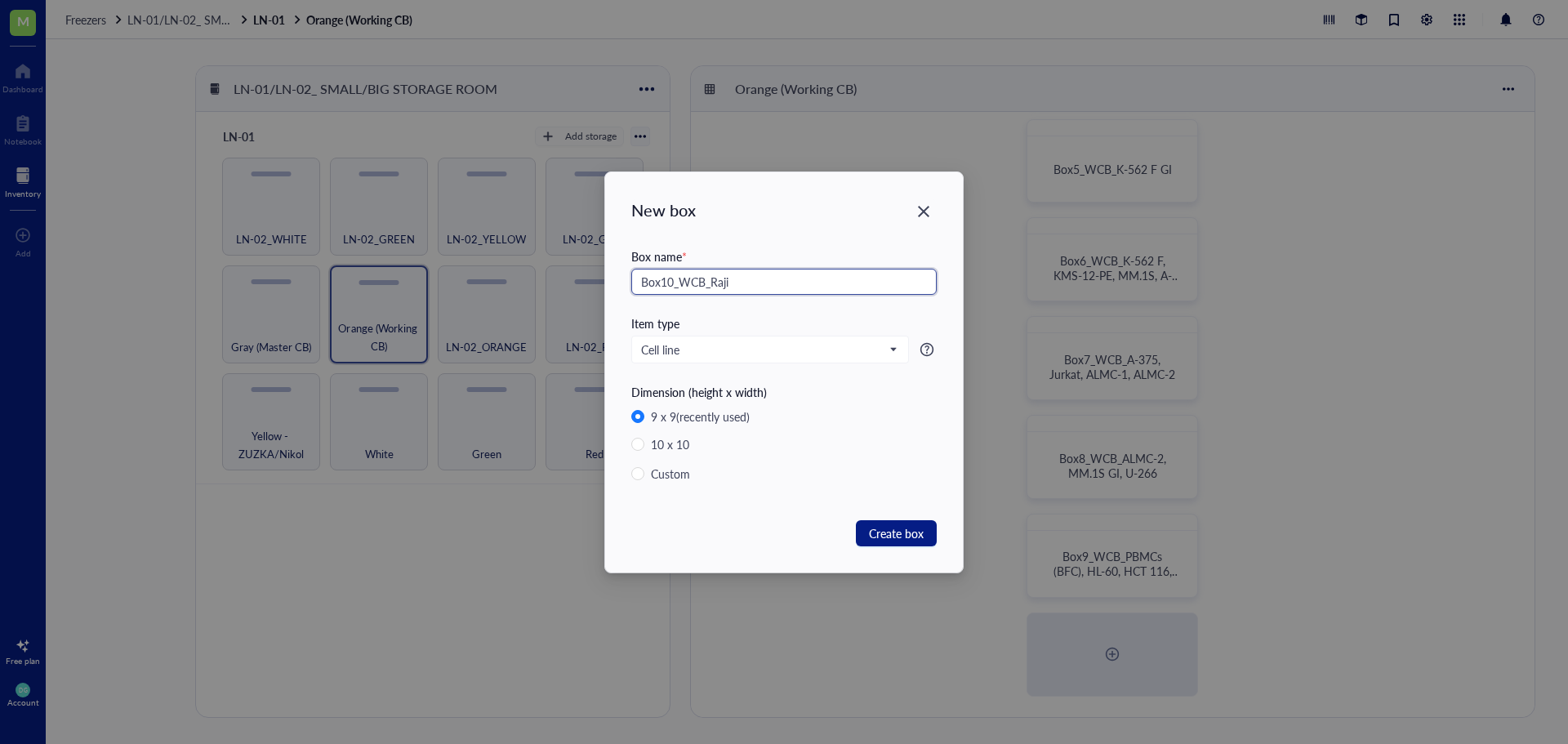
type input "Box10_WCB_Raji"
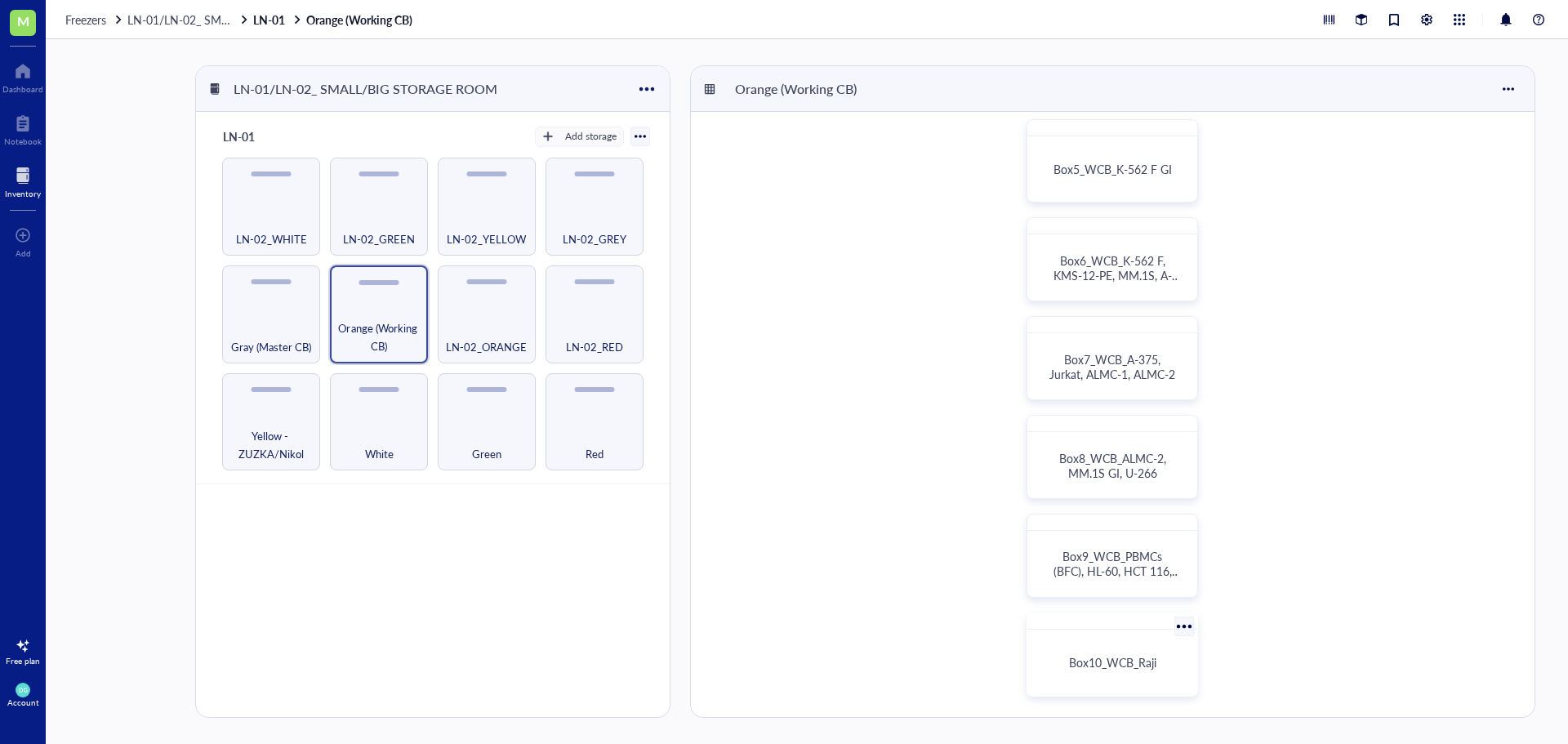
click at [1122, 668] on span "Box10_WCB_Raji" at bounding box center [1112, 662] width 87 height 16
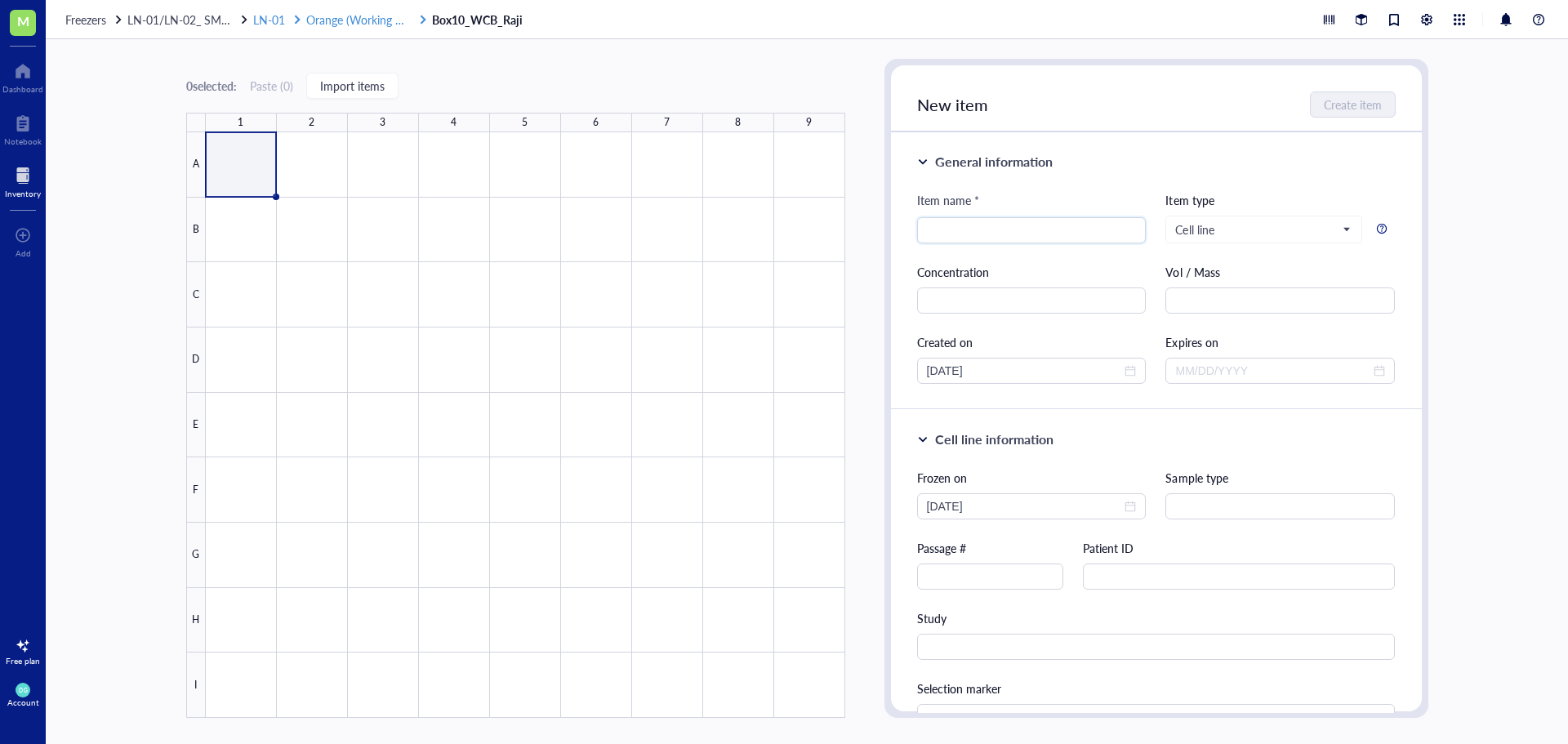
click at [331, 20] on span "Orange (Working CB)" at bounding box center [359, 19] width 107 height 16
